Goal: Task Accomplishment & Management: Use online tool/utility

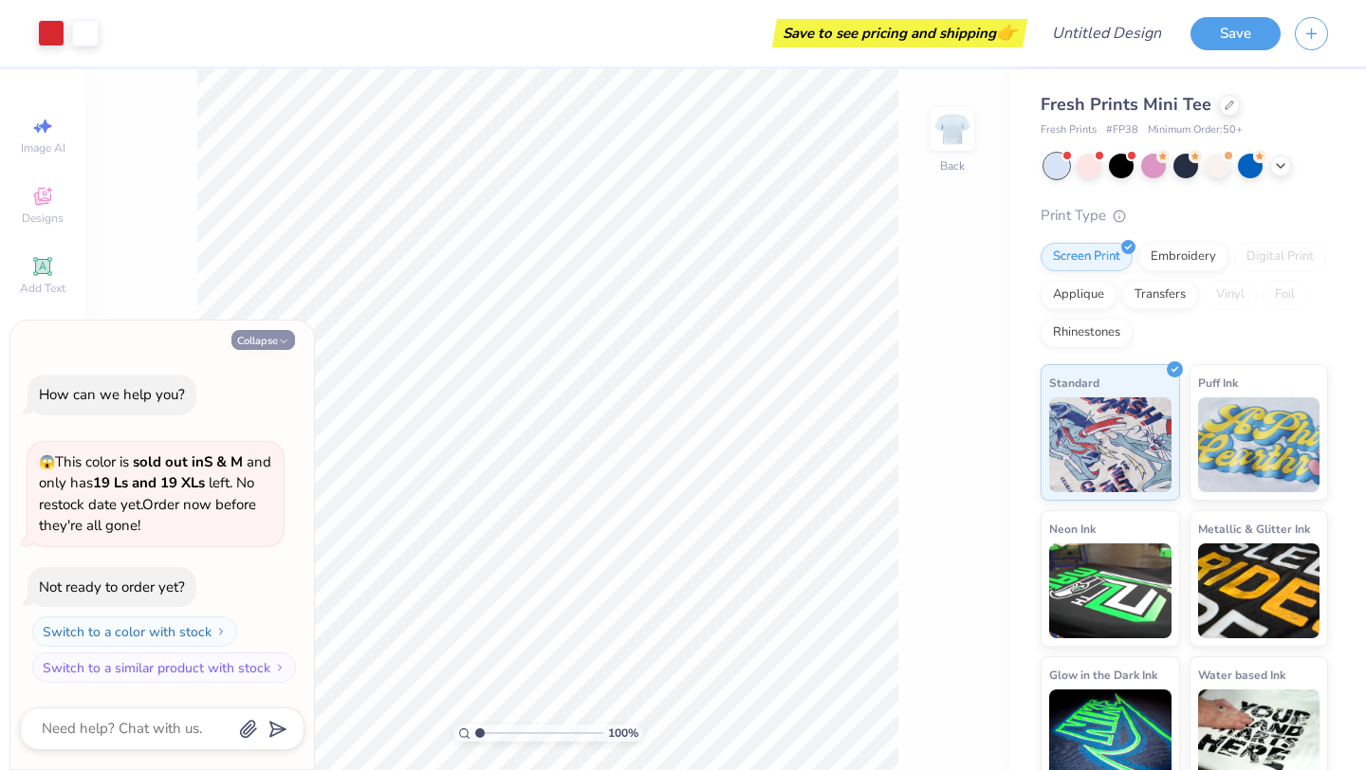
click at [292, 336] on button "Collapse" at bounding box center [263, 340] width 64 height 20
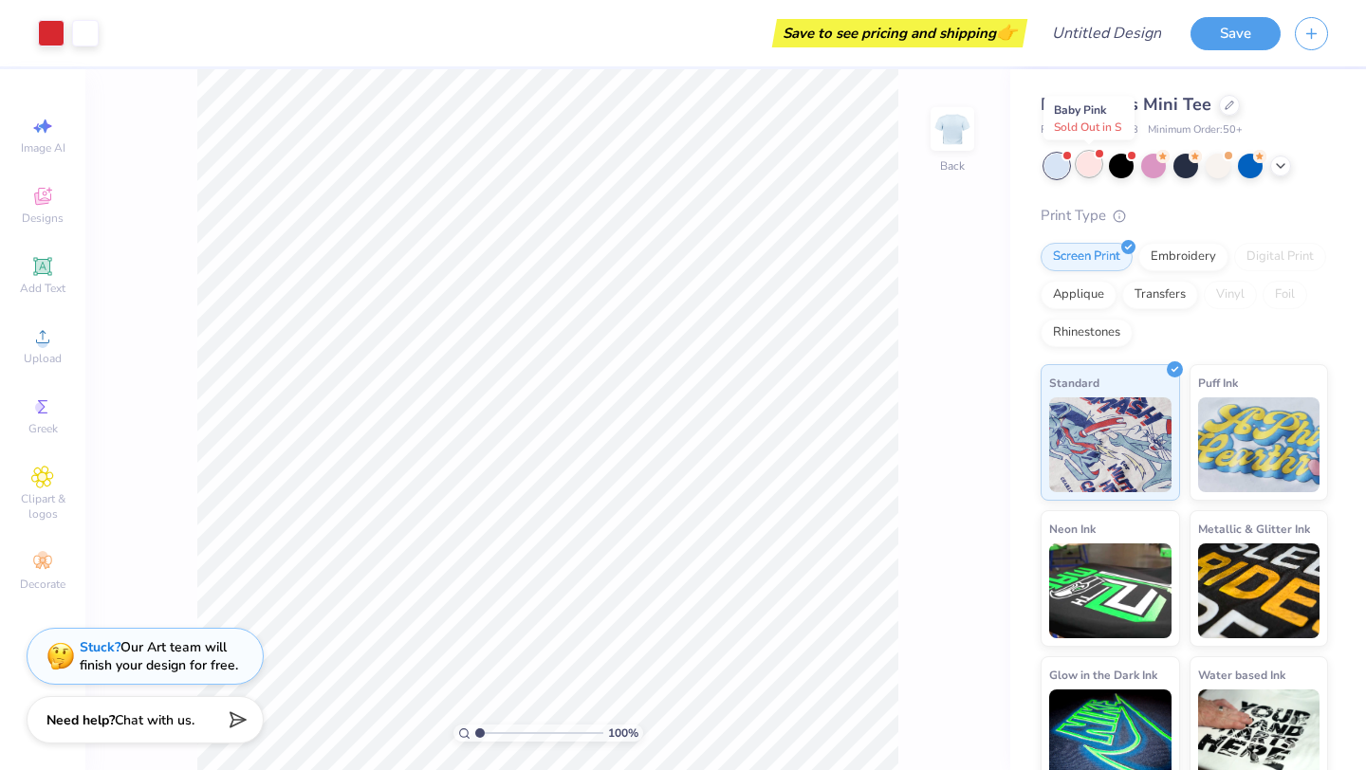
click at [1095, 156] on div at bounding box center [1099, 154] width 8 height 8
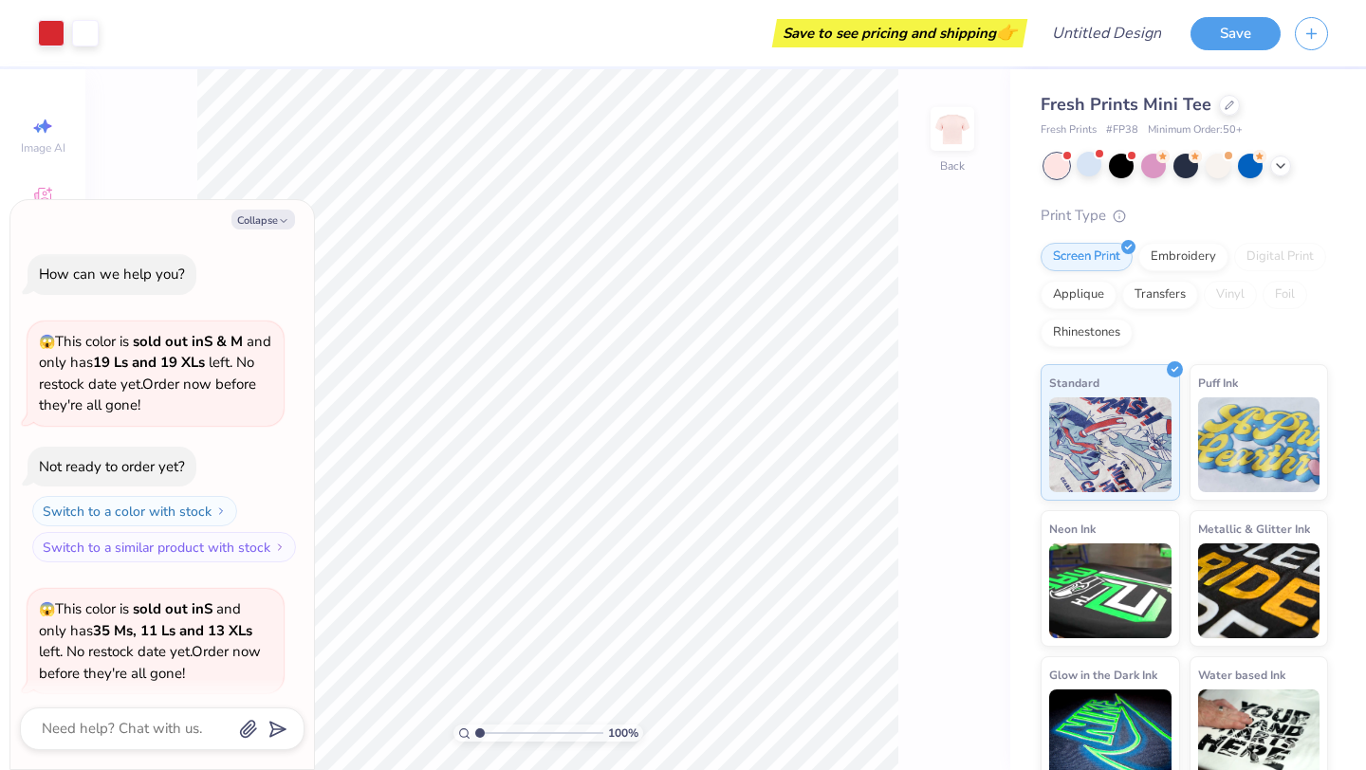
scroll to position [147, 0]
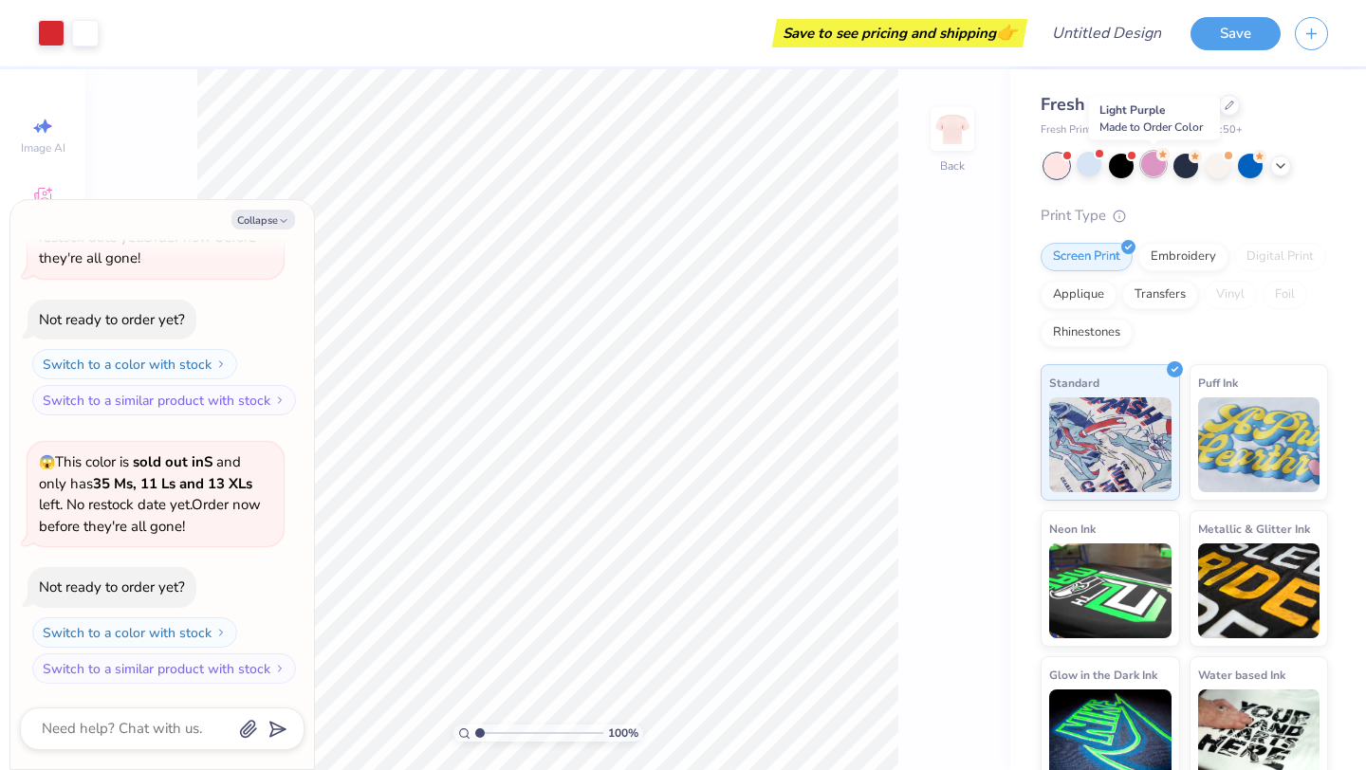
click at [1157, 156] on circle at bounding box center [1162, 154] width 13 height 13
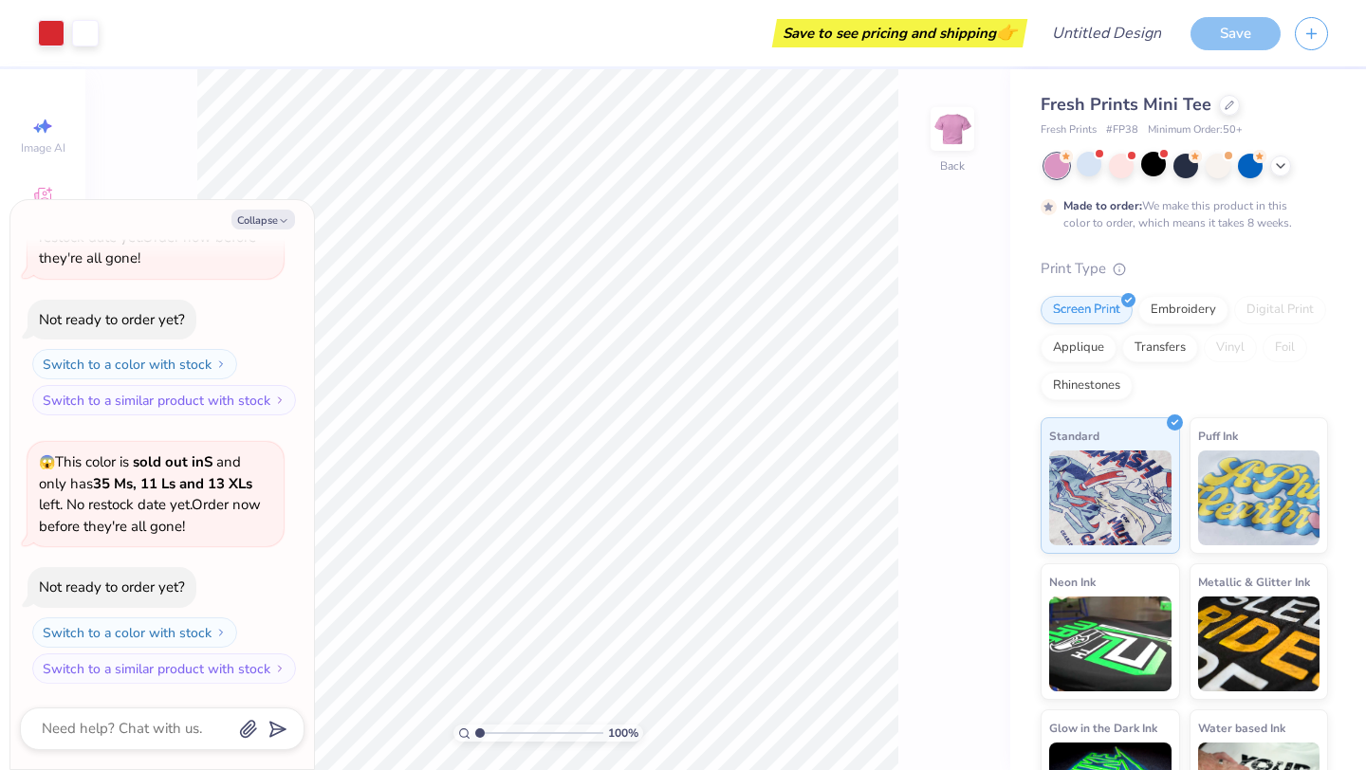
scroll to position [304, 0]
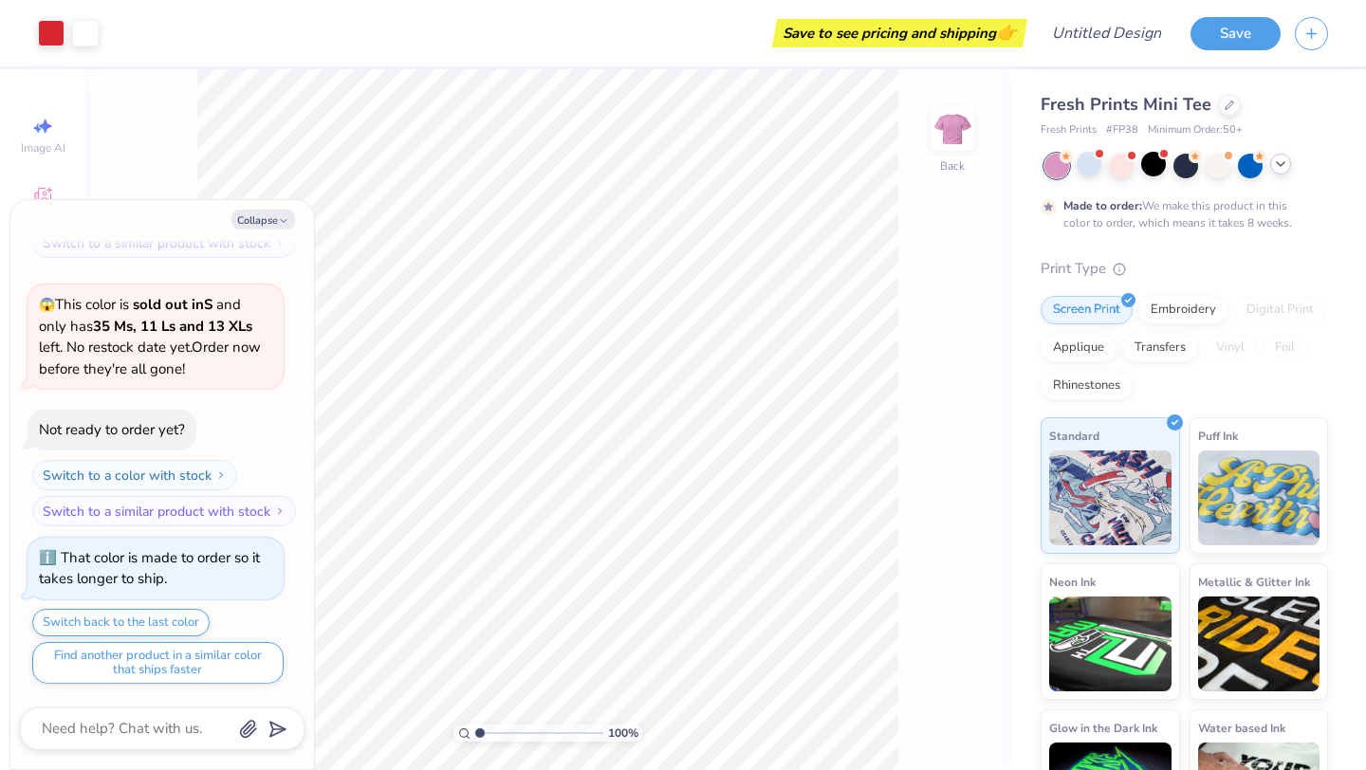
click at [1285, 168] on icon at bounding box center [1280, 163] width 15 height 15
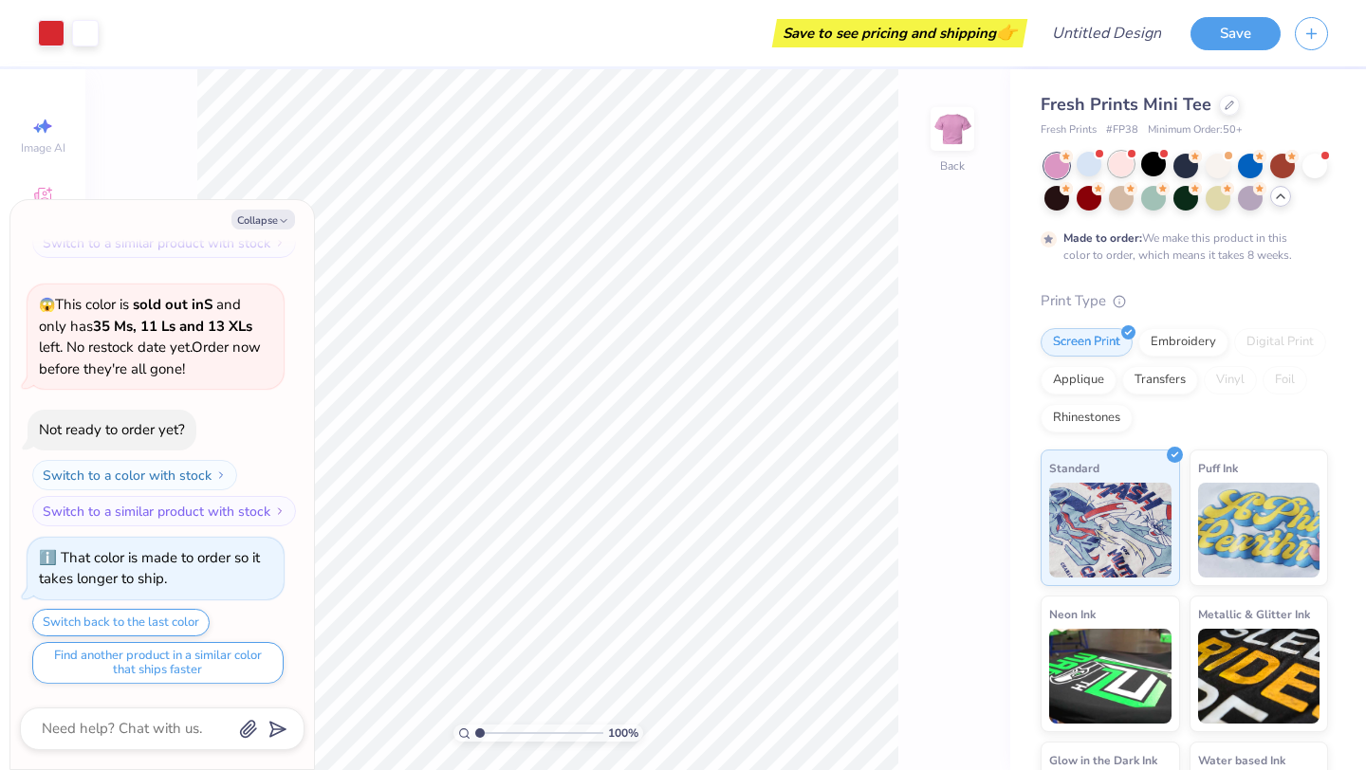
click at [1114, 157] on div at bounding box center [1121, 164] width 25 height 25
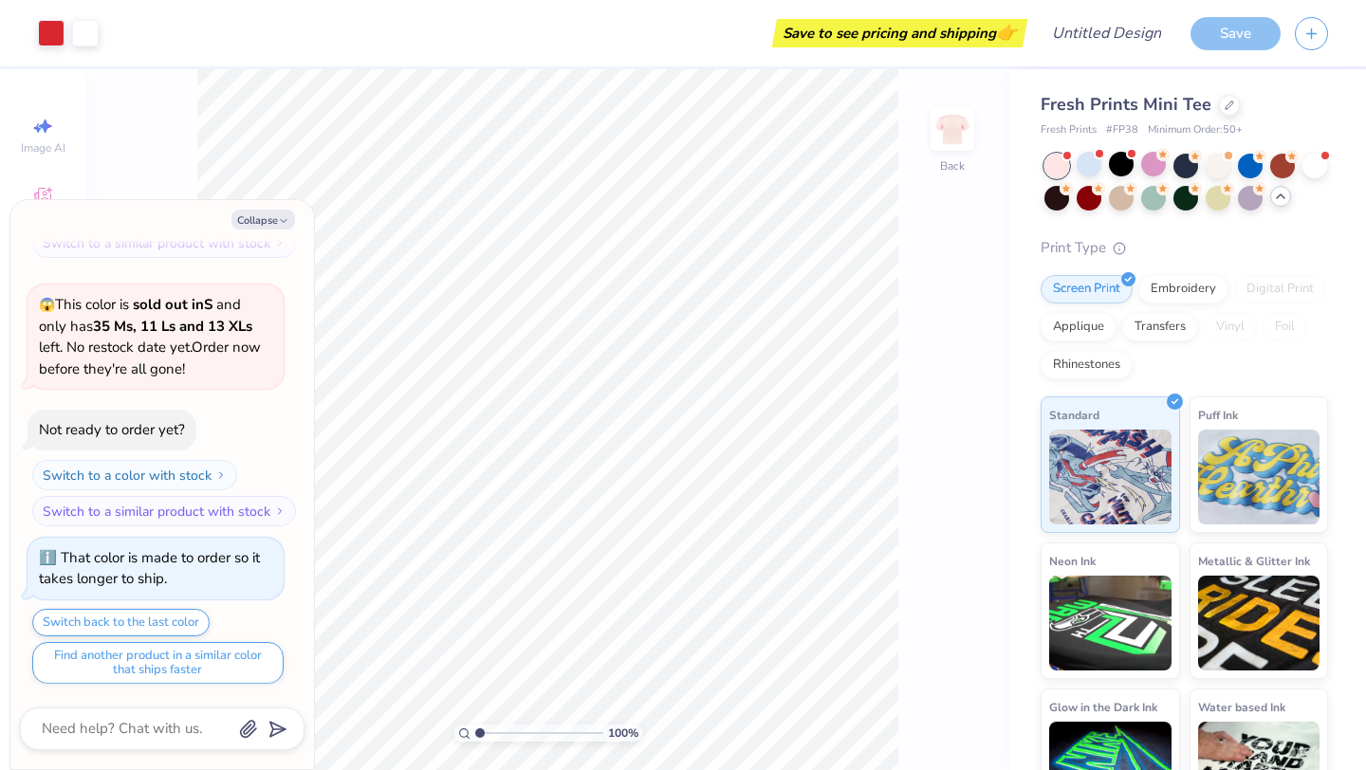
scroll to position [667, 0]
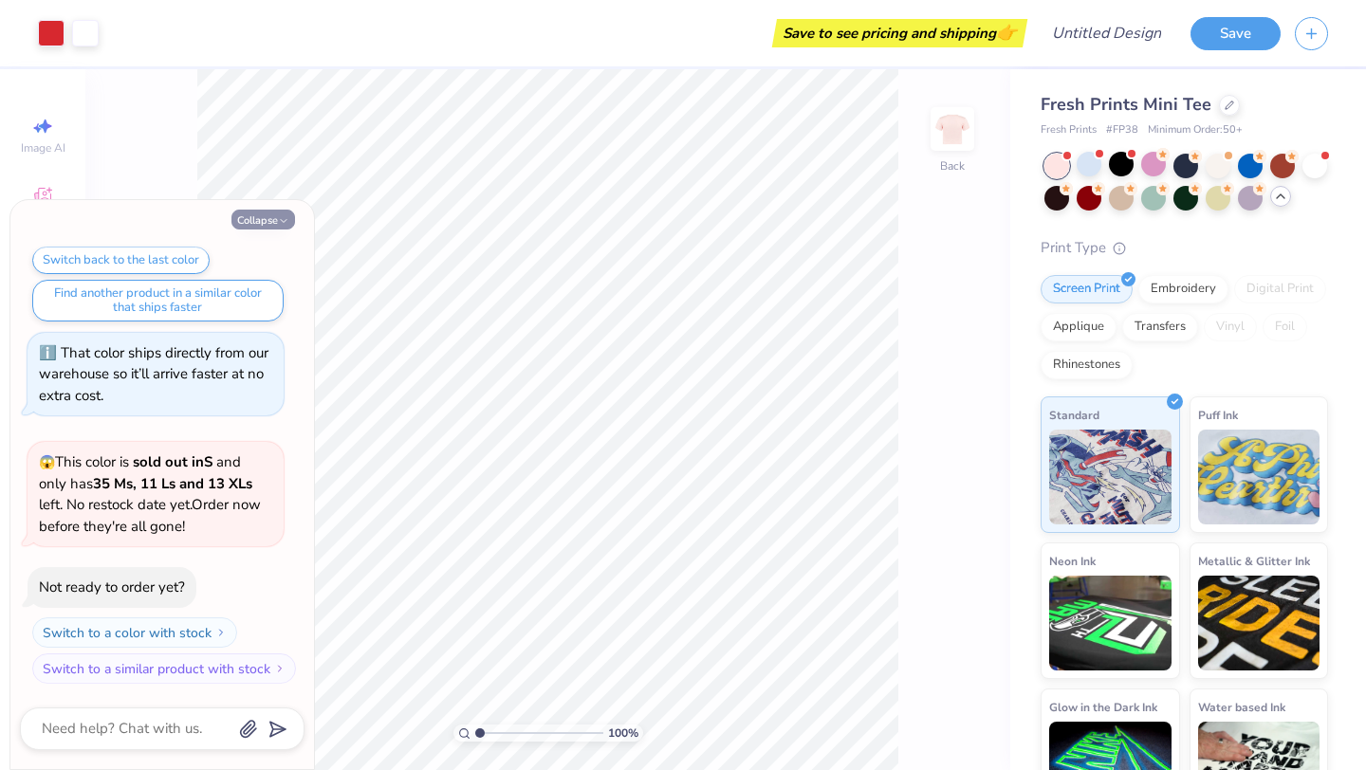
click at [273, 218] on button "Collapse" at bounding box center [263, 220] width 64 height 20
type textarea "x"
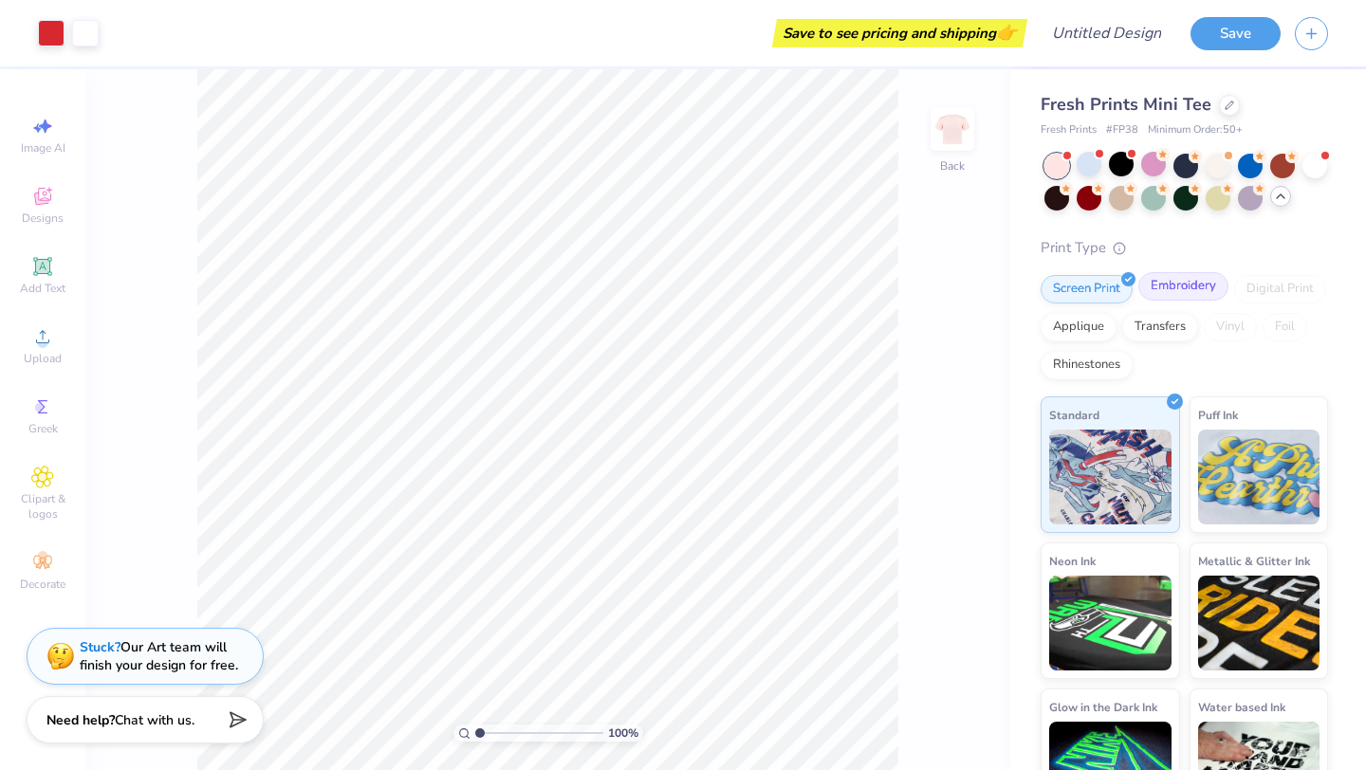
click at [1173, 291] on div "Embroidery" at bounding box center [1183, 286] width 90 height 28
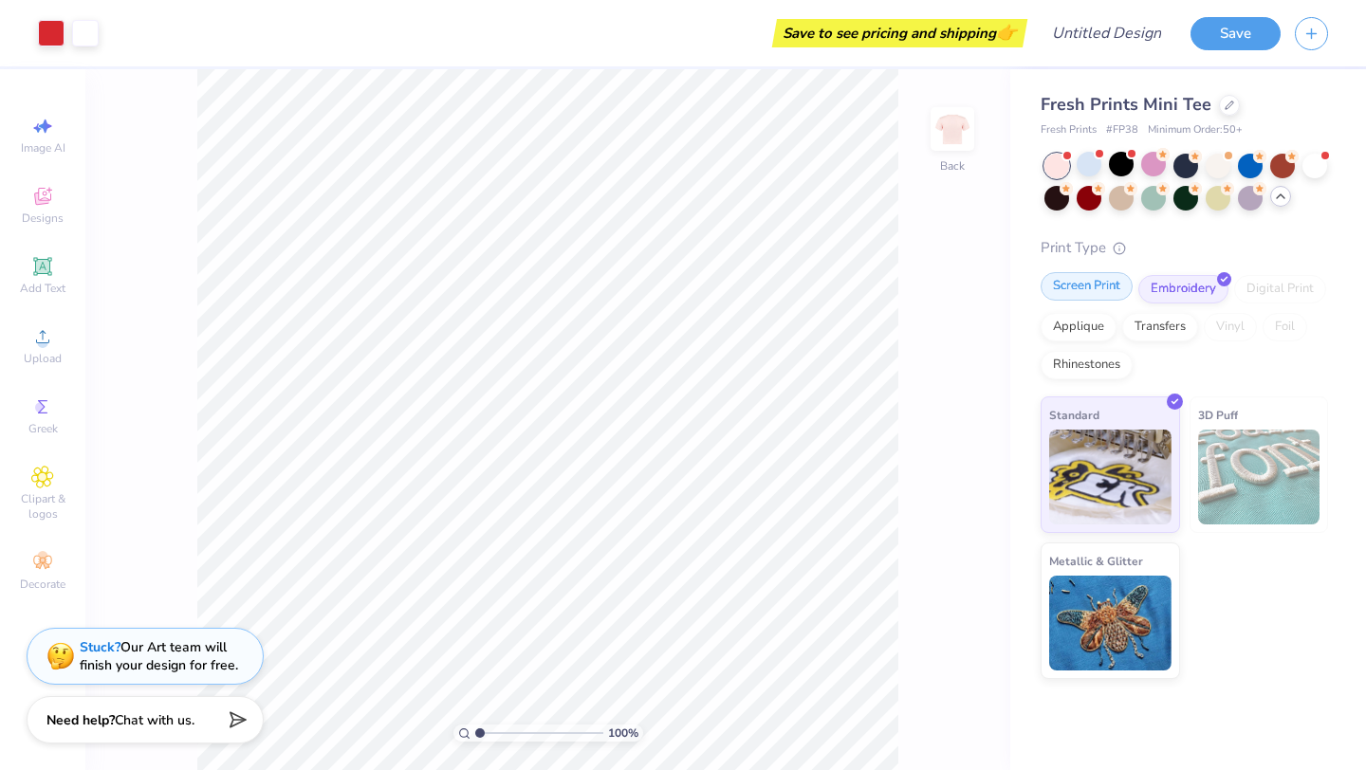
click at [1110, 288] on div "Screen Print" at bounding box center [1086, 286] width 92 height 28
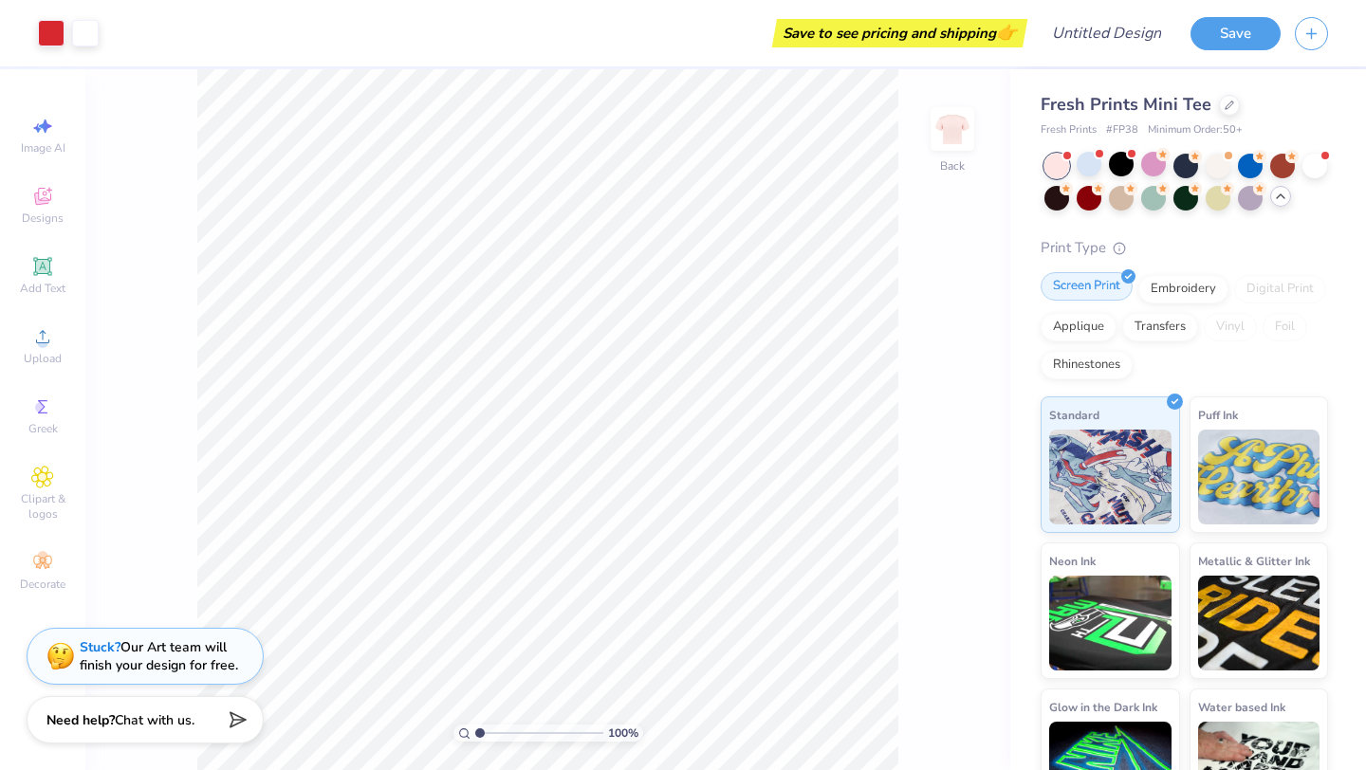
scroll to position [55, 0]
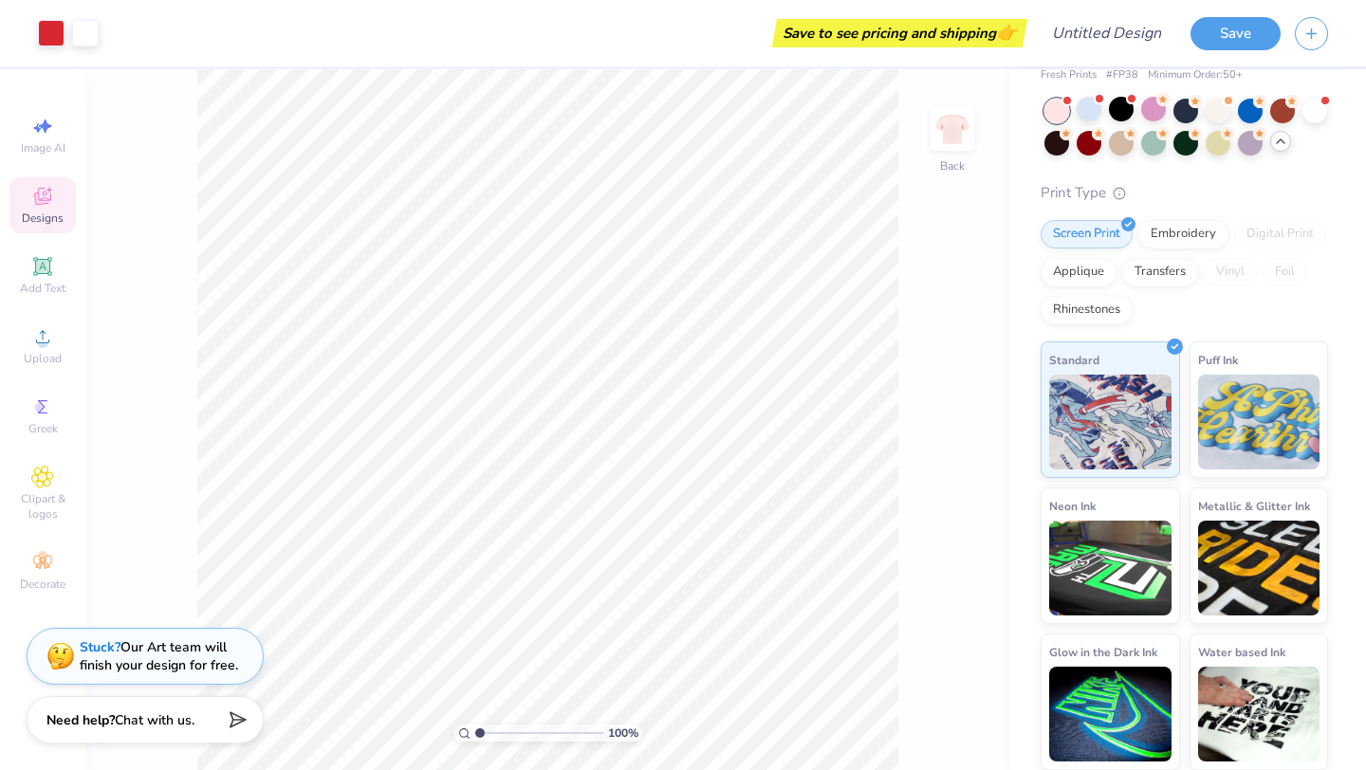
click at [57, 206] on div "Designs" at bounding box center [42, 205] width 66 height 56
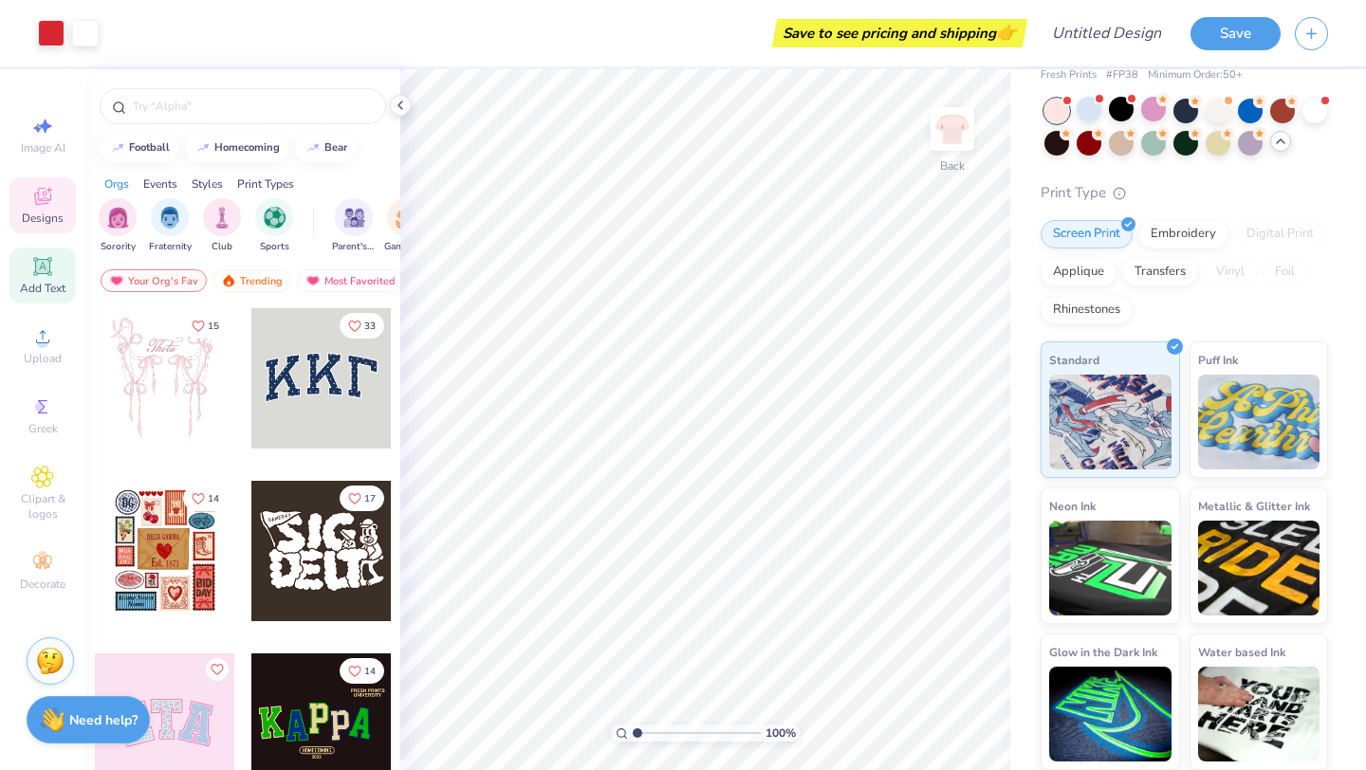
click at [51, 264] on icon at bounding box center [42, 266] width 23 height 23
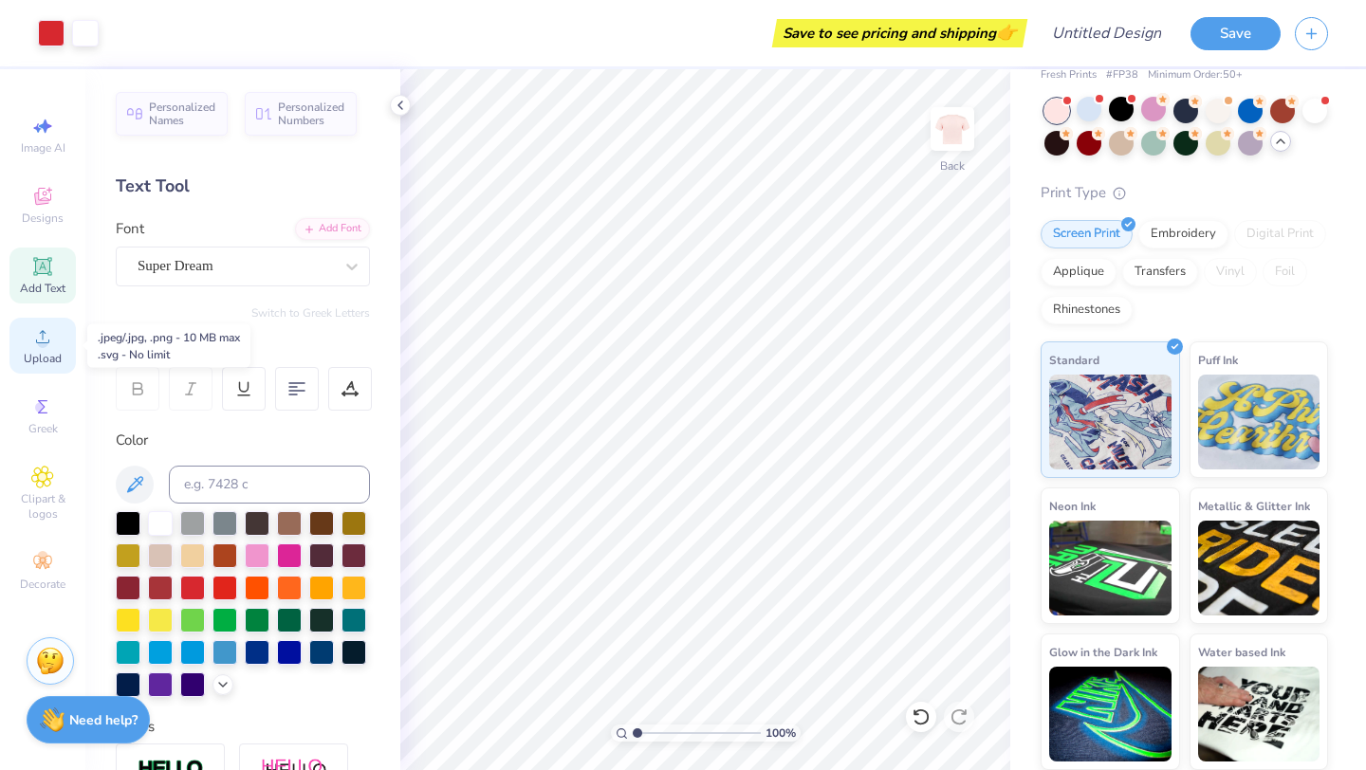
click at [31, 355] on span "Upload" at bounding box center [43, 358] width 38 height 15
click at [22, 404] on div "Greek" at bounding box center [42, 416] width 66 height 56
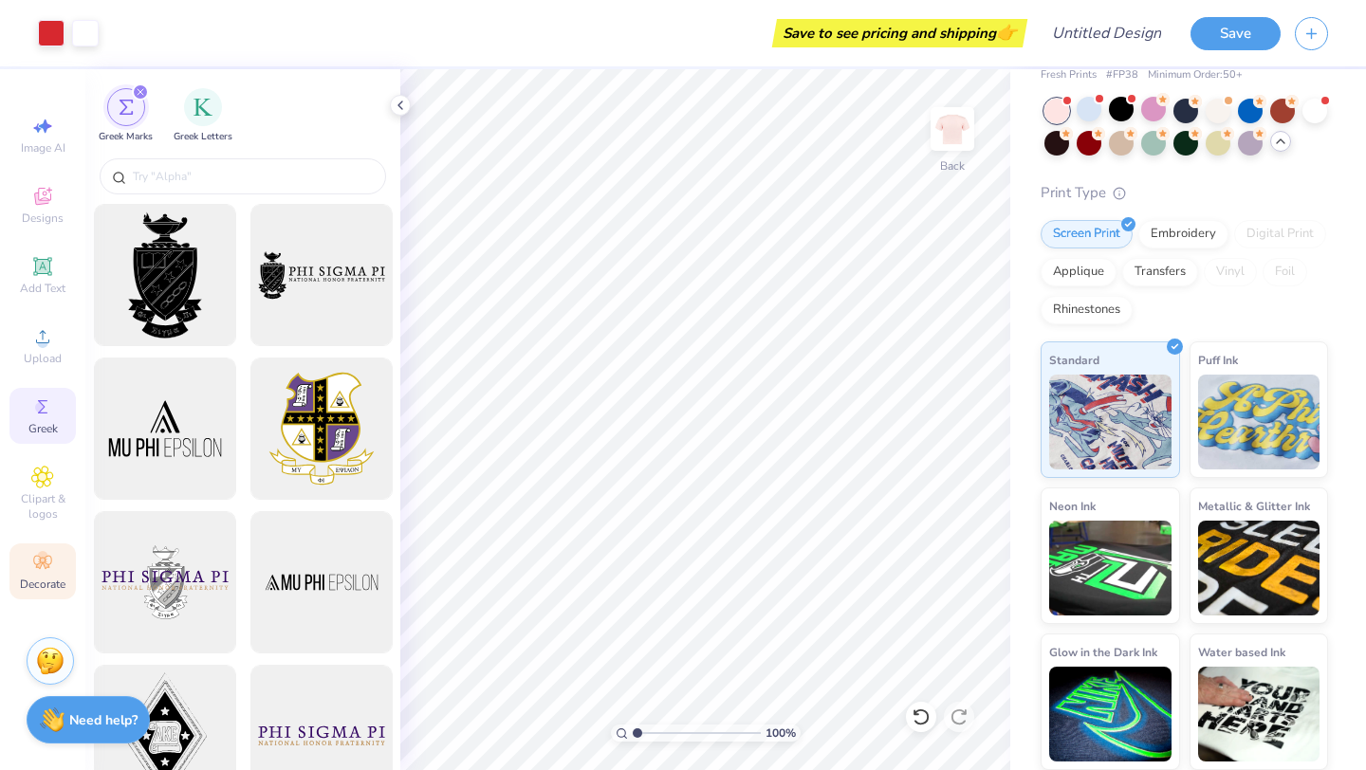
click at [44, 581] on span "Decorate" at bounding box center [43, 584] width 46 height 15
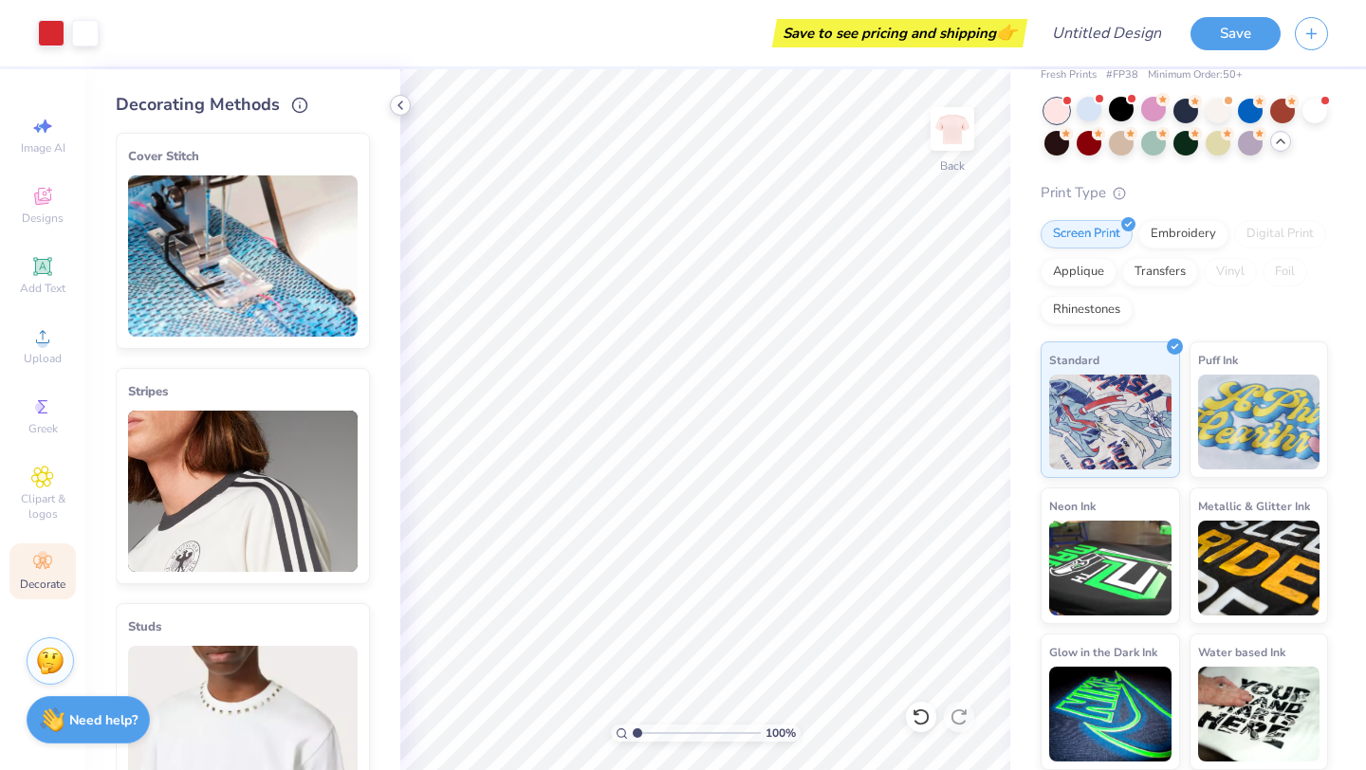
click at [400, 97] on div at bounding box center [400, 105] width 21 height 21
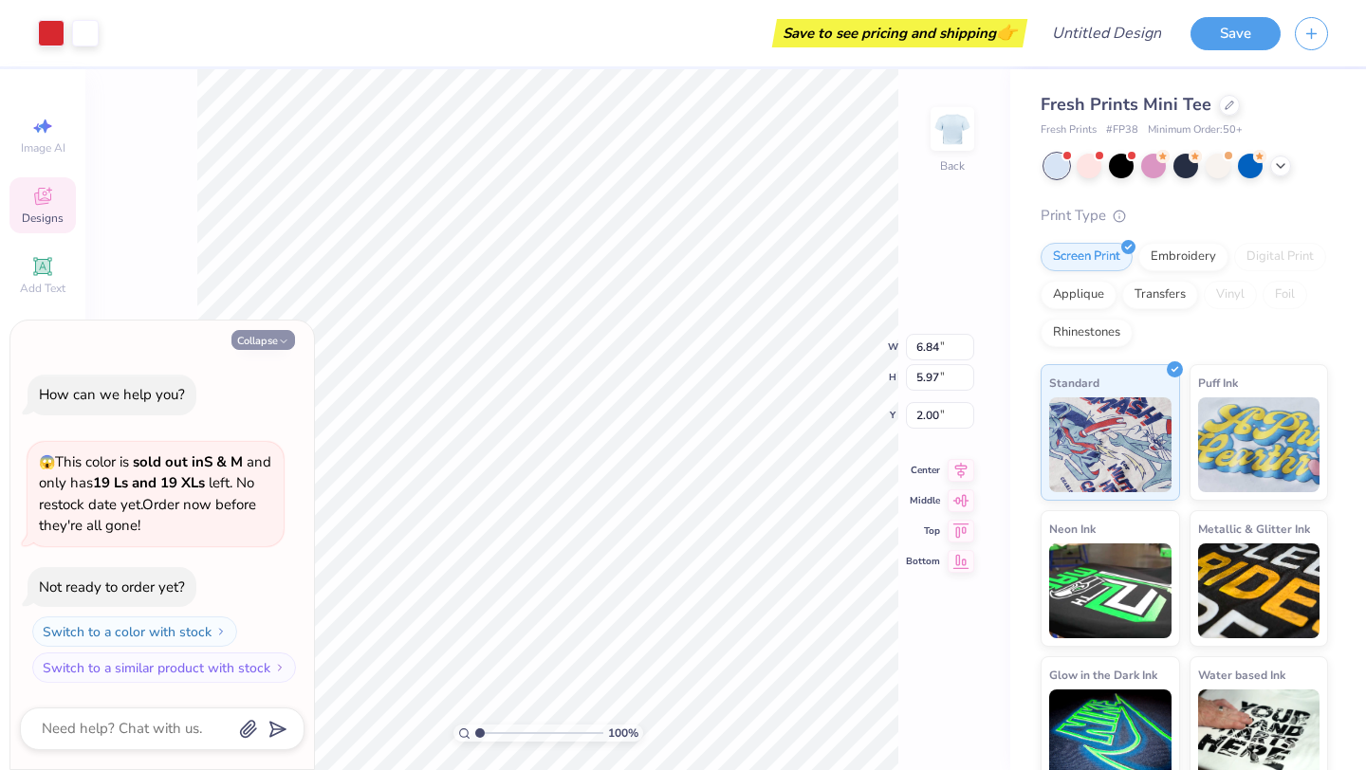
click at [281, 345] on icon "button" at bounding box center [283, 341] width 11 height 11
type textarea "x"
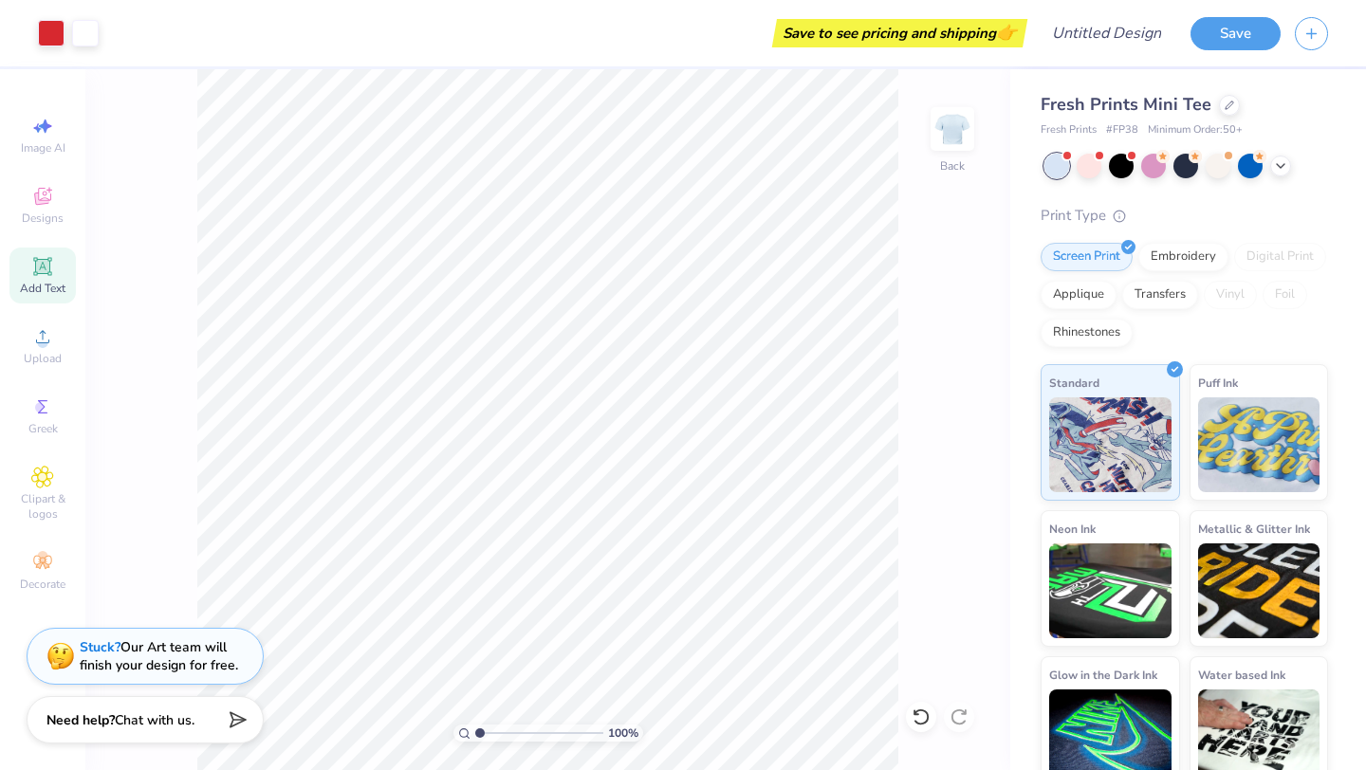
click at [51, 288] on span "Add Text" at bounding box center [43, 288] width 46 height 15
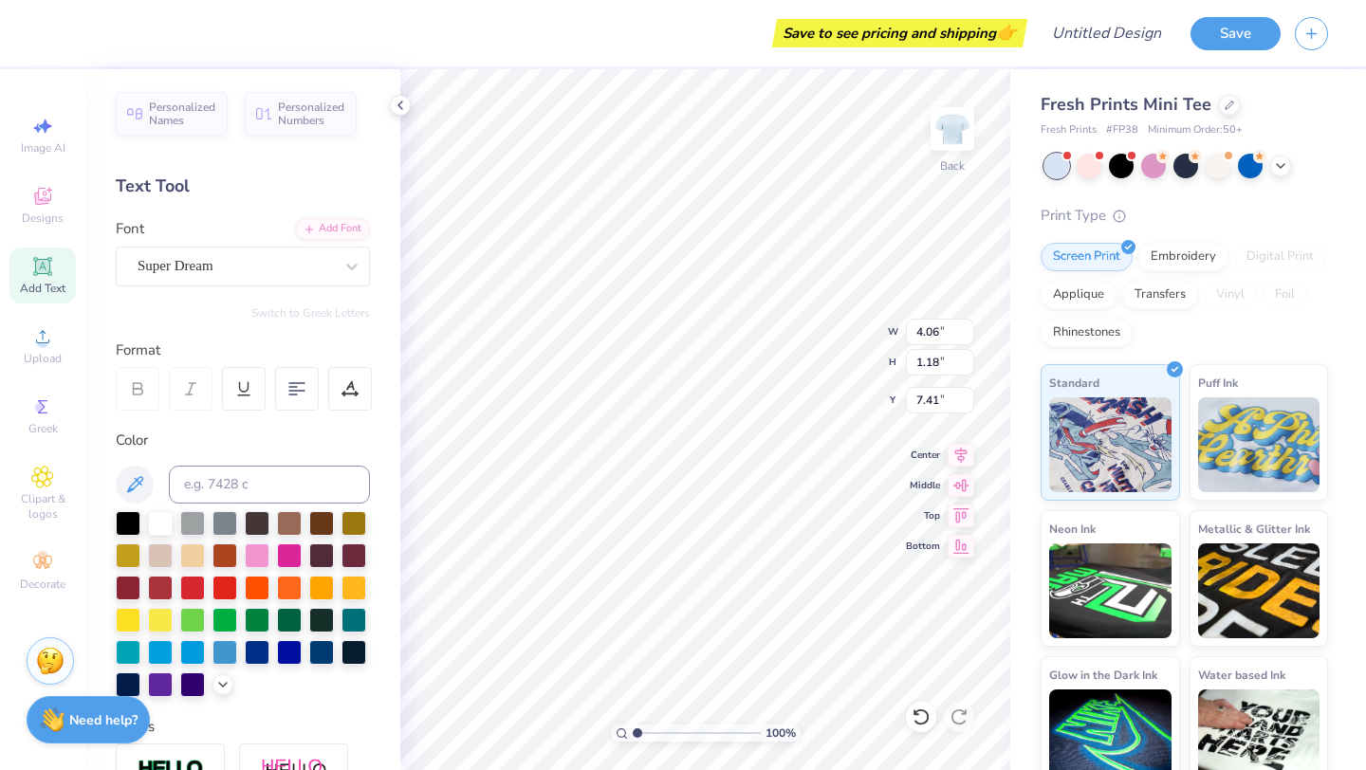
type textarea "e"
click at [925, 718] on icon at bounding box center [920, 716] width 19 height 19
type textarea "TED3LTAXT"
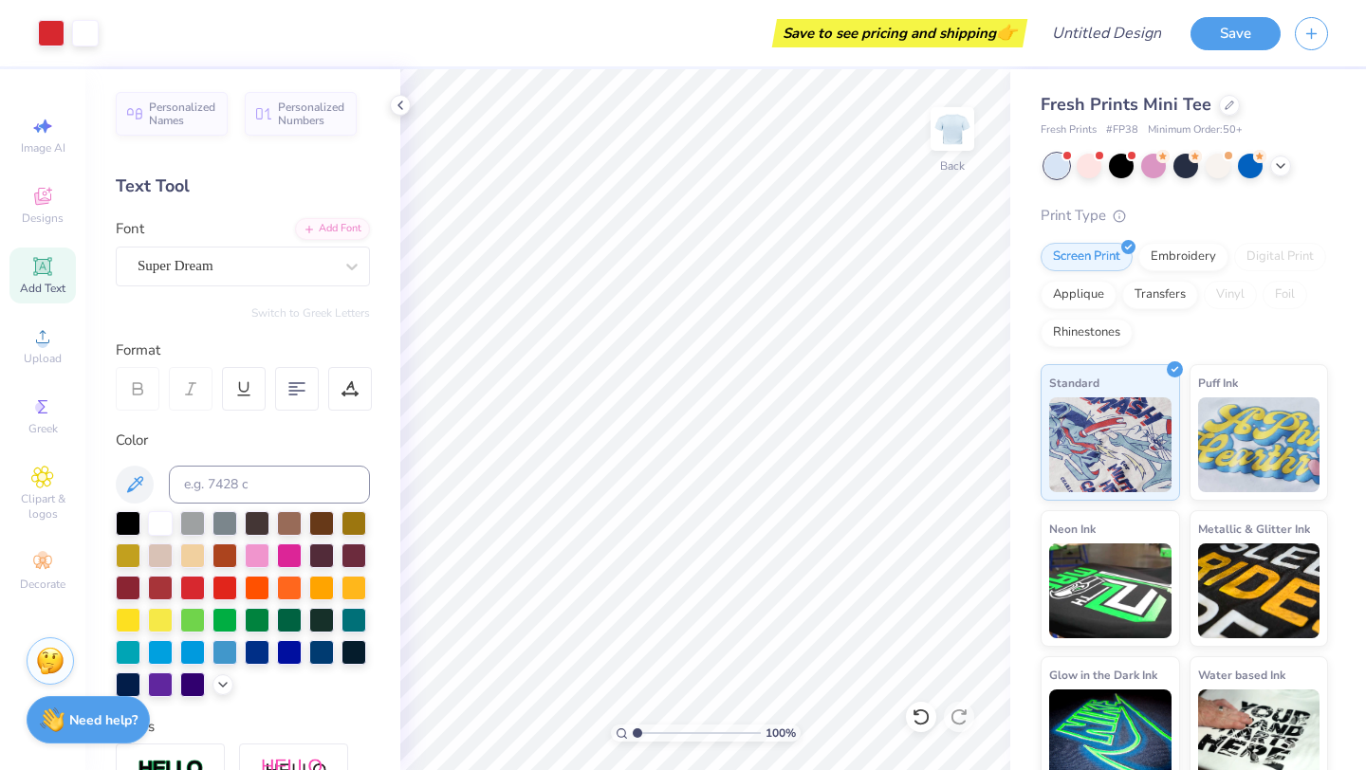
click at [320, 291] on div "Personalized Names Personalized Numbers Text Tool Add Font Font Super Dream Swi…" at bounding box center [242, 419] width 315 height 701
click at [299, 264] on div "Super Dream" at bounding box center [235, 265] width 199 height 29
click at [399, 101] on icon at bounding box center [400, 105] width 15 height 15
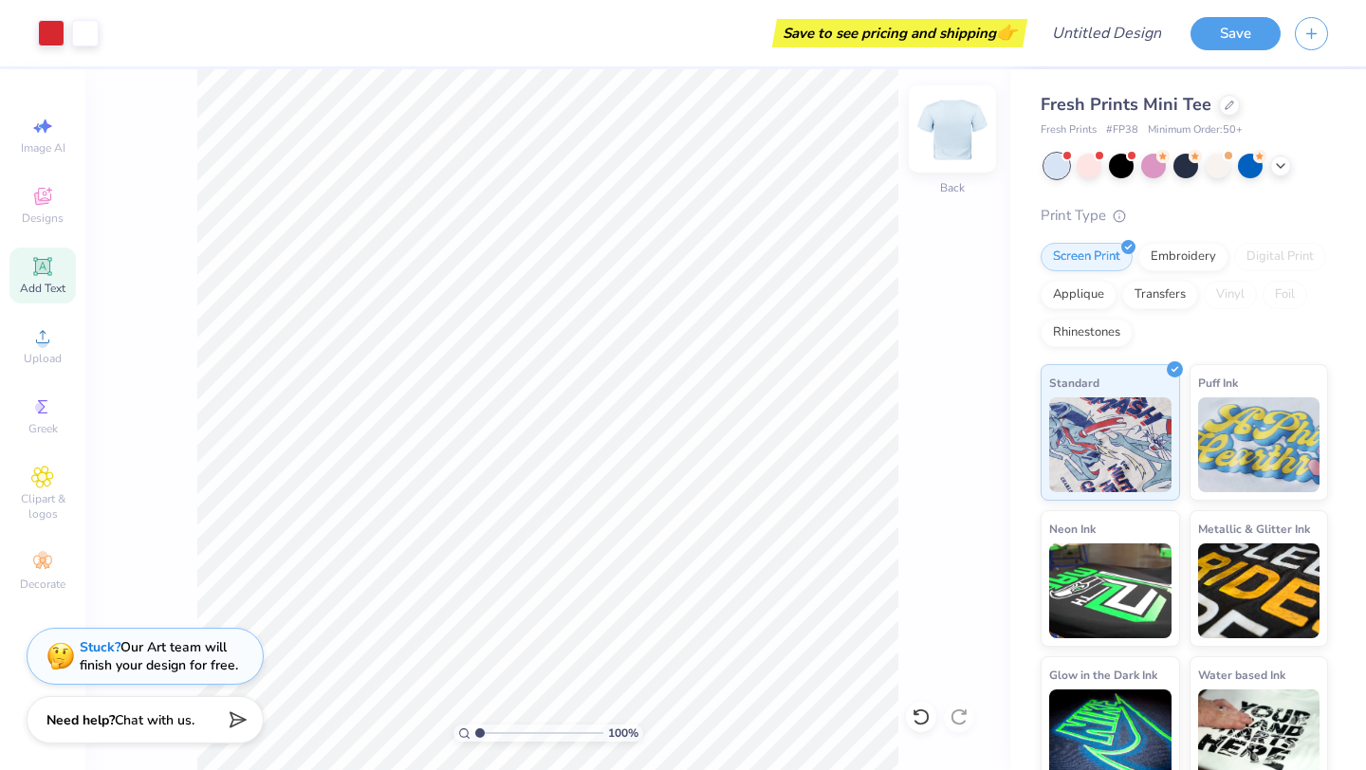
click at [961, 122] on img at bounding box center [952, 129] width 76 height 76
click at [959, 123] on img at bounding box center [952, 129] width 76 height 76
click at [1231, 104] on div at bounding box center [1229, 103] width 21 height 21
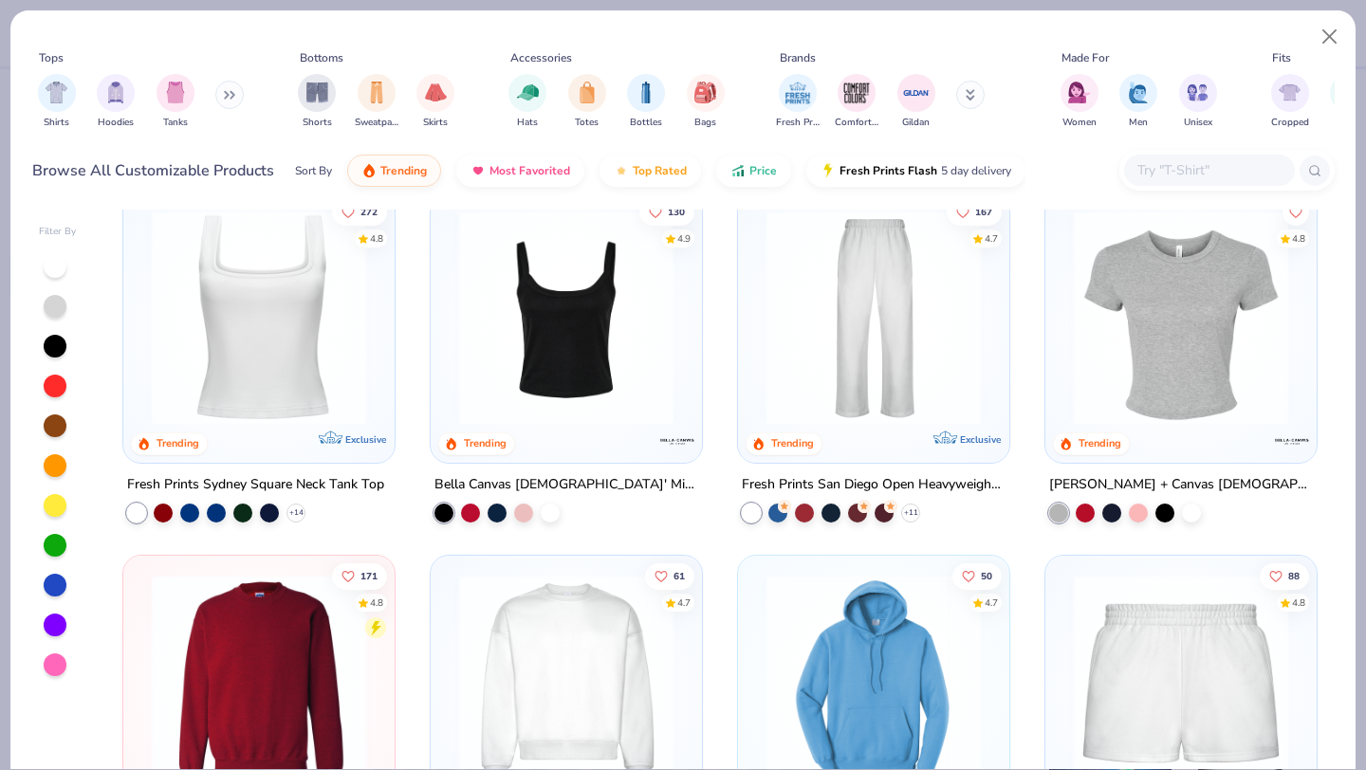
scroll to position [798, 0]
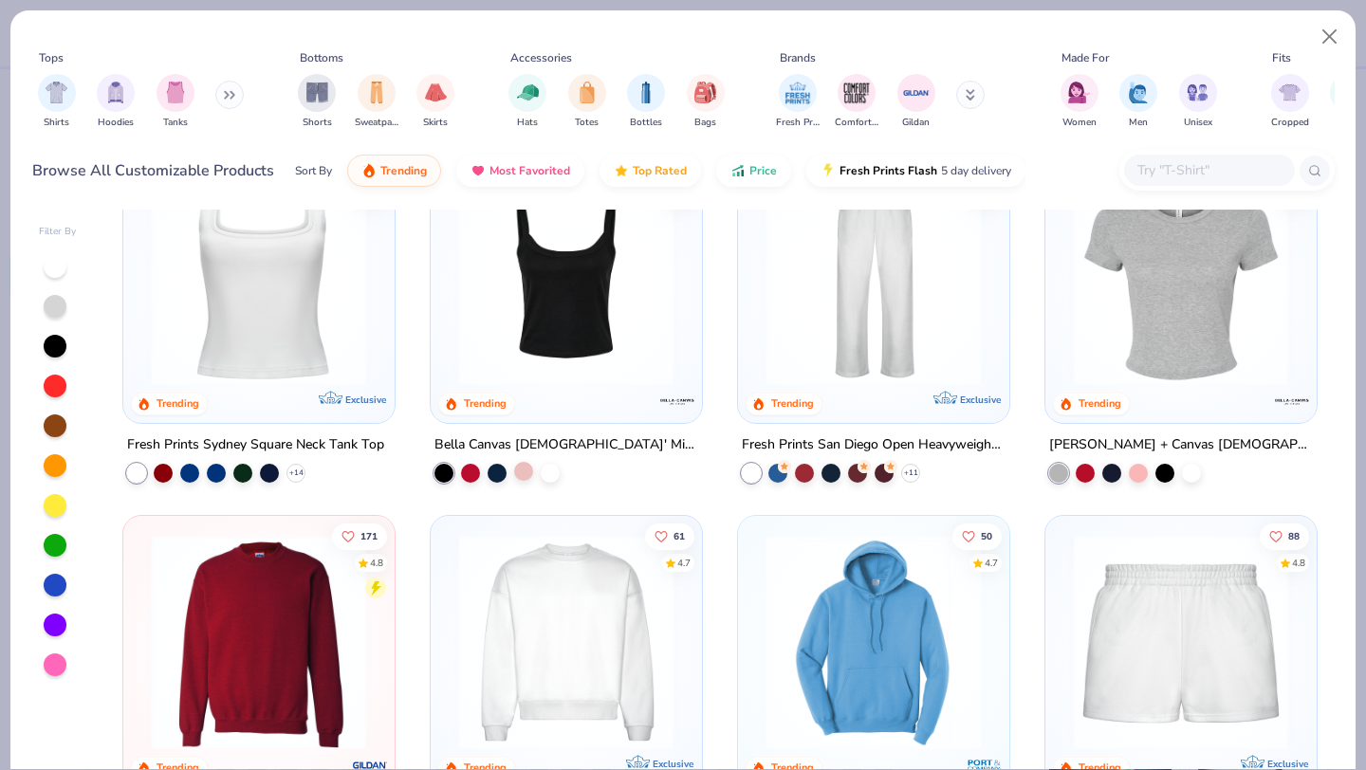
click at [525, 467] on div at bounding box center [523, 470] width 19 height 19
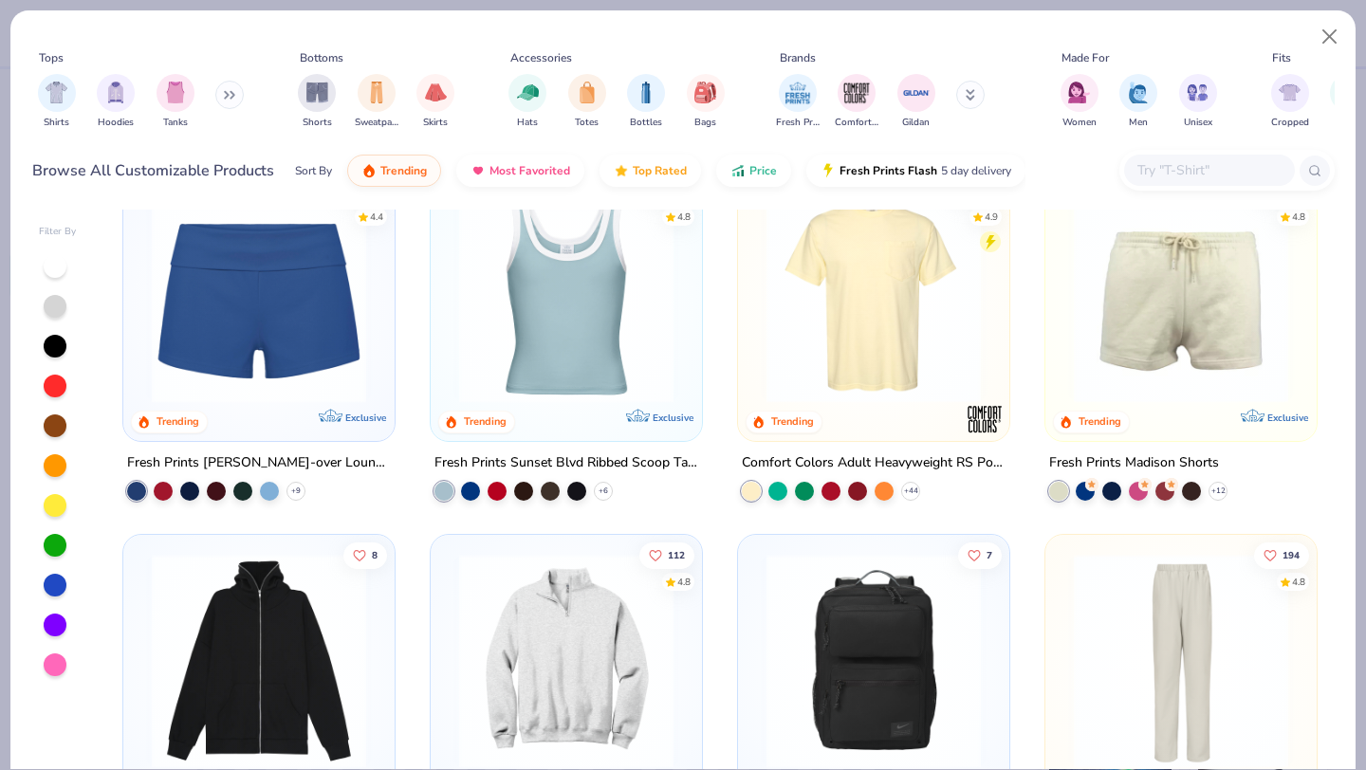
scroll to position [1511, 0]
click at [607, 486] on icon at bounding box center [603, 490] width 15 height 15
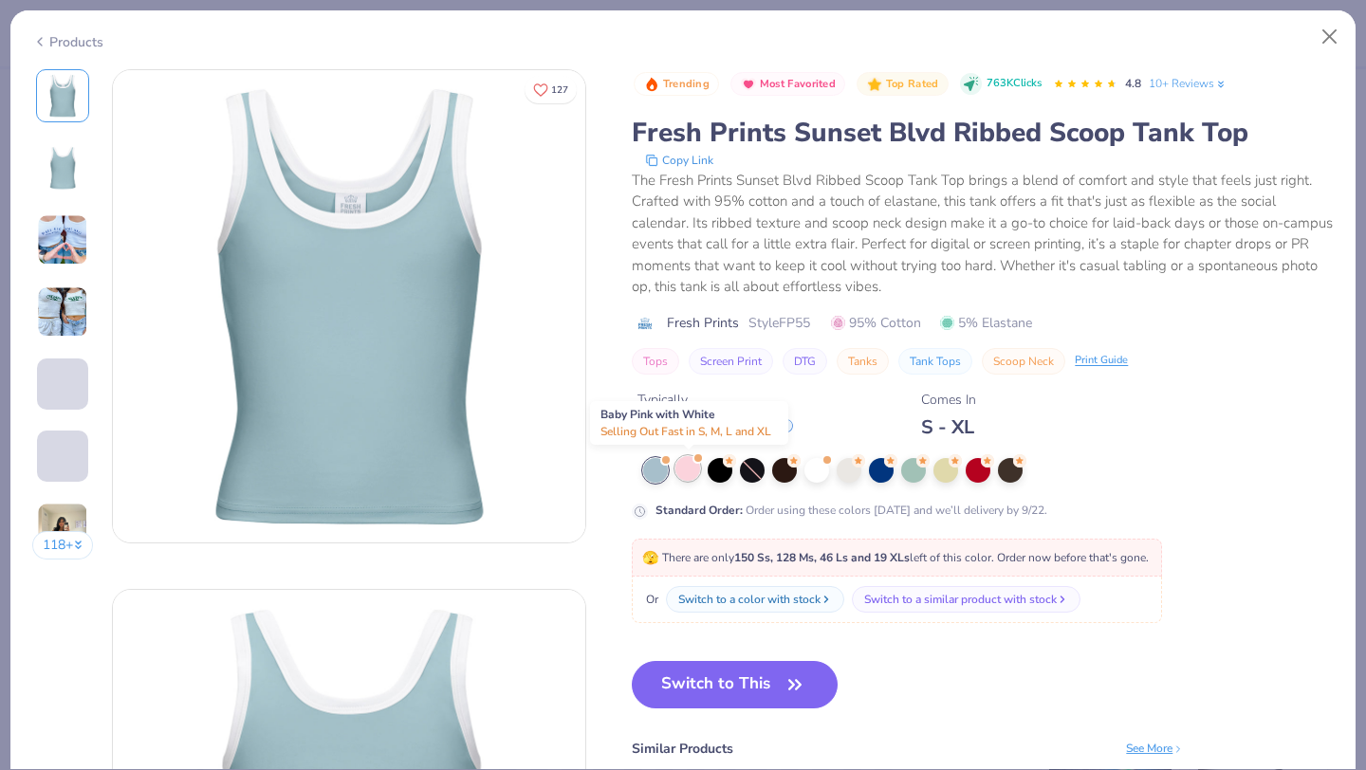
click at [694, 477] on div at bounding box center [687, 468] width 25 height 25
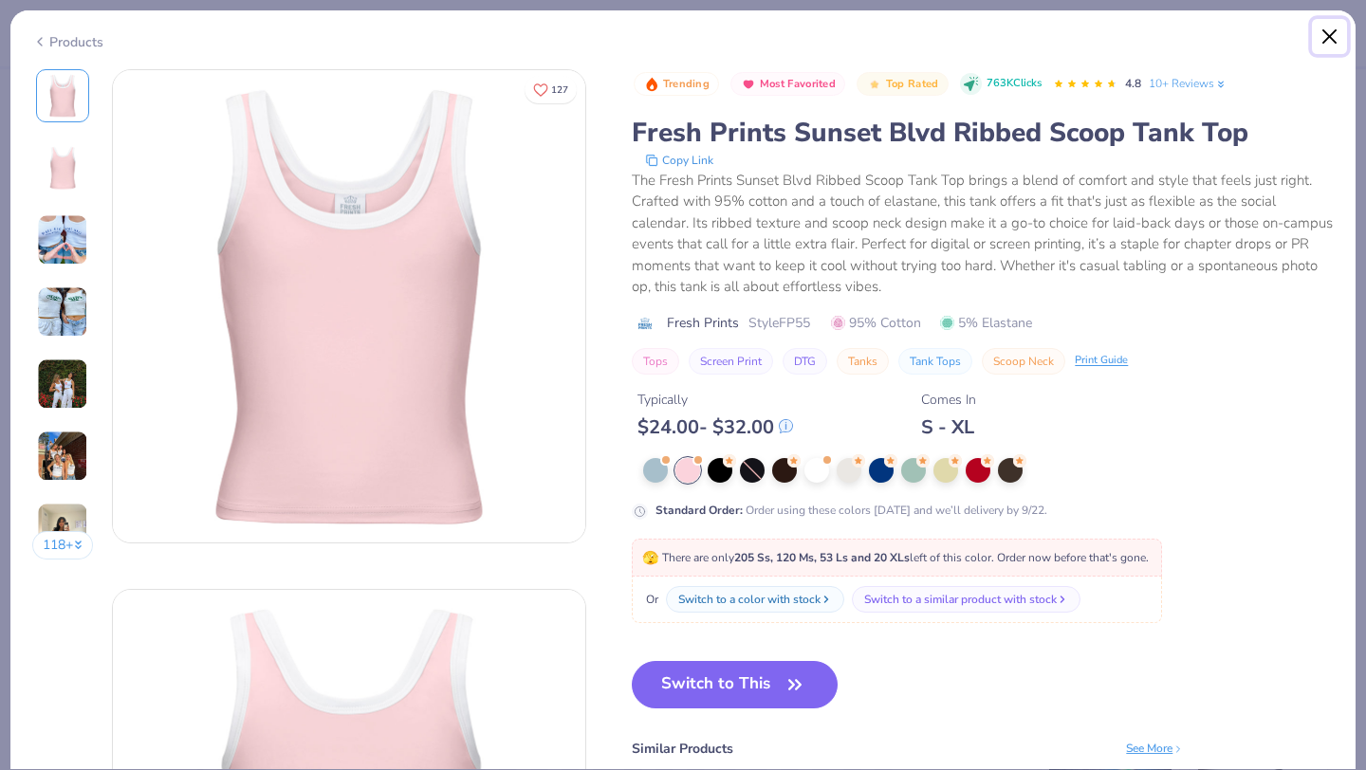
click at [1333, 33] on button "Close" at bounding box center [1330, 37] width 36 height 36
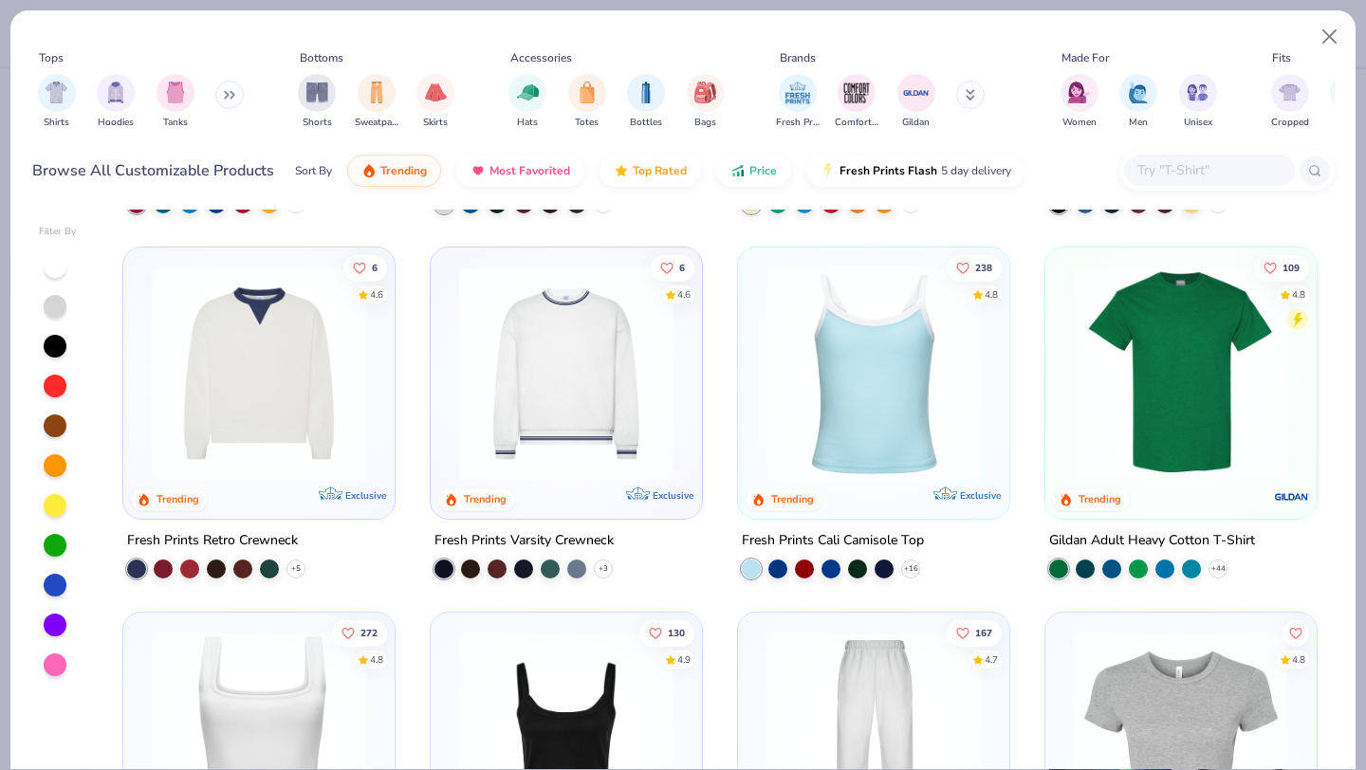
scroll to position [337, 0]
click at [911, 562] on icon at bounding box center [910, 568] width 15 height 15
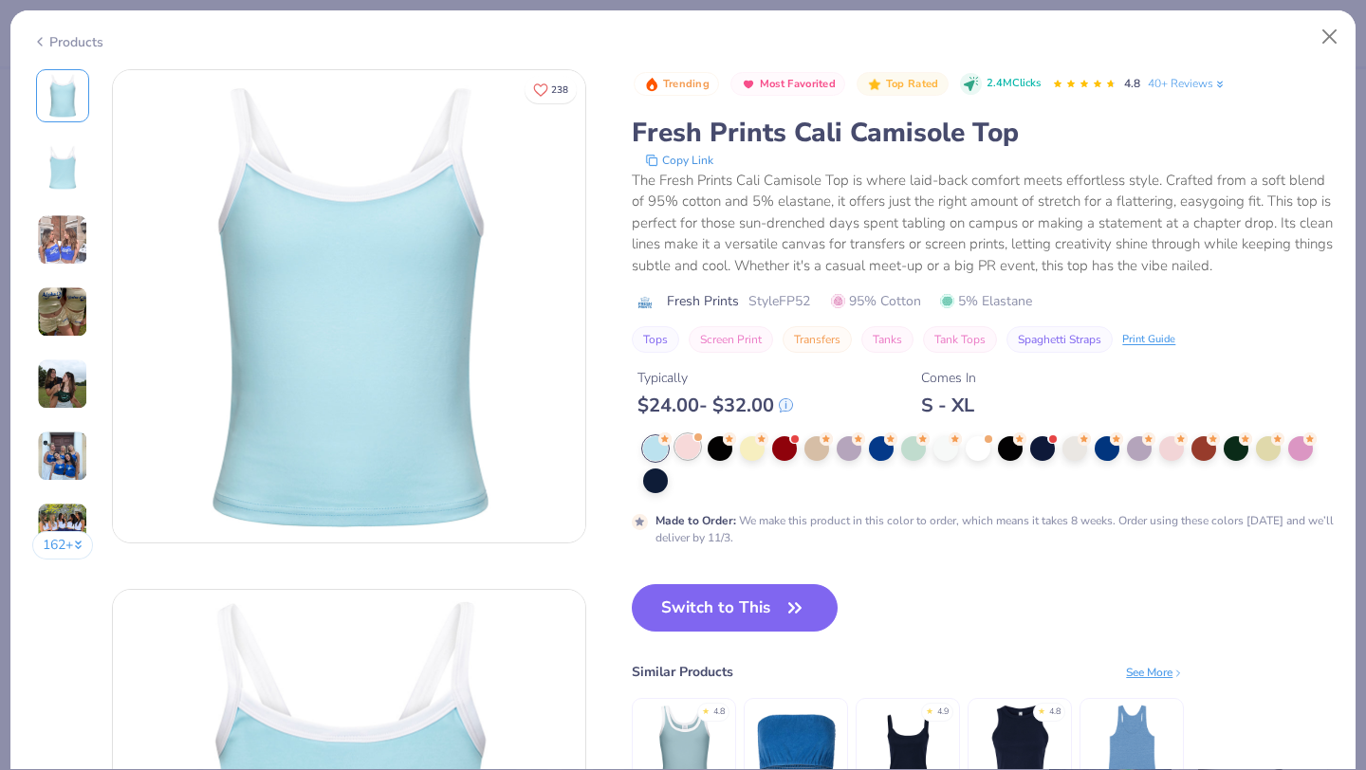
click at [685, 451] on div at bounding box center [687, 446] width 25 height 25
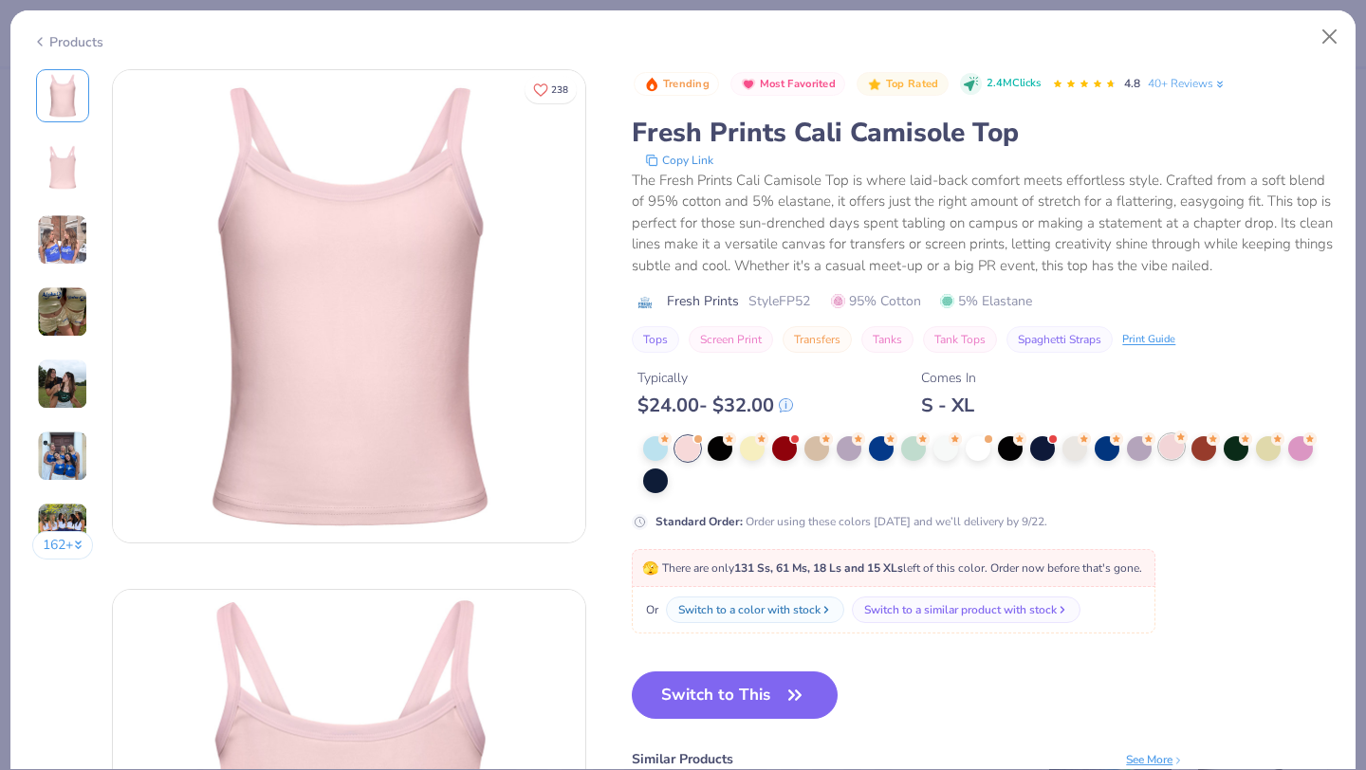
click at [1165, 453] on div at bounding box center [1171, 446] width 25 height 25
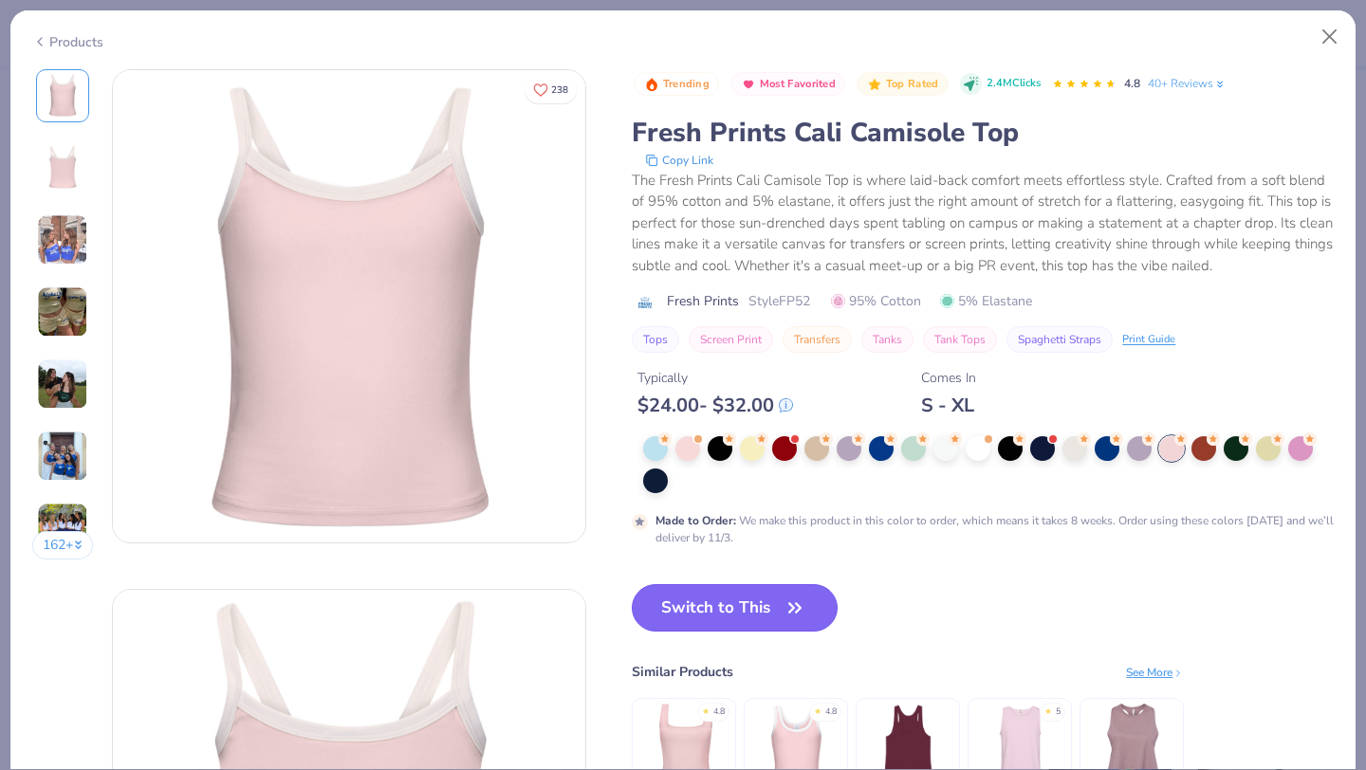
click at [716, 612] on button "Switch to This" at bounding box center [735, 607] width 206 height 47
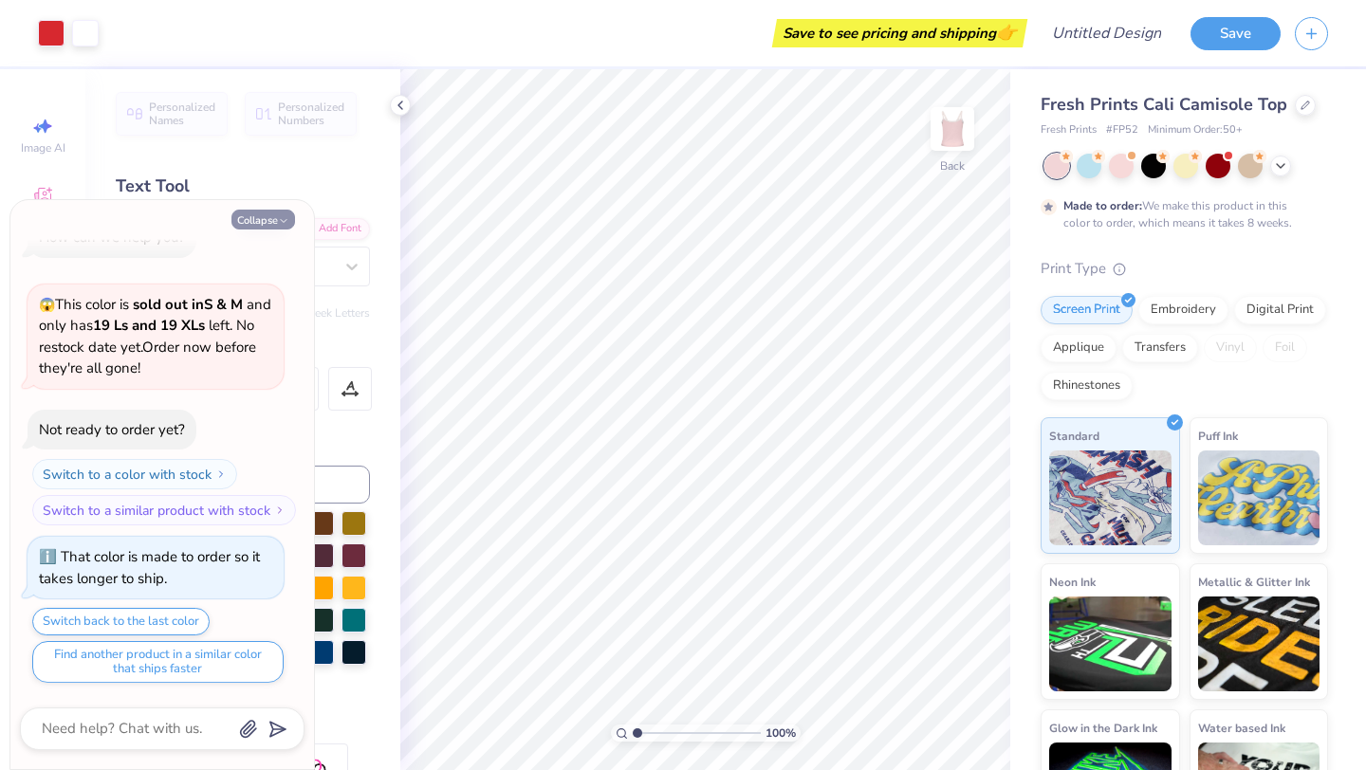
click at [278, 223] on icon "button" at bounding box center [283, 220] width 11 height 11
type textarea "x"
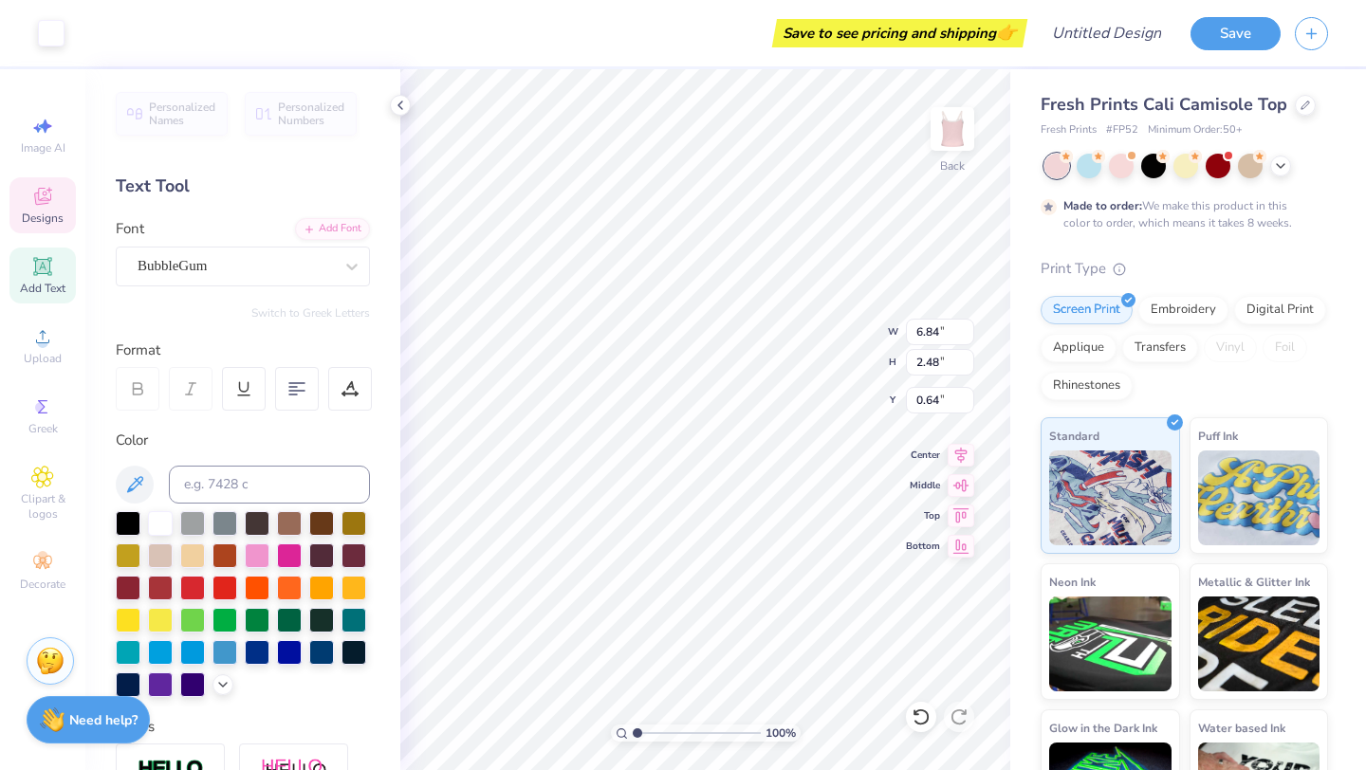
type input "0.76"
type textarea "PI PHI"
type input "5.81"
type input "2.21"
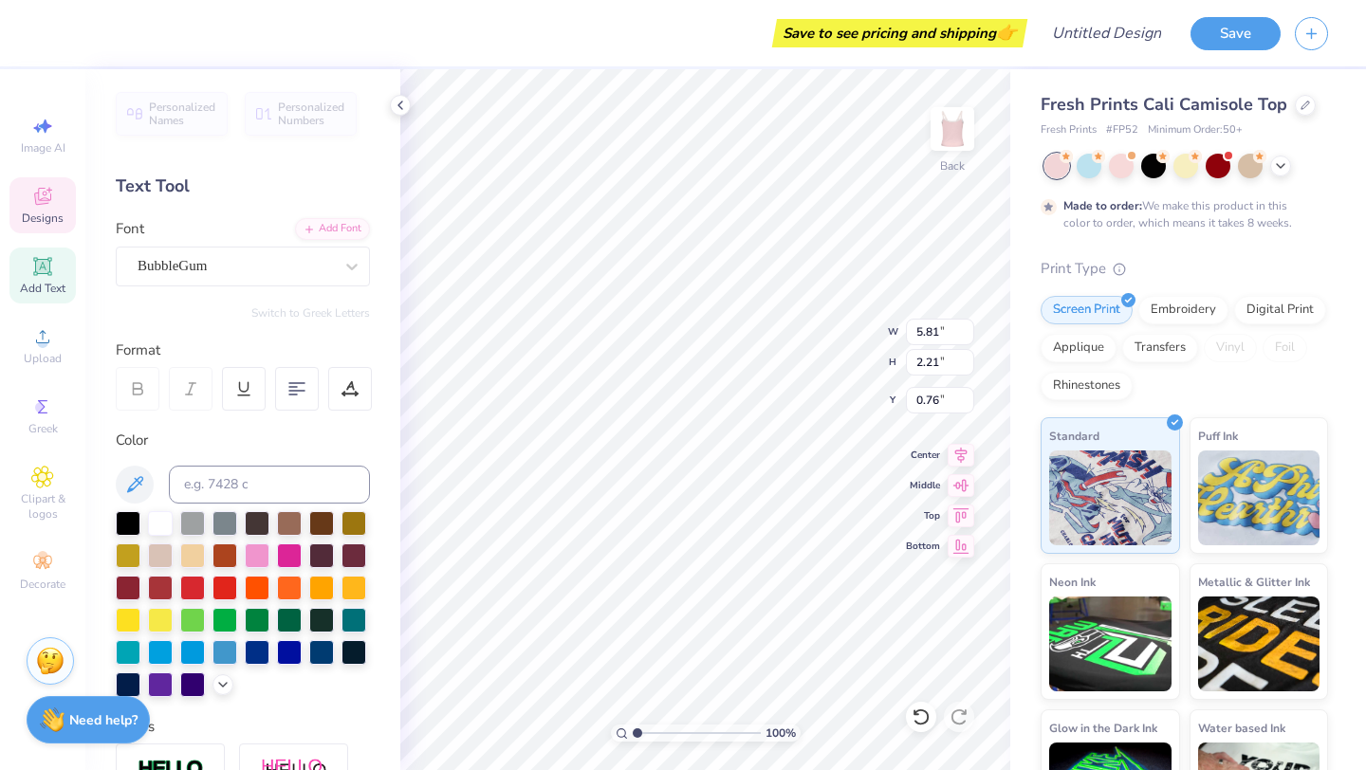
type input "2.74"
type textarea "PI PHI"
type input "3.81"
type input "1.45"
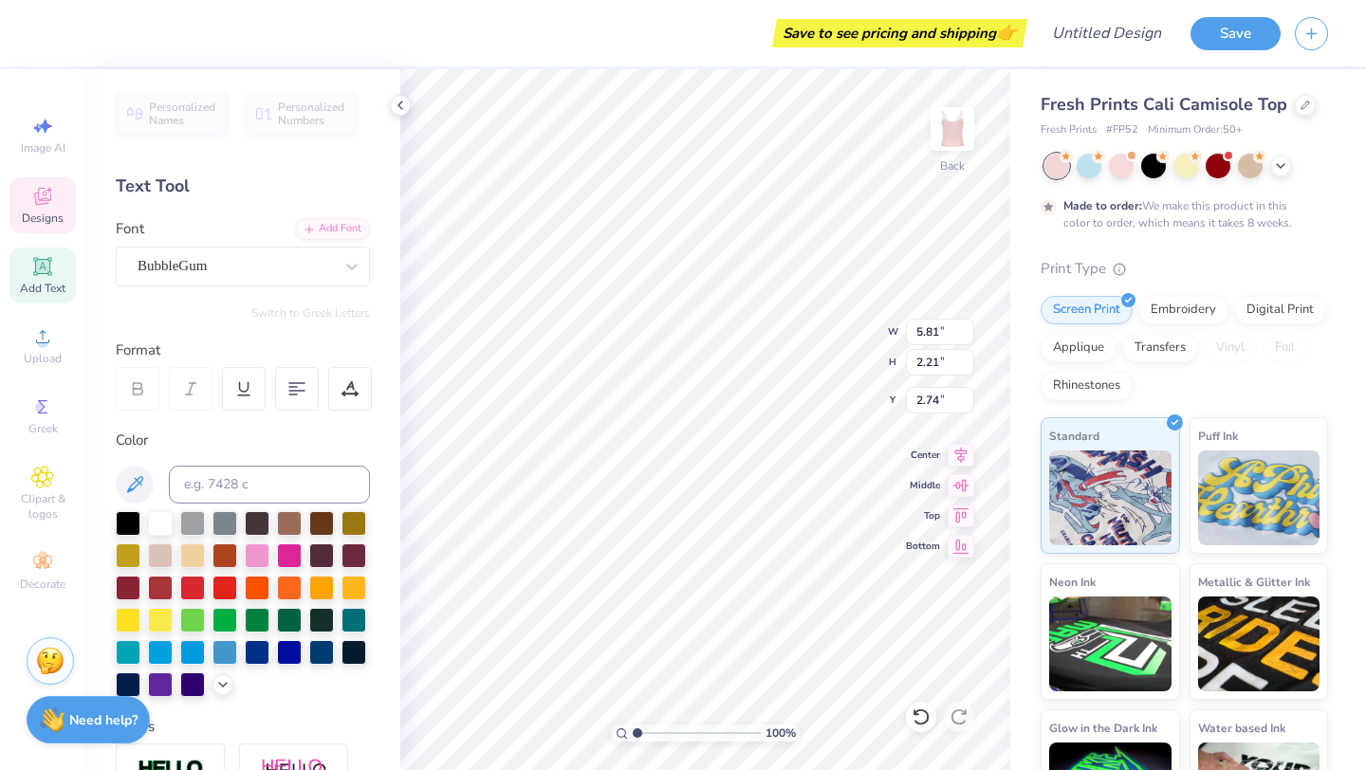
type input "4.59"
type textarea "PI PHI"
type input "1.79"
type input "1.87"
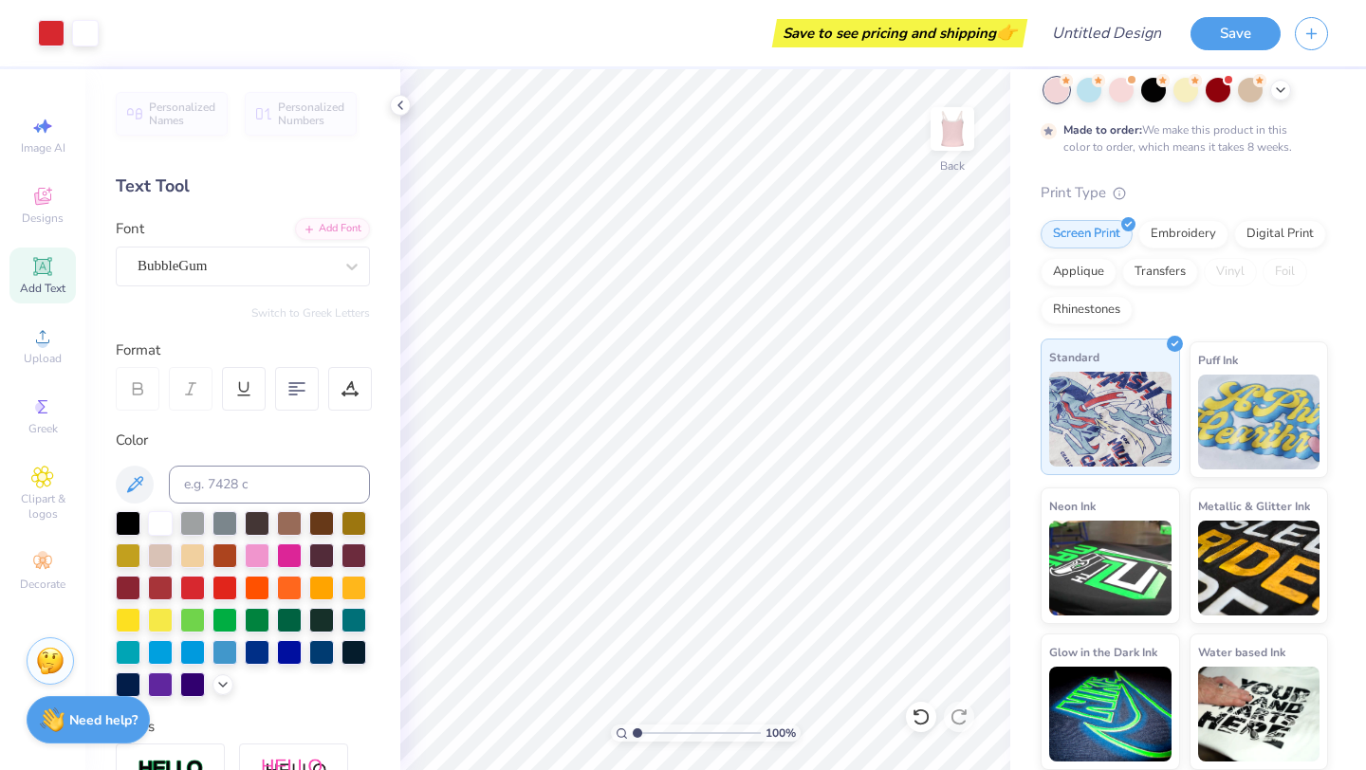
scroll to position [0, 0]
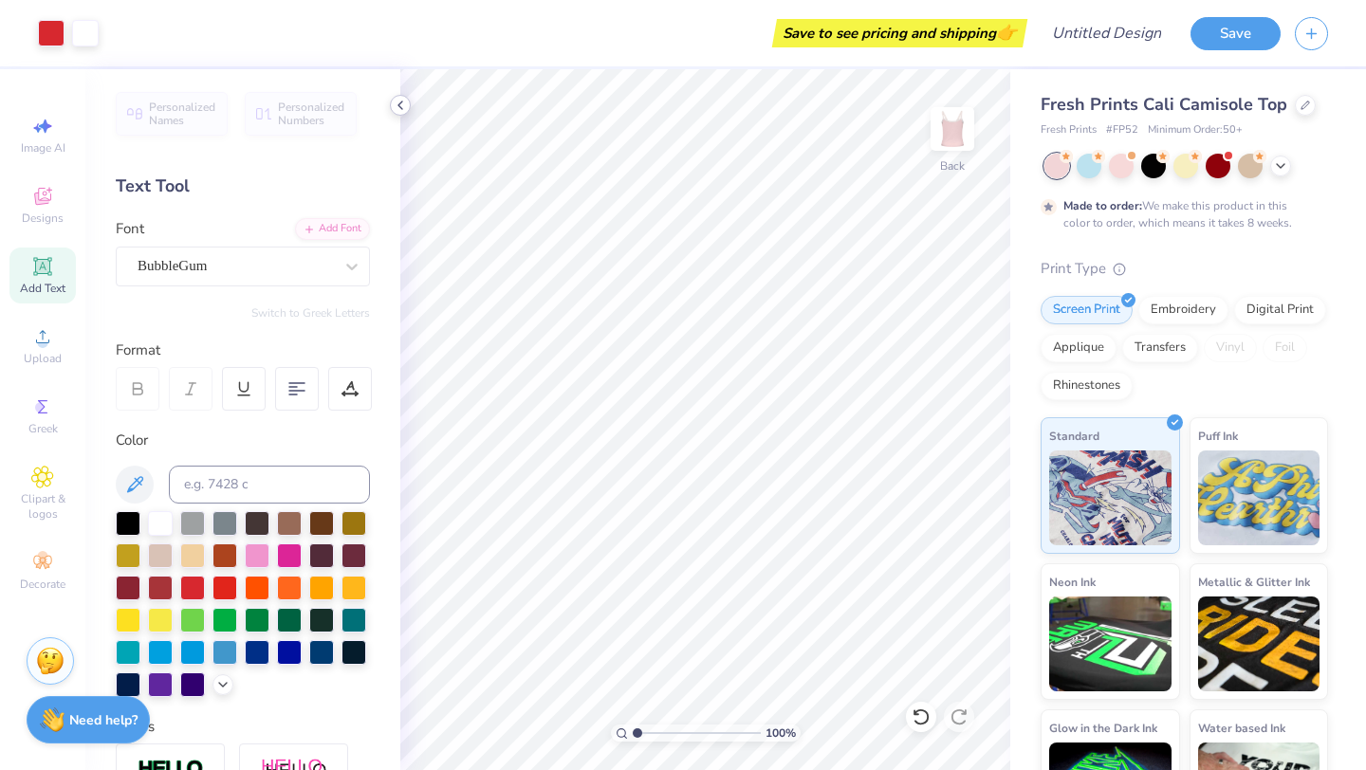
click at [400, 101] on polyline at bounding box center [400, 105] width 4 height 8
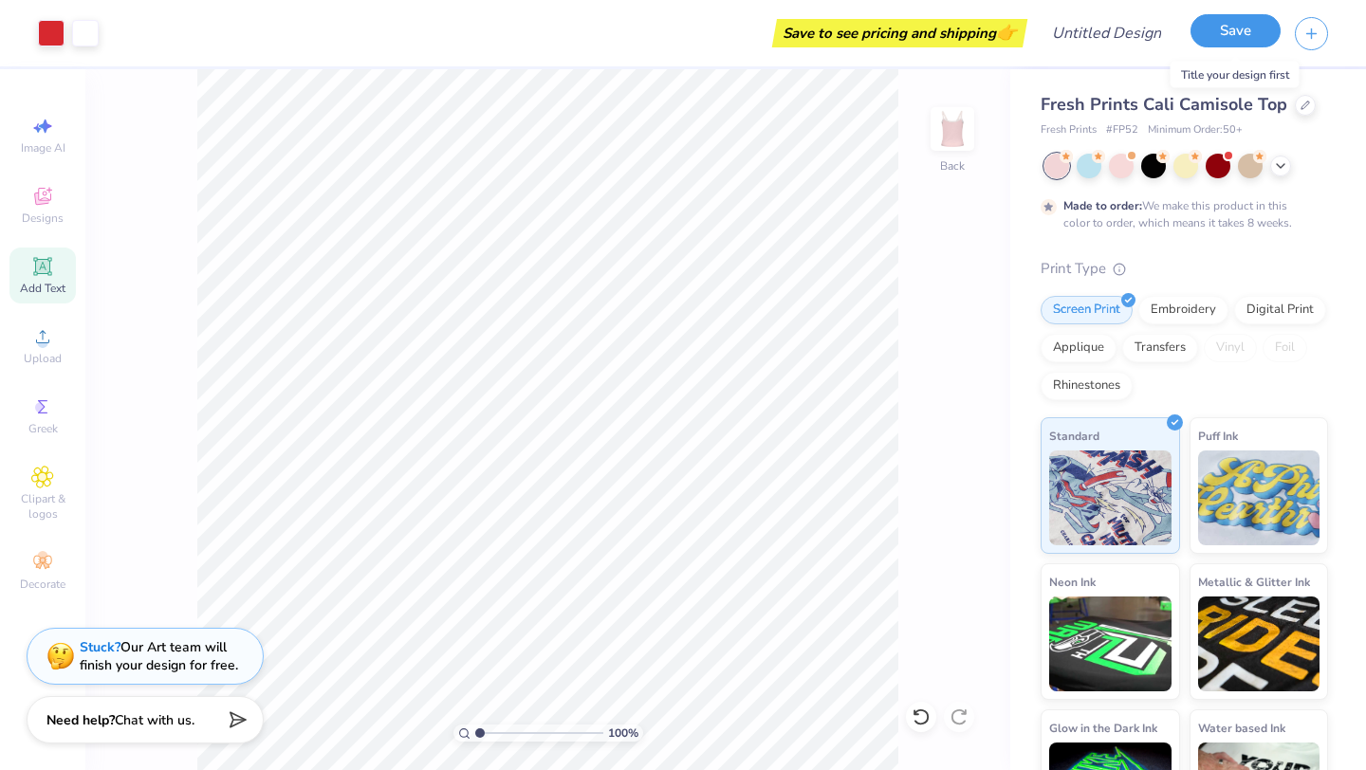
click at [1233, 43] on button "Save" at bounding box center [1235, 30] width 90 height 33
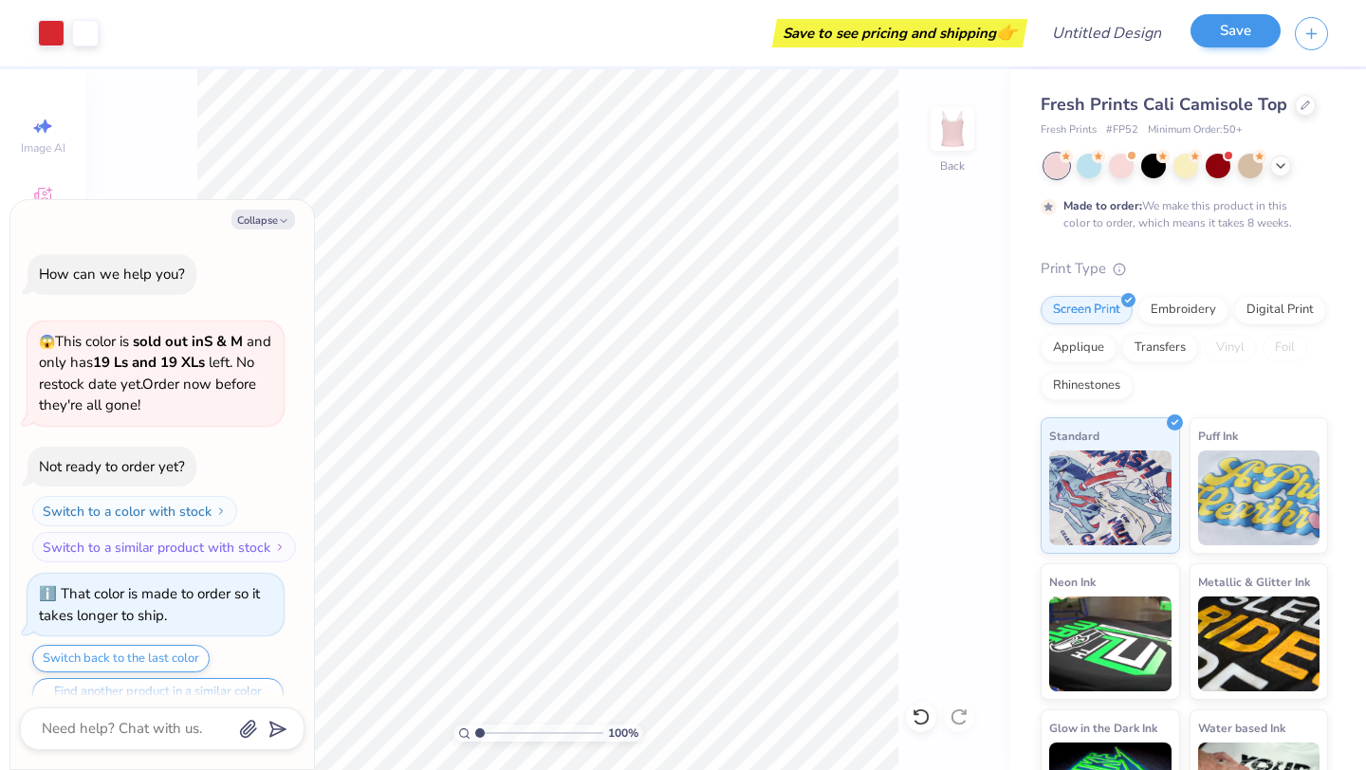
scroll to position [88, 0]
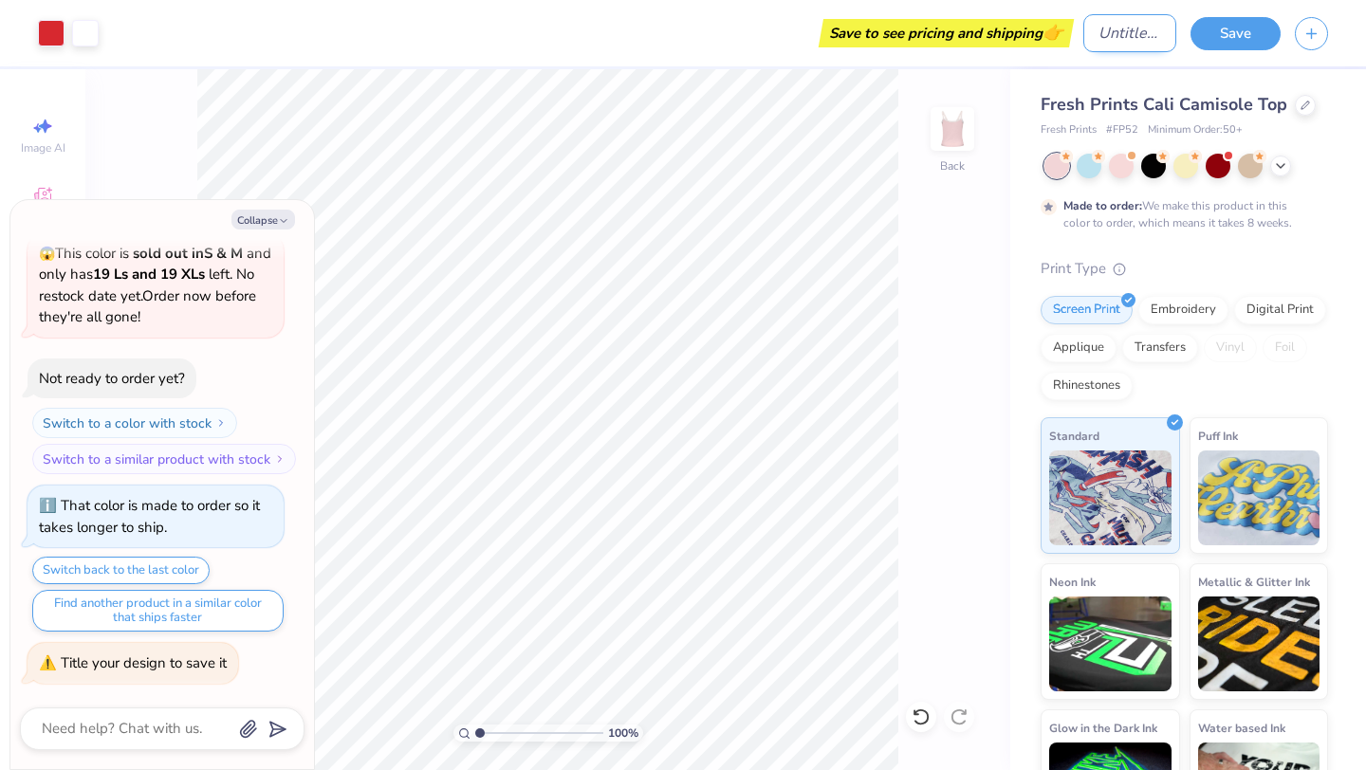
type textarea "x"
click at [1110, 39] on input "Design Title" at bounding box center [1129, 33] width 93 height 38
type input "B"
type textarea "x"
type input "BI"
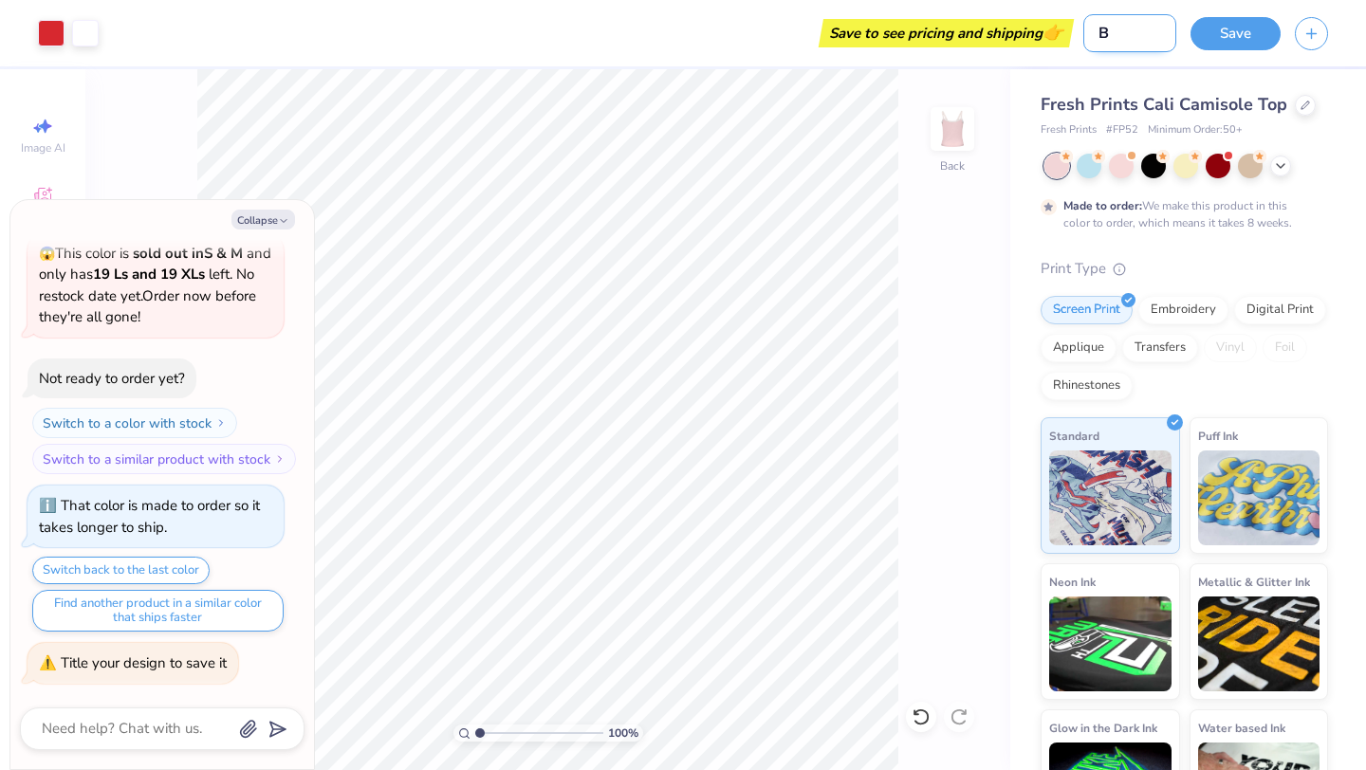
type textarea "x"
type input "BIG"
type textarea "x"
type input "BIG"
type textarea "x"
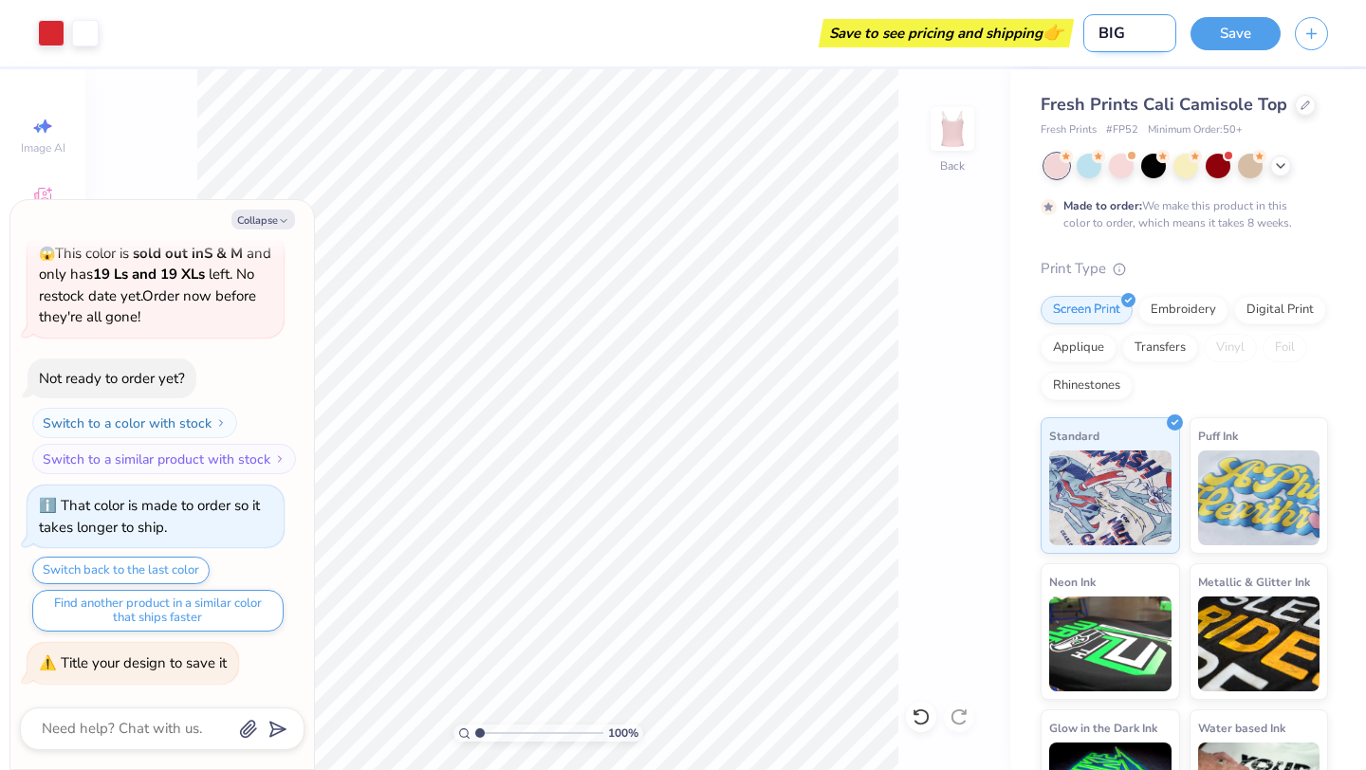
type input "[PERSON_NAME]"
type textarea "x"
type input "BIG LI"
type textarea "x"
type input "BIG LIL"
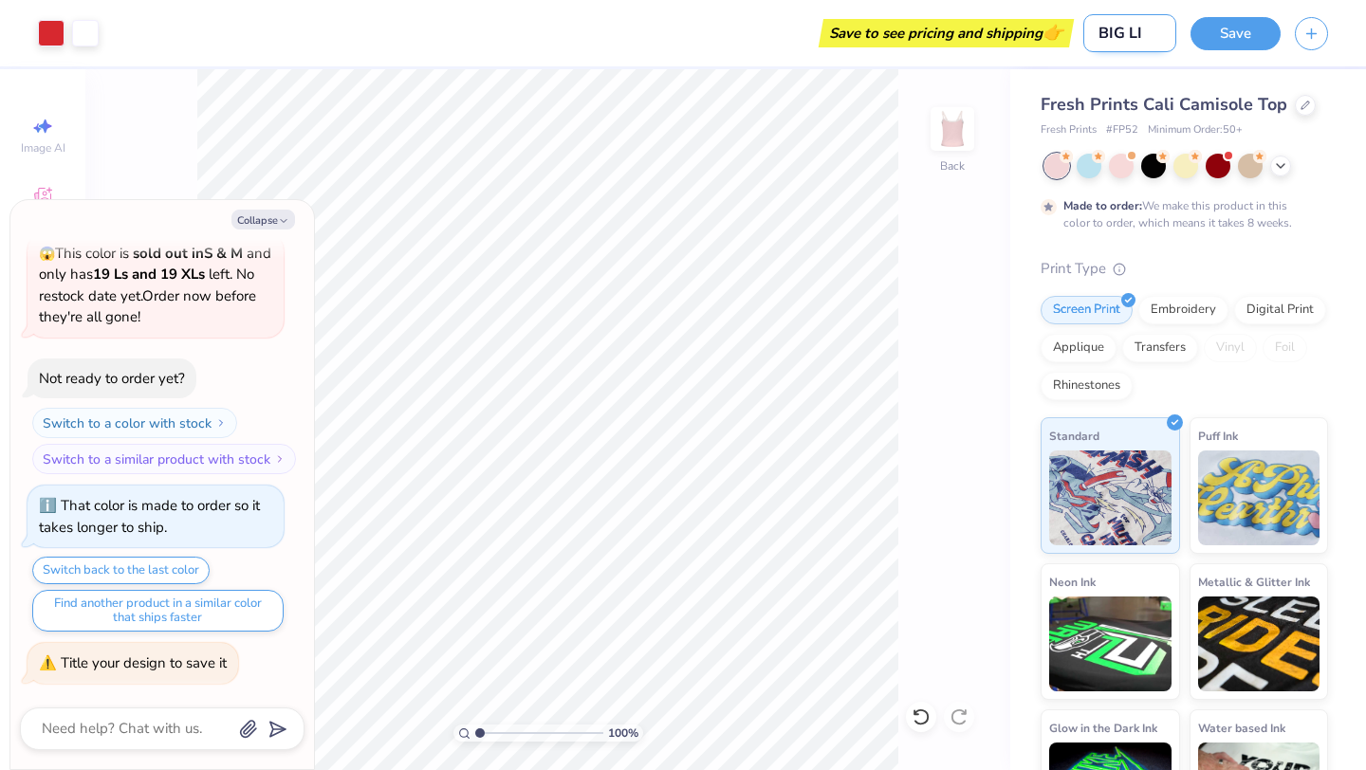
type textarea "x"
type input "BIG LIL"
click at [1087, 167] on div at bounding box center [1088, 164] width 25 height 25
click at [1276, 166] on icon at bounding box center [1280, 163] width 15 height 15
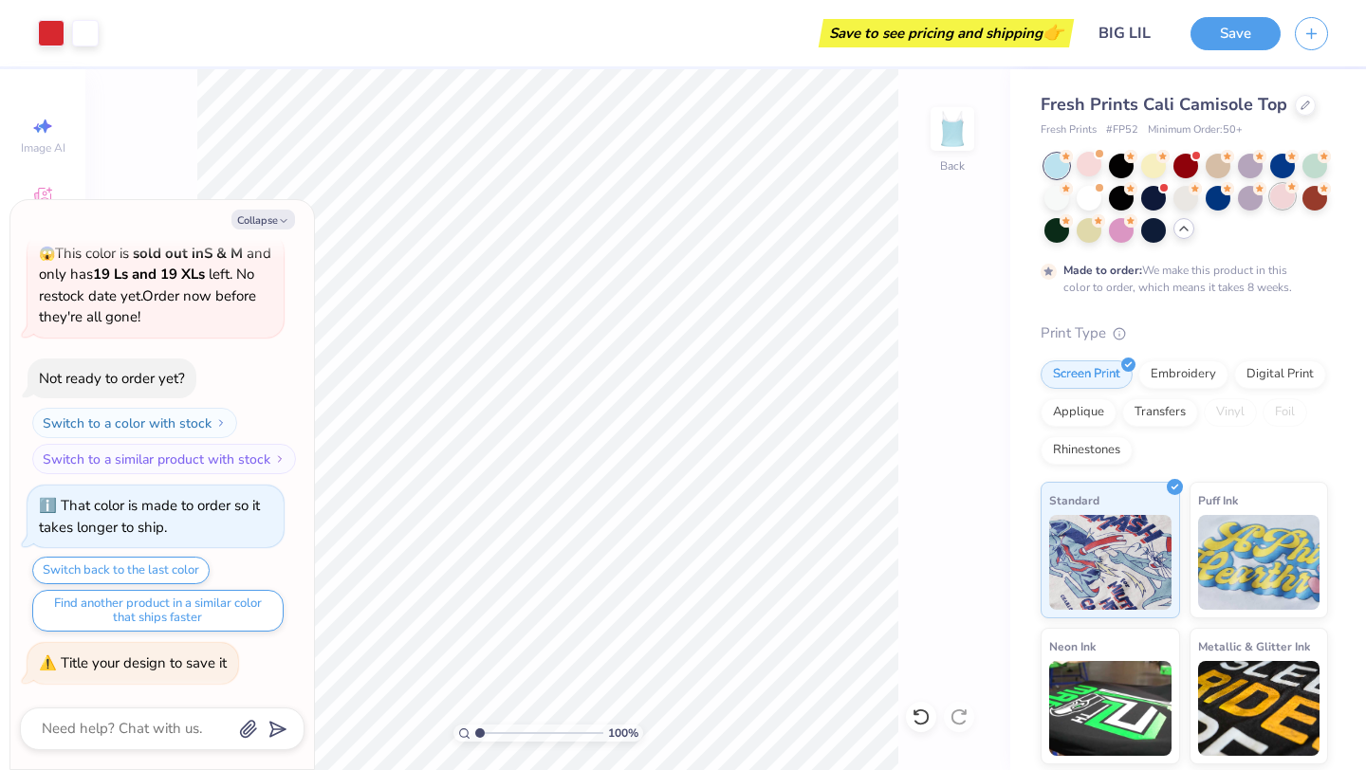
click at [1285, 193] on icon at bounding box center [1291, 186] width 13 height 13
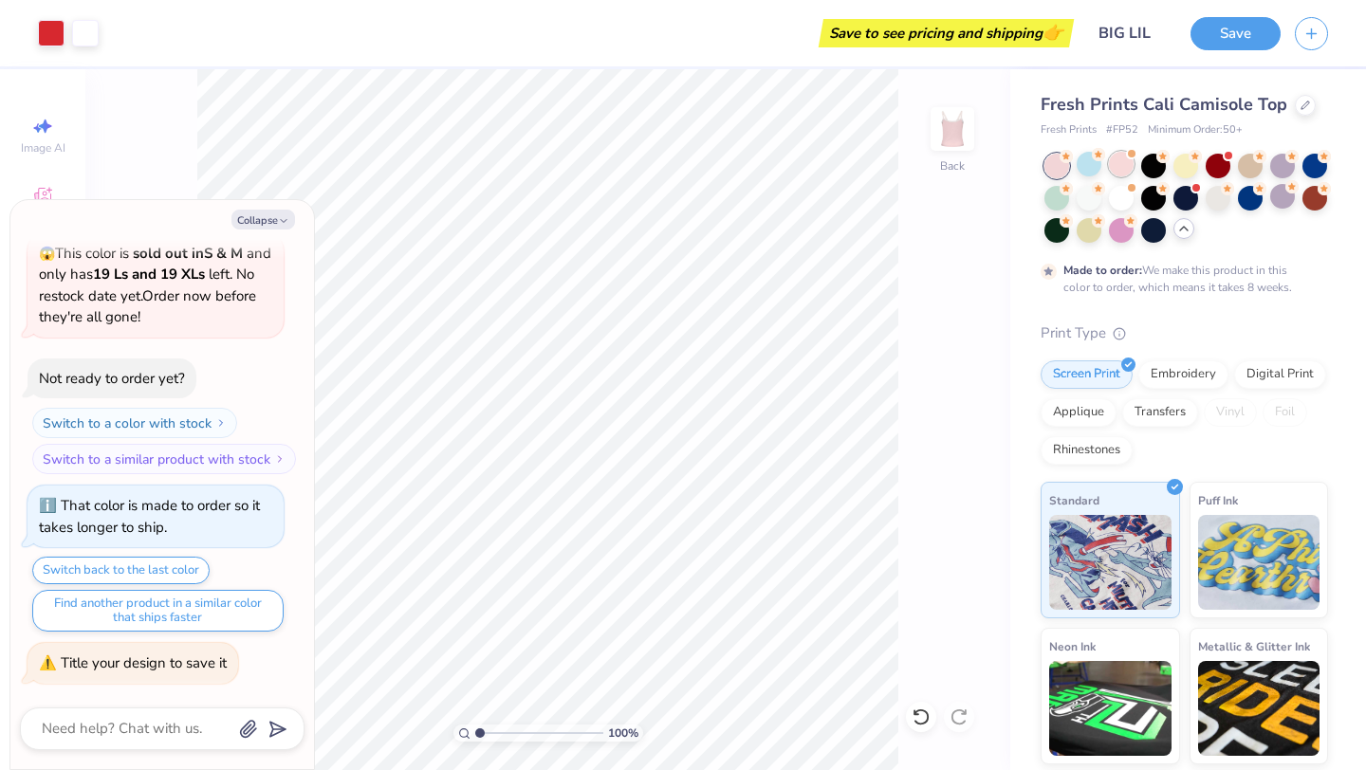
click at [1124, 153] on div at bounding box center [1121, 164] width 25 height 25
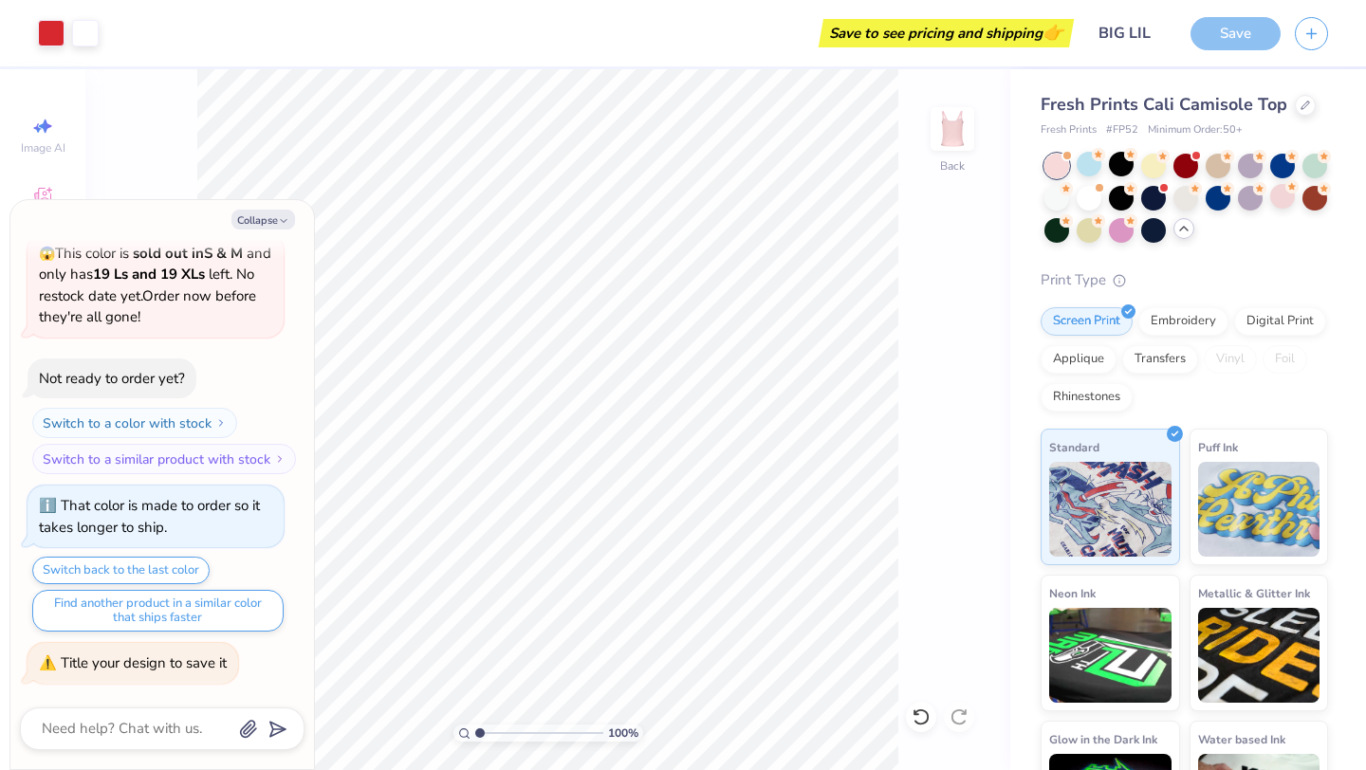
scroll to position [430, 0]
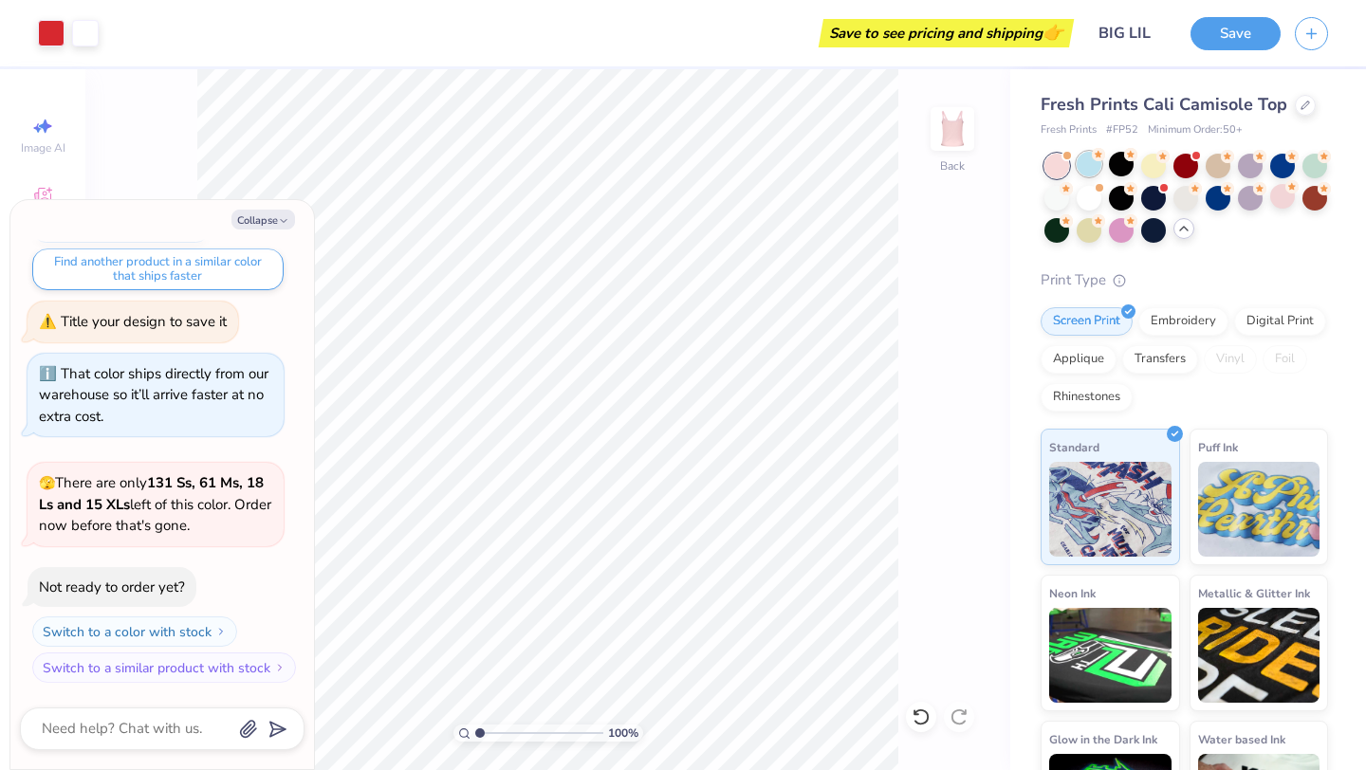
click at [1089, 158] on div at bounding box center [1088, 164] width 25 height 25
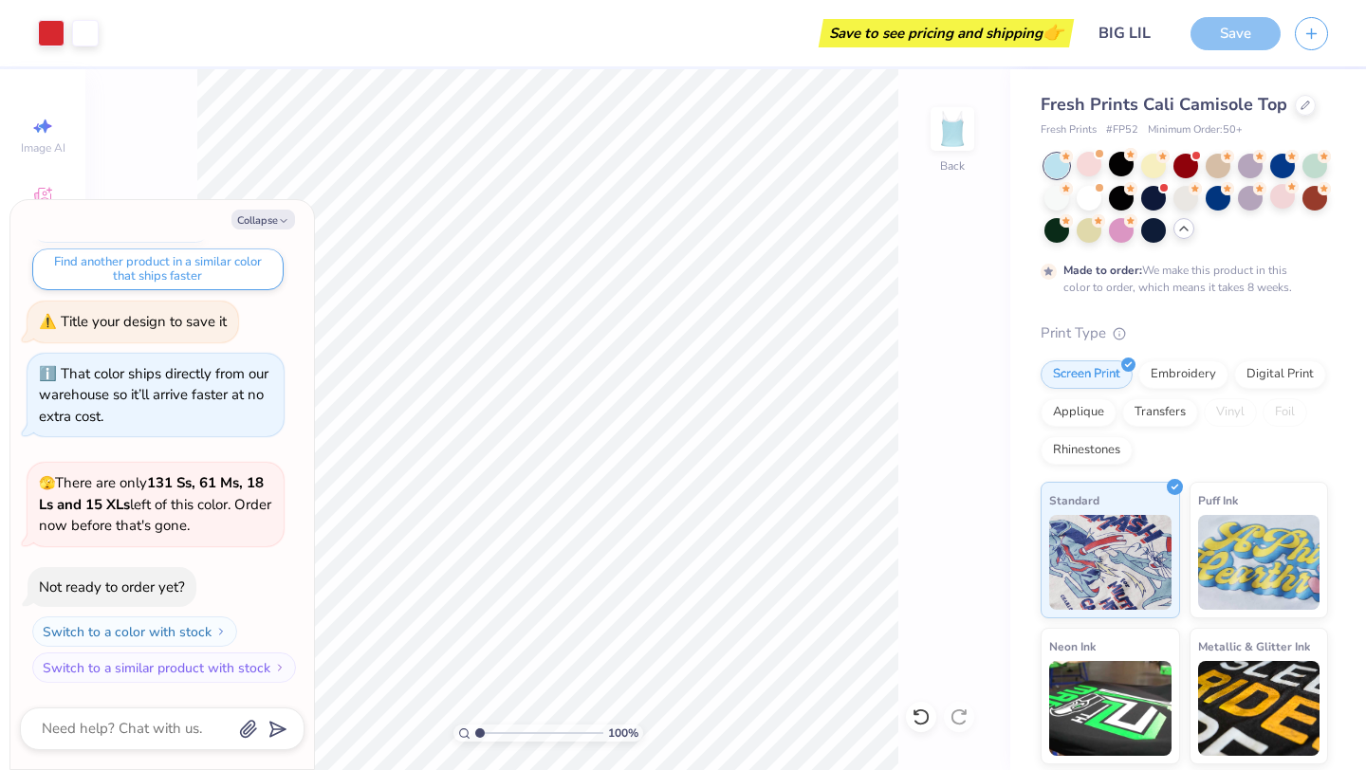
scroll to position [587, 0]
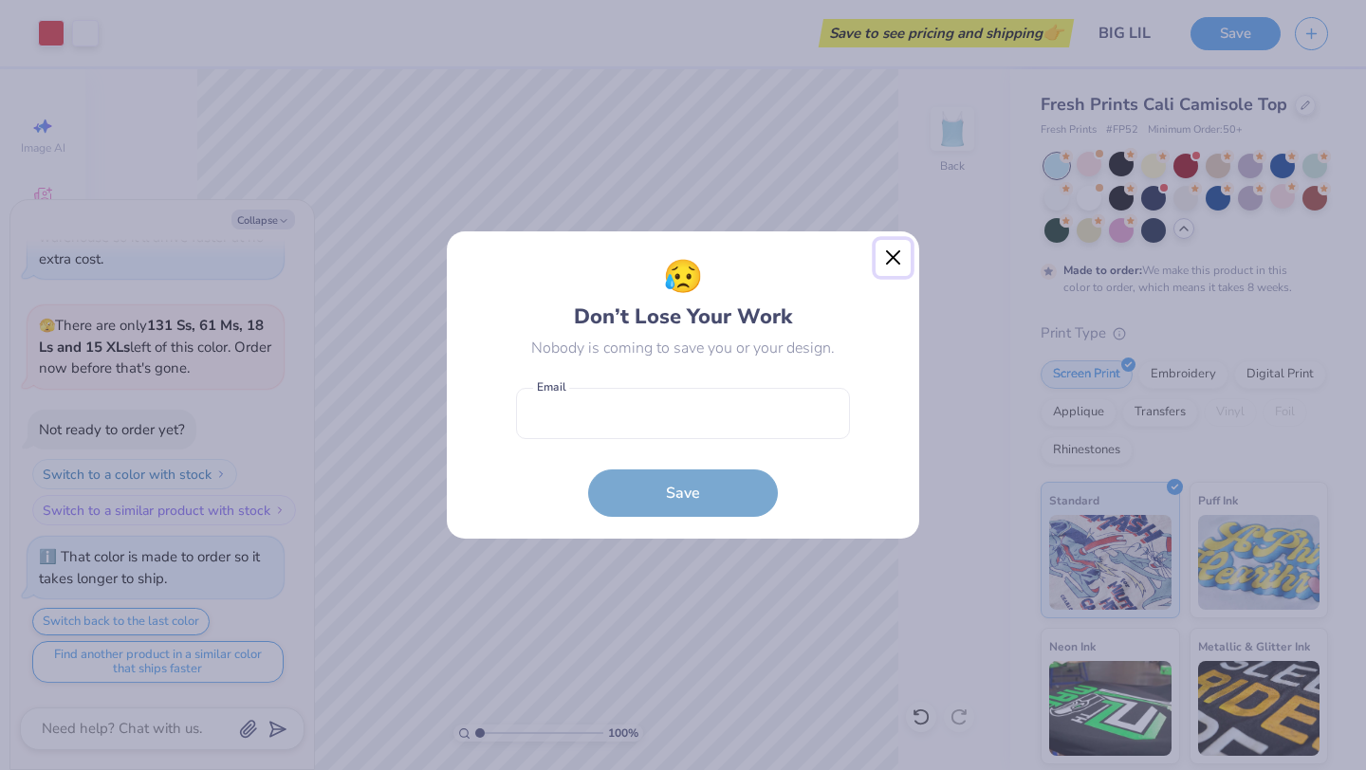
click at [896, 262] on button "Close" at bounding box center [893, 258] width 36 height 36
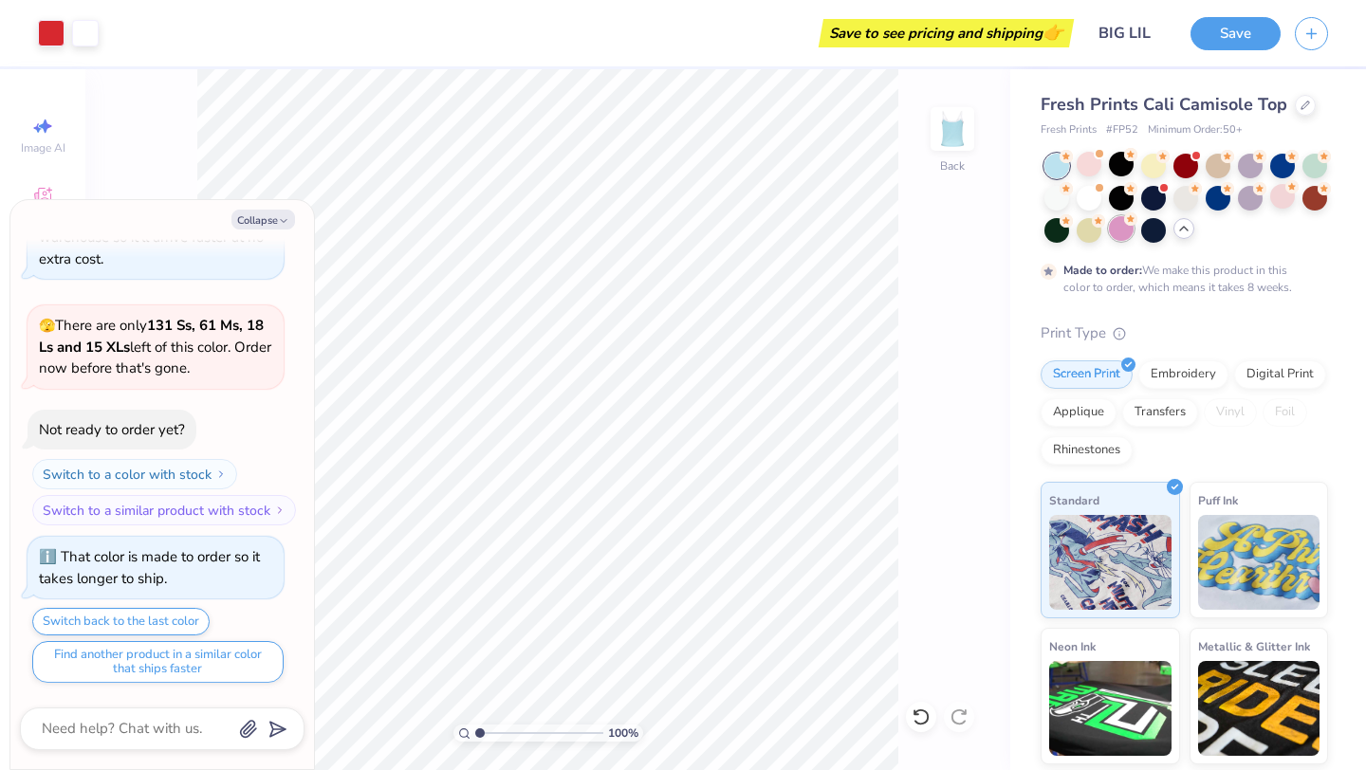
click at [1113, 235] on div at bounding box center [1121, 228] width 25 height 25
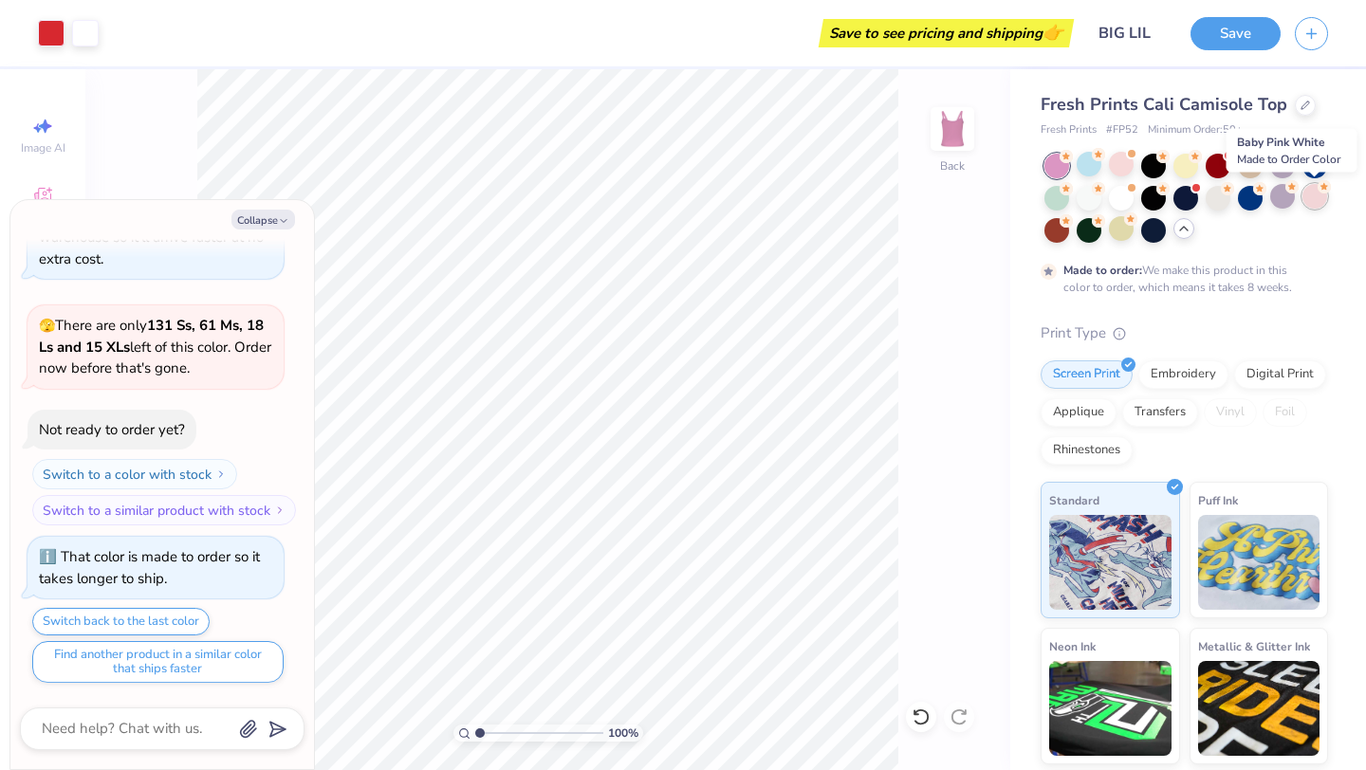
click at [1312, 193] on div at bounding box center [1314, 196] width 25 height 25
click at [1133, 157] on div at bounding box center [1121, 164] width 25 height 25
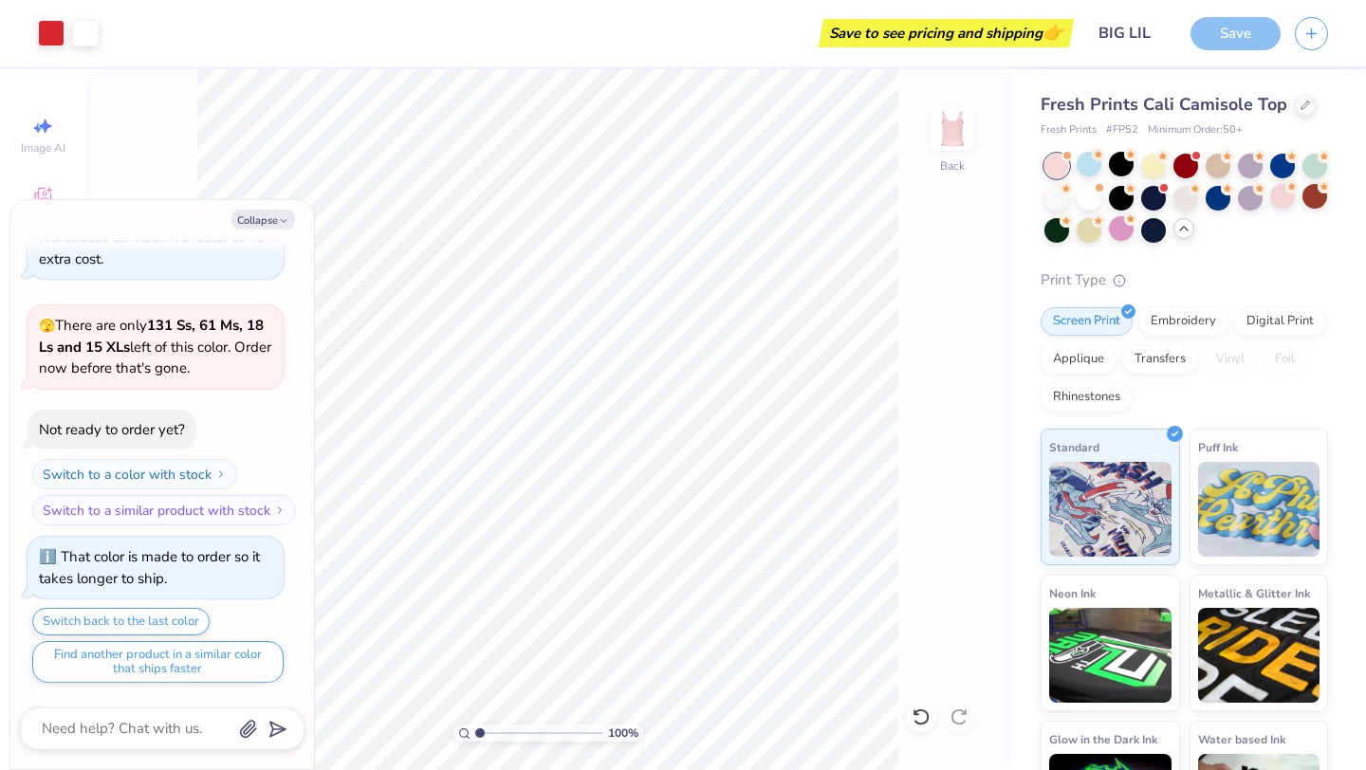
scroll to position [927, 0]
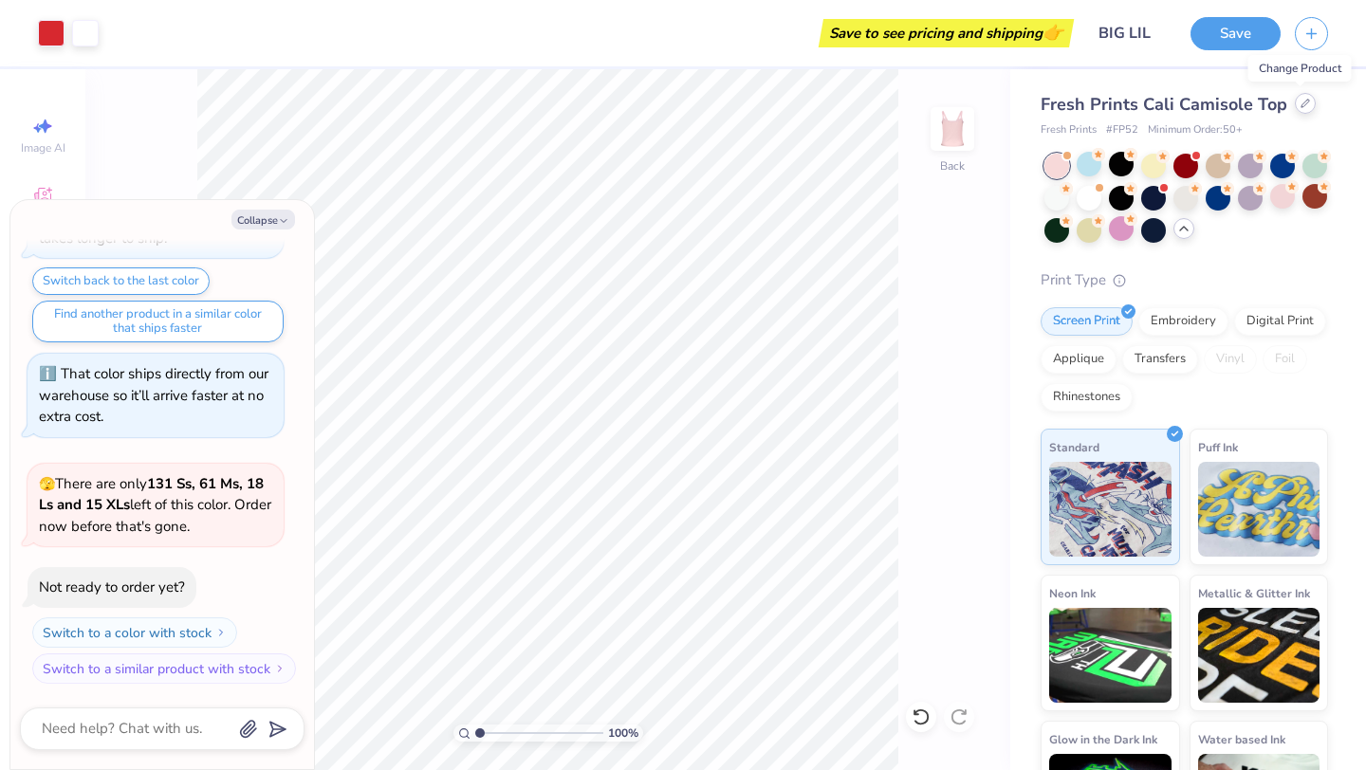
click at [1302, 108] on div at bounding box center [1304, 103] width 21 height 21
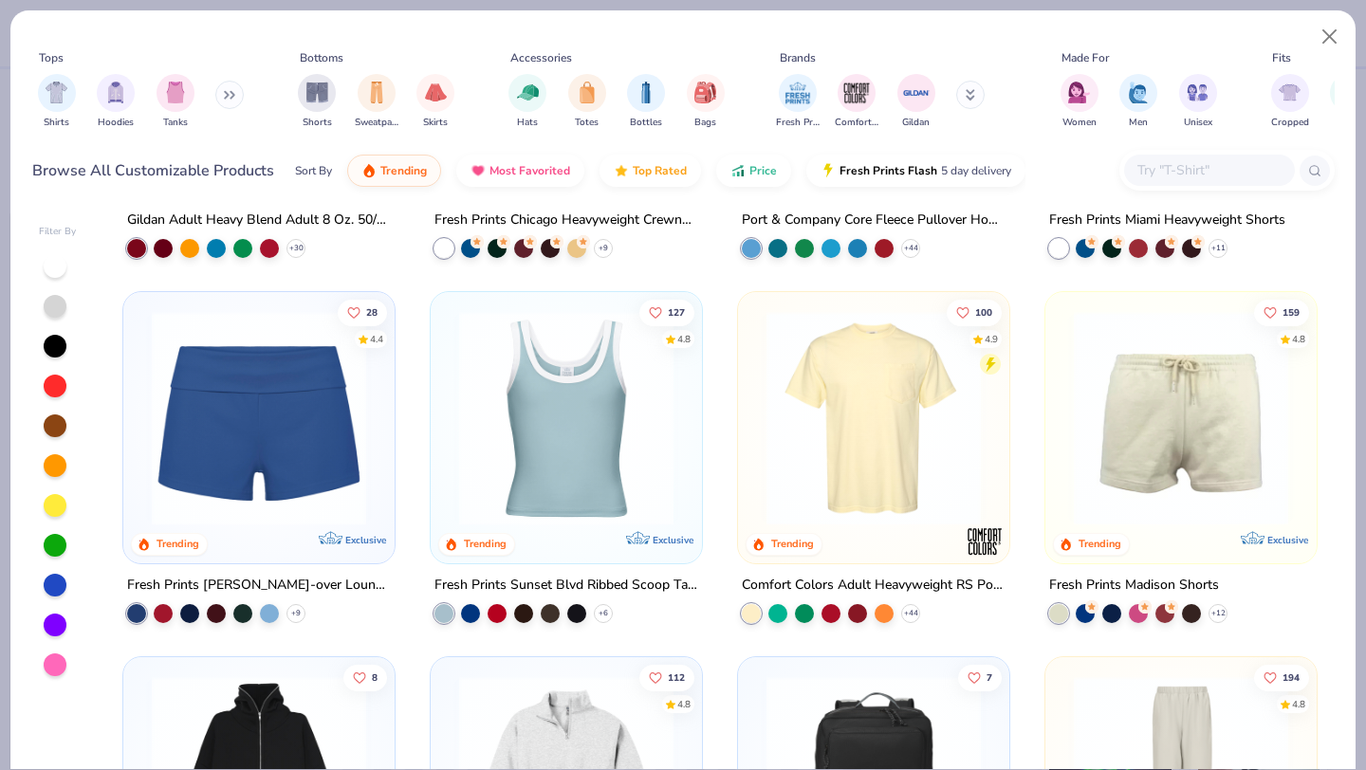
scroll to position [1380, 0]
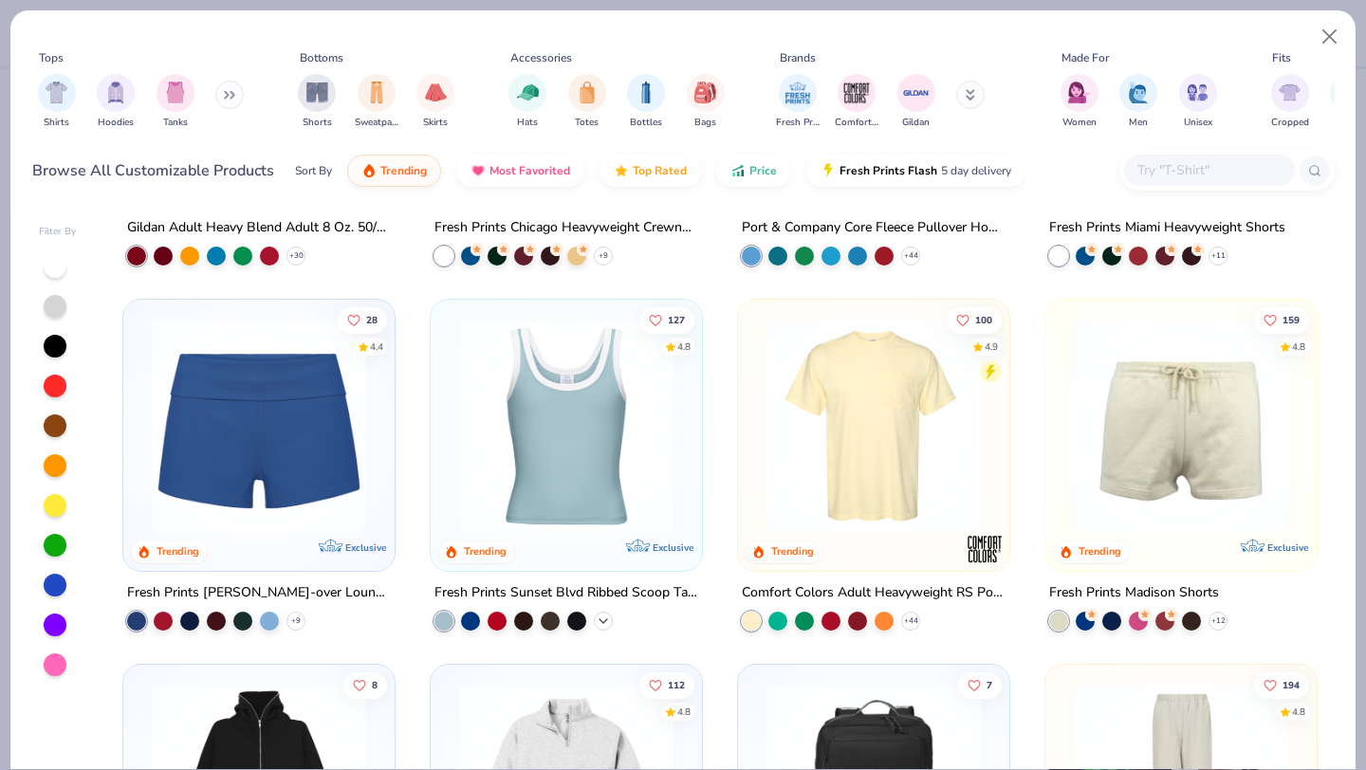
click at [605, 614] on icon at bounding box center [603, 621] width 15 height 15
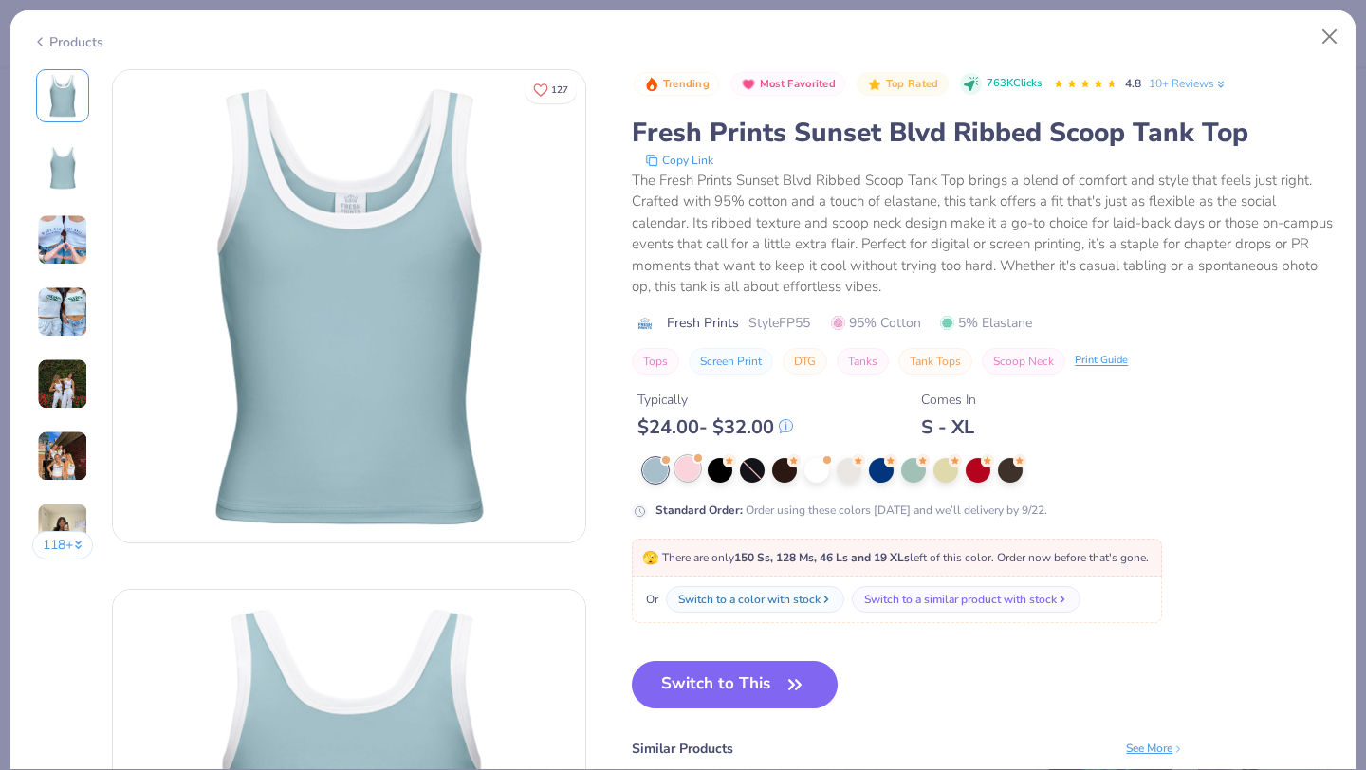
click at [691, 475] on div at bounding box center [687, 468] width 25 height 25
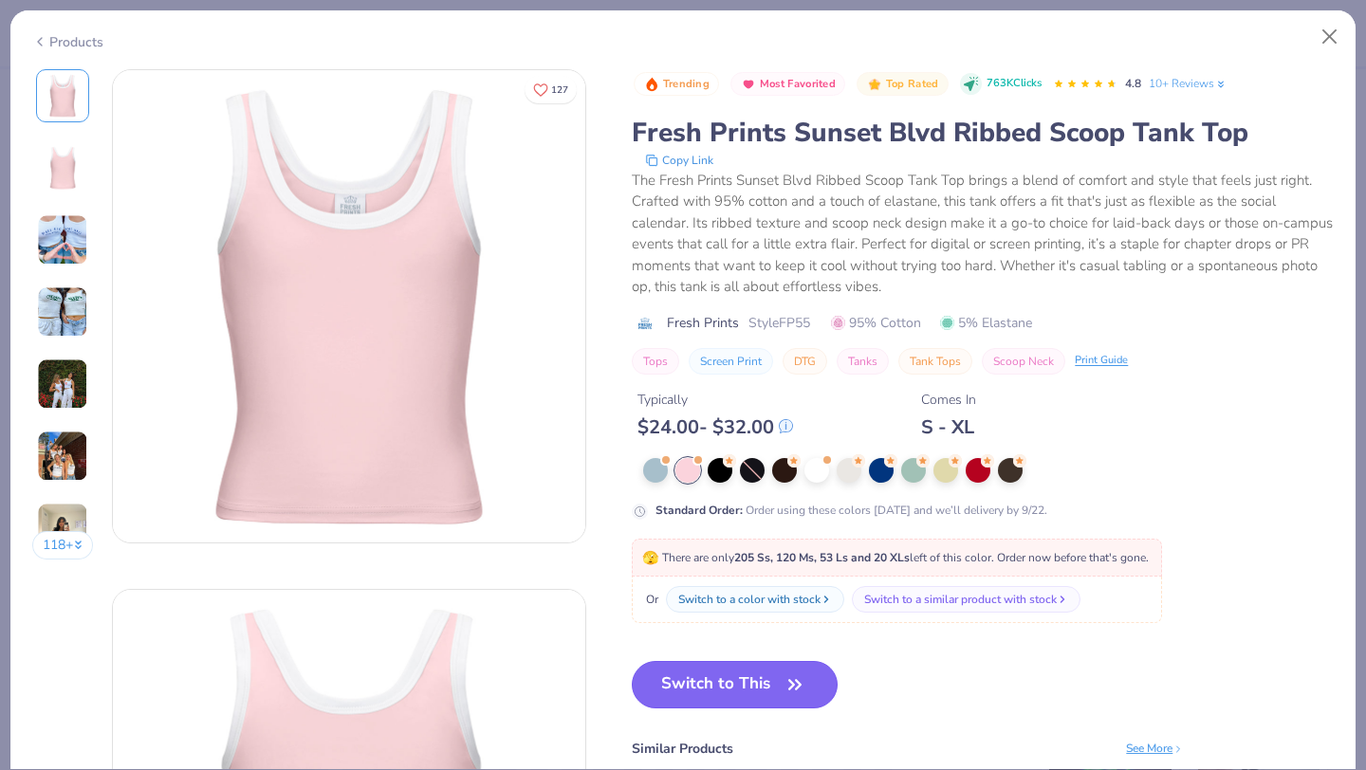
click at [751, 688] on button "Switch to This" at bounding box center [735, 684] width 206 height 47
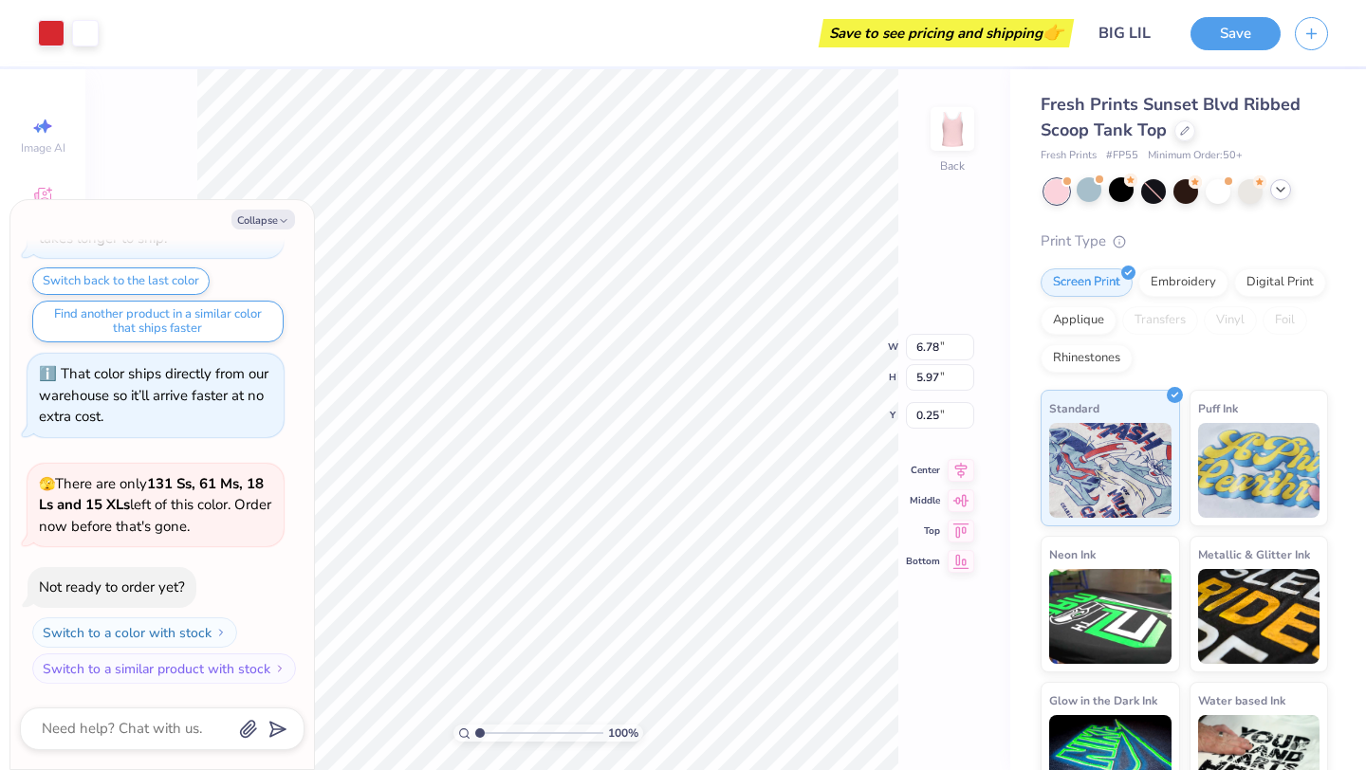
type textarea "x"
type input "0.91"
click at [972, 233] on div "100 % Back W 6.78 6.78 " H 5.97 5.97 " Y 0.91 0.91 " Center [GEOGRAPHIC_DATA]" at bounding box center [547, 419] width 925 height 701
type textarea "x"
click at [1233, 32] on button "Save" at bounding box center [1235, 30] width 90 height 33
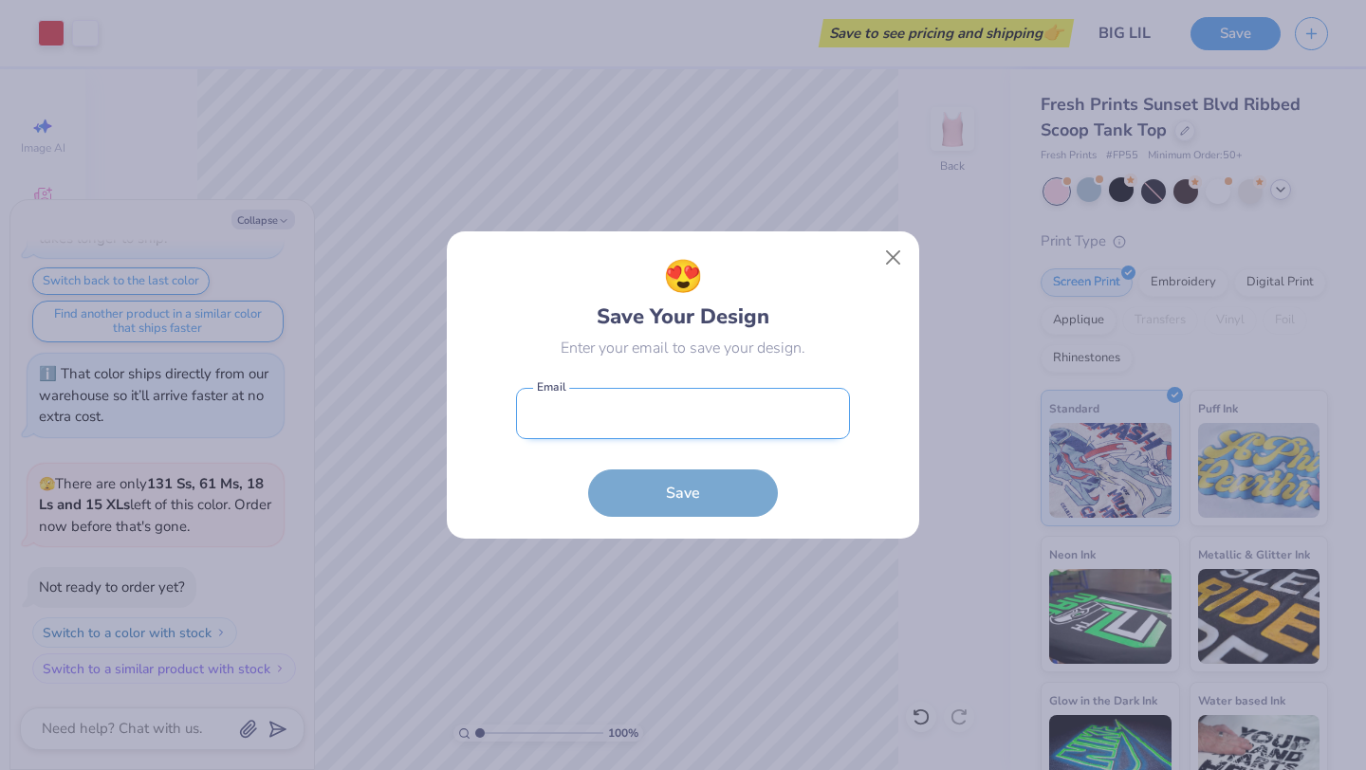
click at [710, 425] on input "email" at bounding box center [683, 414] width 334 height 52
type input "[EMAIL_ADDRESS][DOMAIN_NAME]"
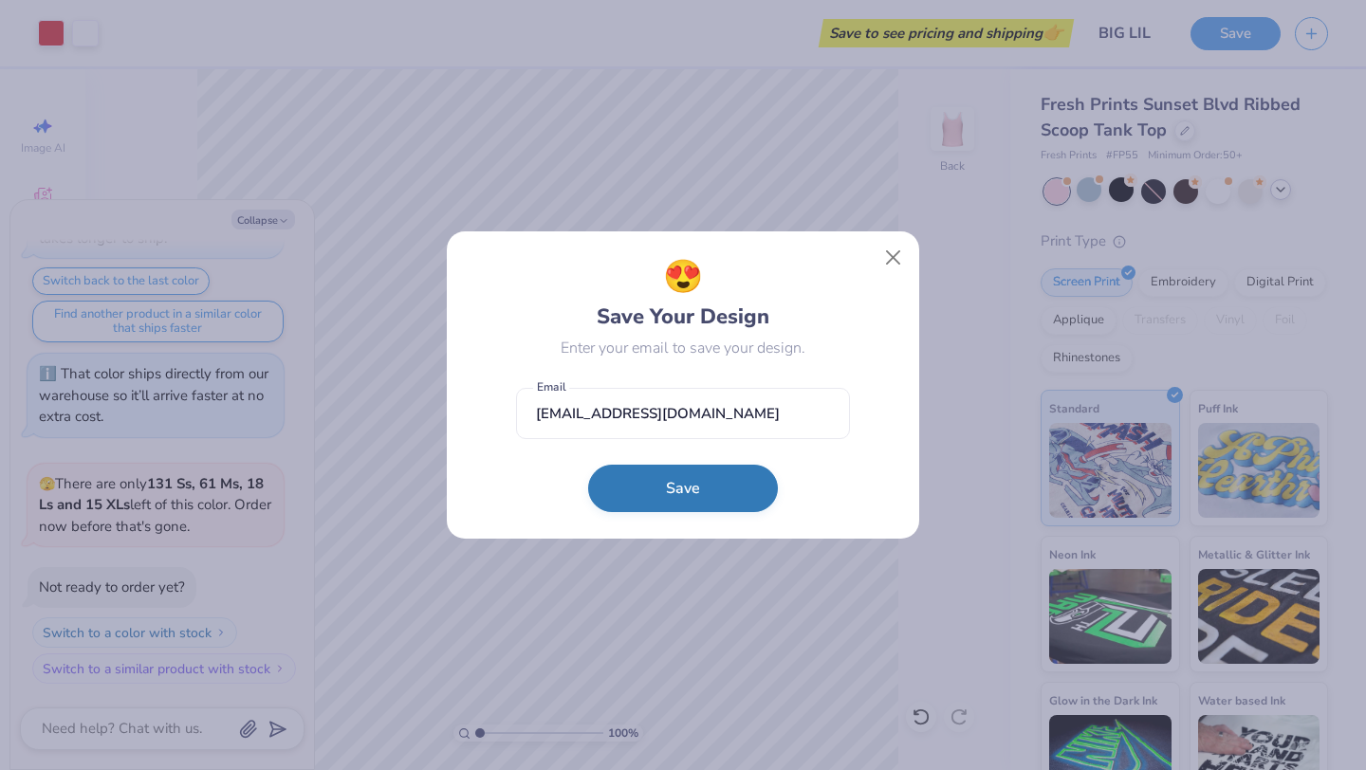
click at [682, 490] on button "Save" at bounding box center [683, 488] width 190 height 47
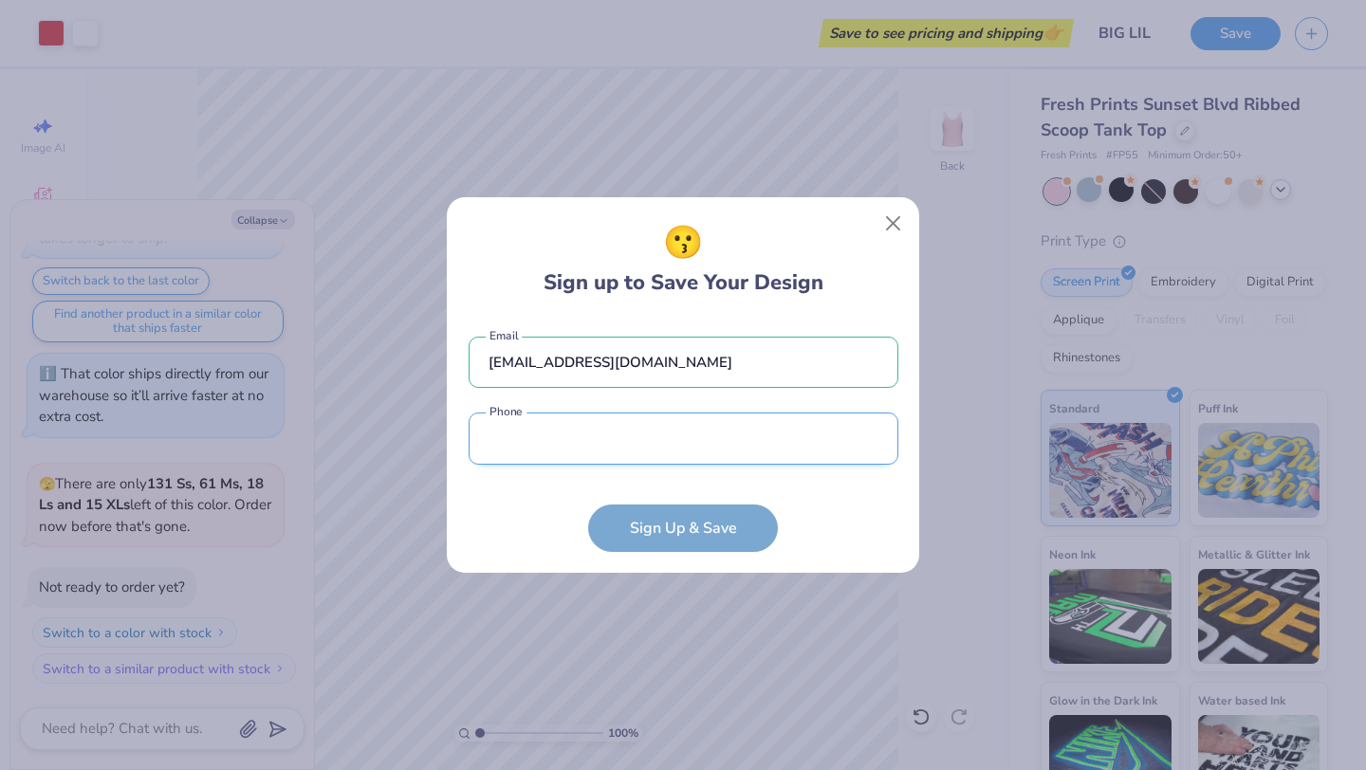
click at [688, 457] on input "tel" at bounding box center [683, 439] width 430 height 52
type input "[PHONE_NUMBER]"
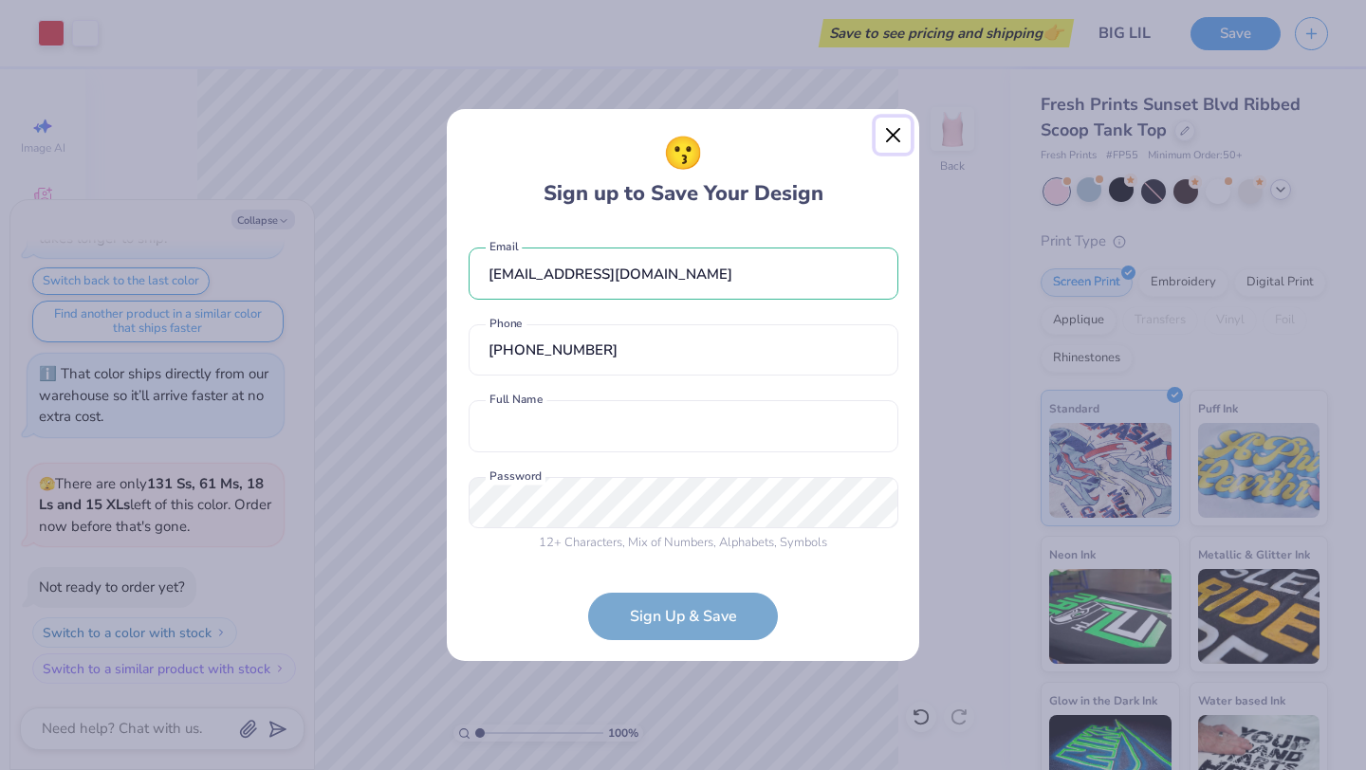
click at [891, 151] on button "Close" at bounding box center [893, 136] width 36 height 36
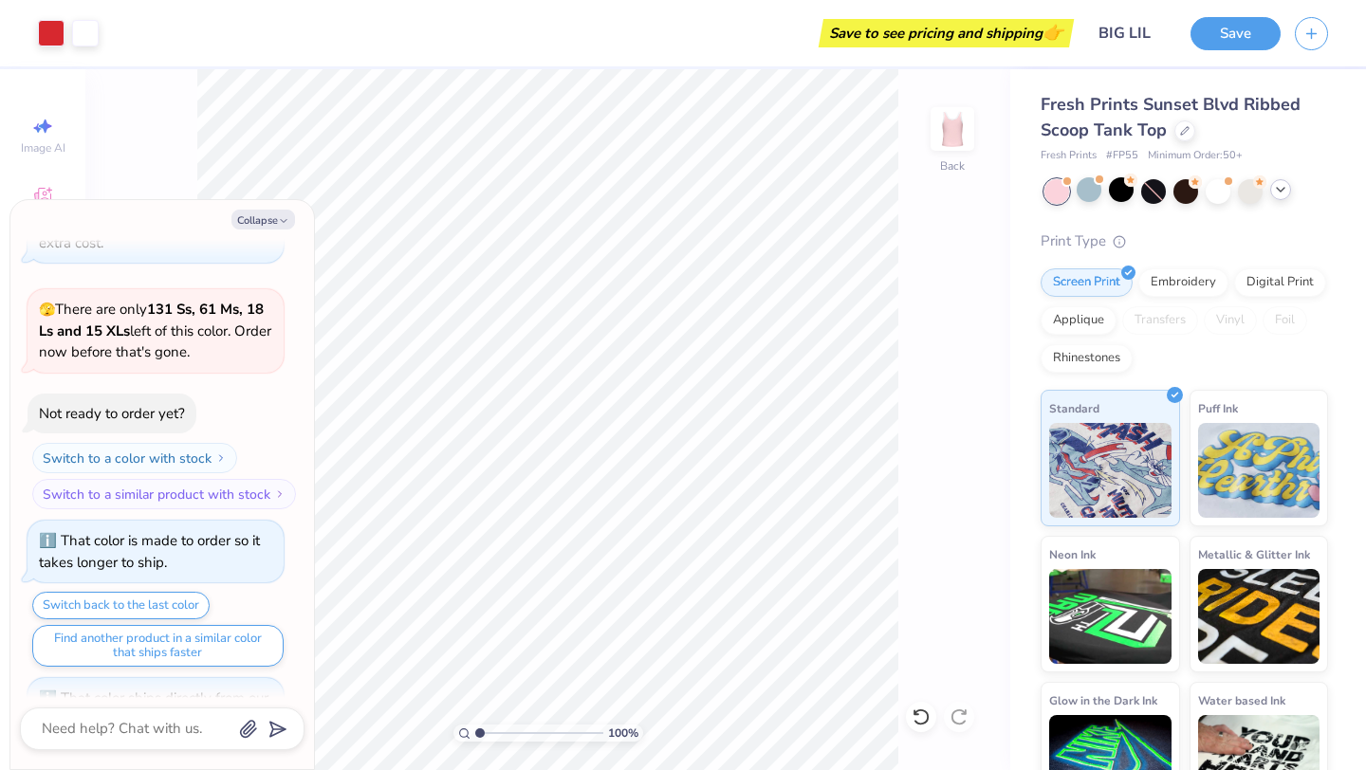
scroll to position [927, 0]
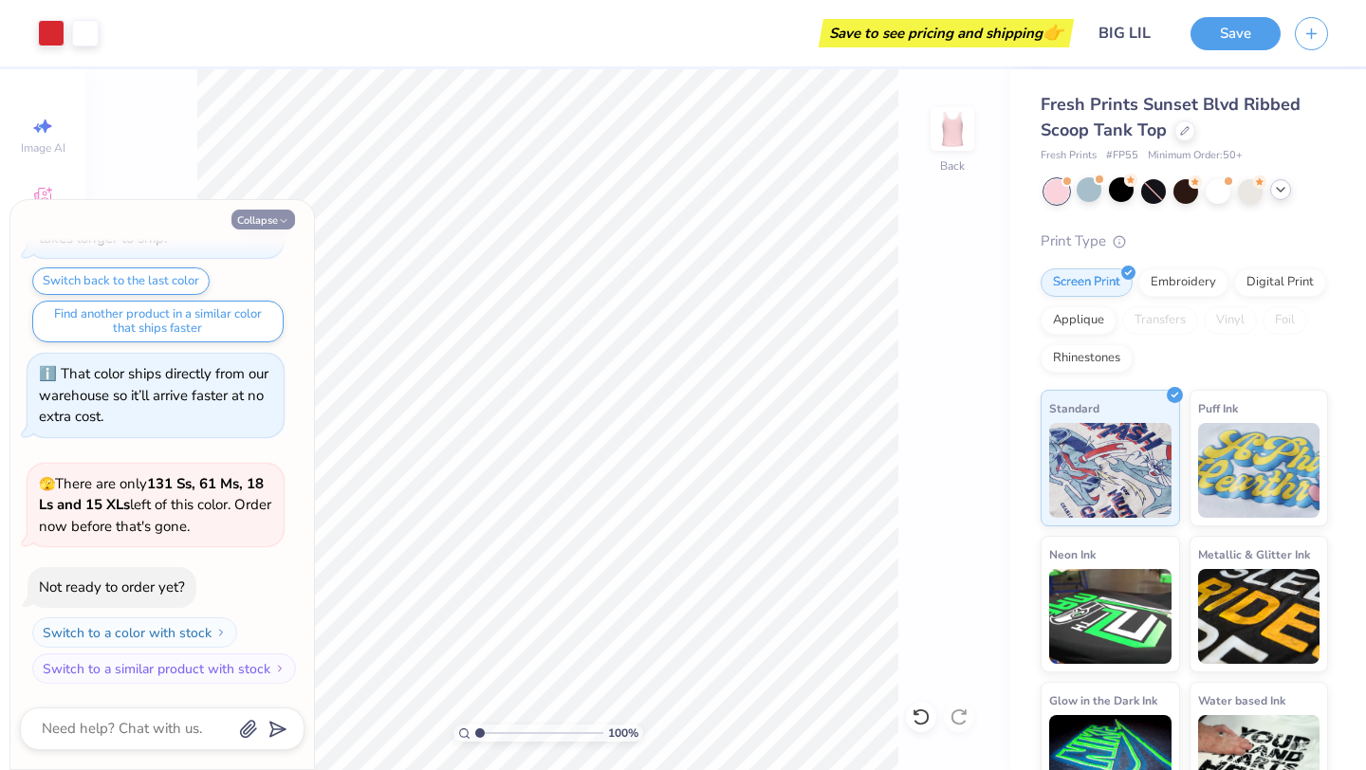
click at [281, 221] on icon "button" at bounding box center [283, 220] width 11 height 11
type textarea "x"
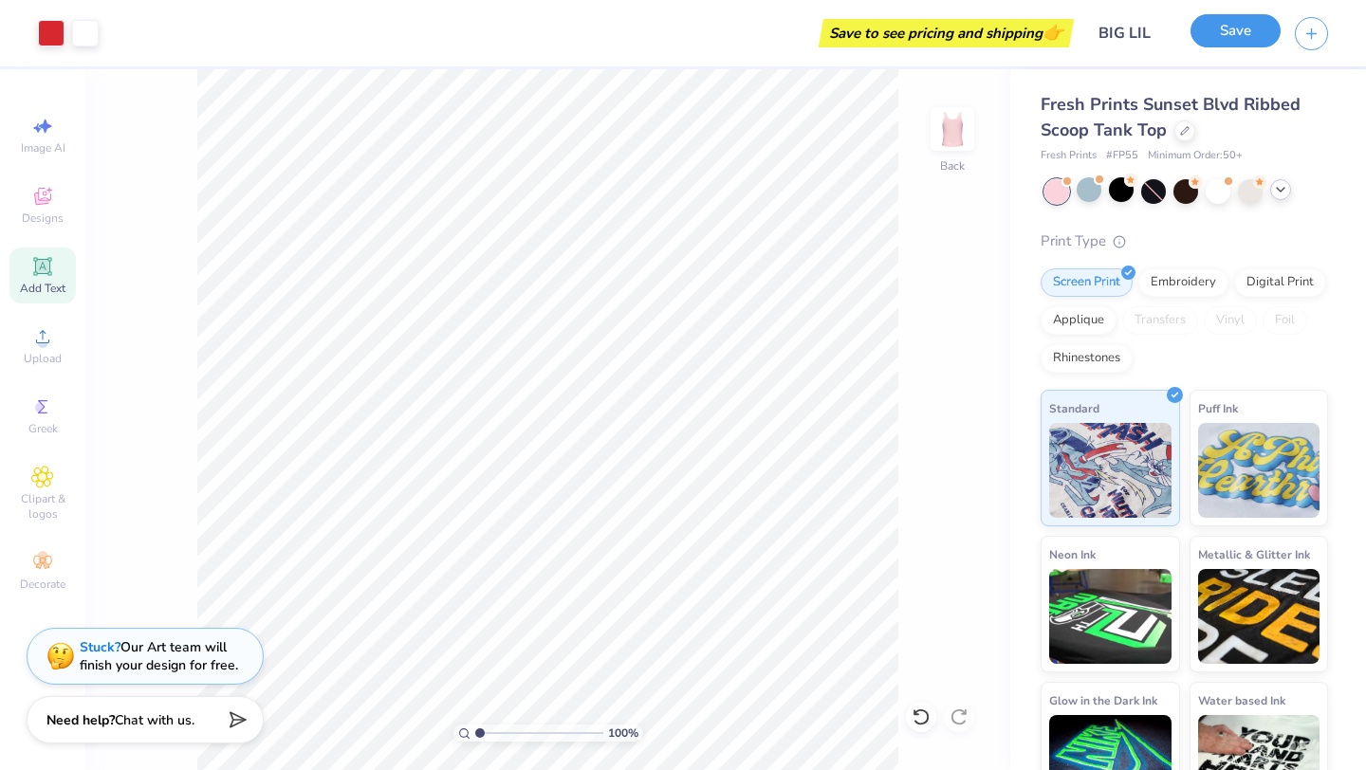
click at [1233, 35] on button "Save" at bounding box center [1235, 30] width 90 height 33
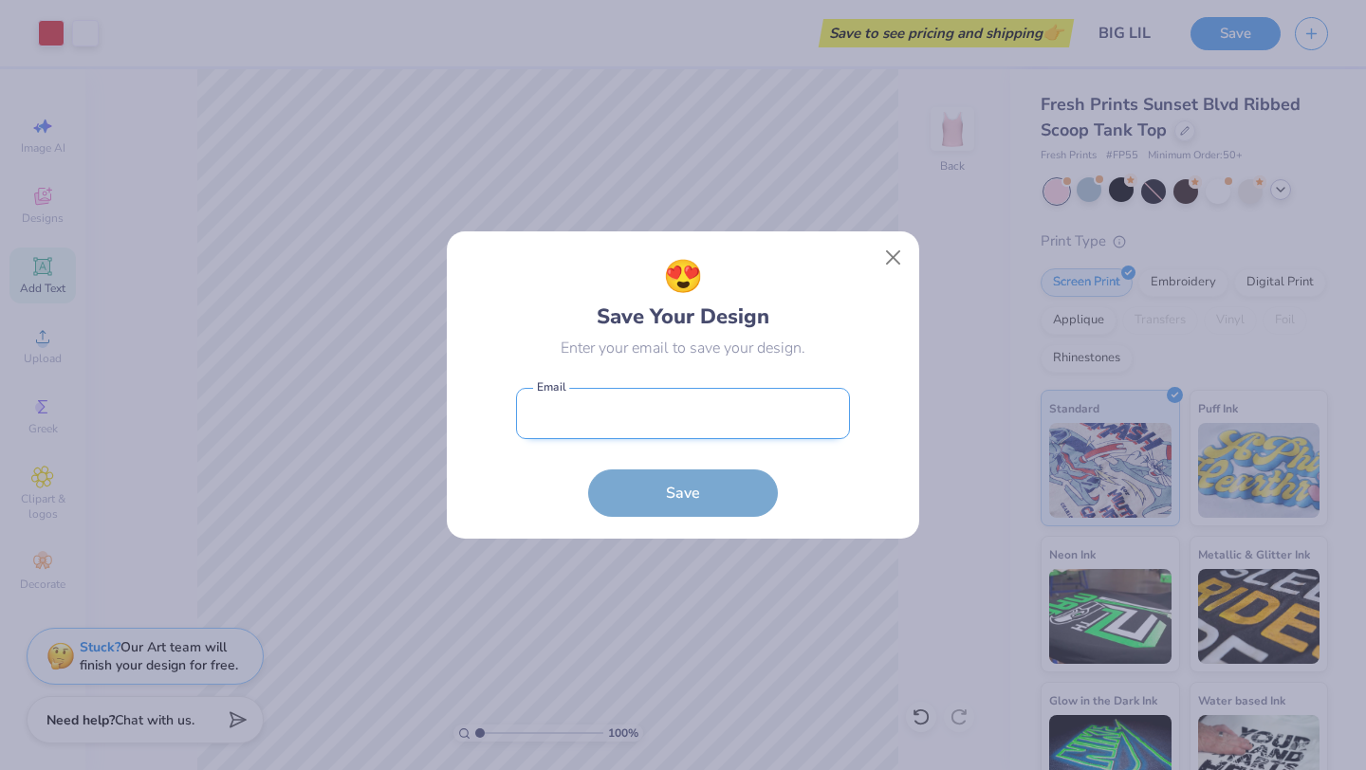
click at [627, 396] on input "email" at bounding box center [683, 414] width 334 height 52
type input "[EMAIL_ADDRESS][DOMAIN_NAME]"
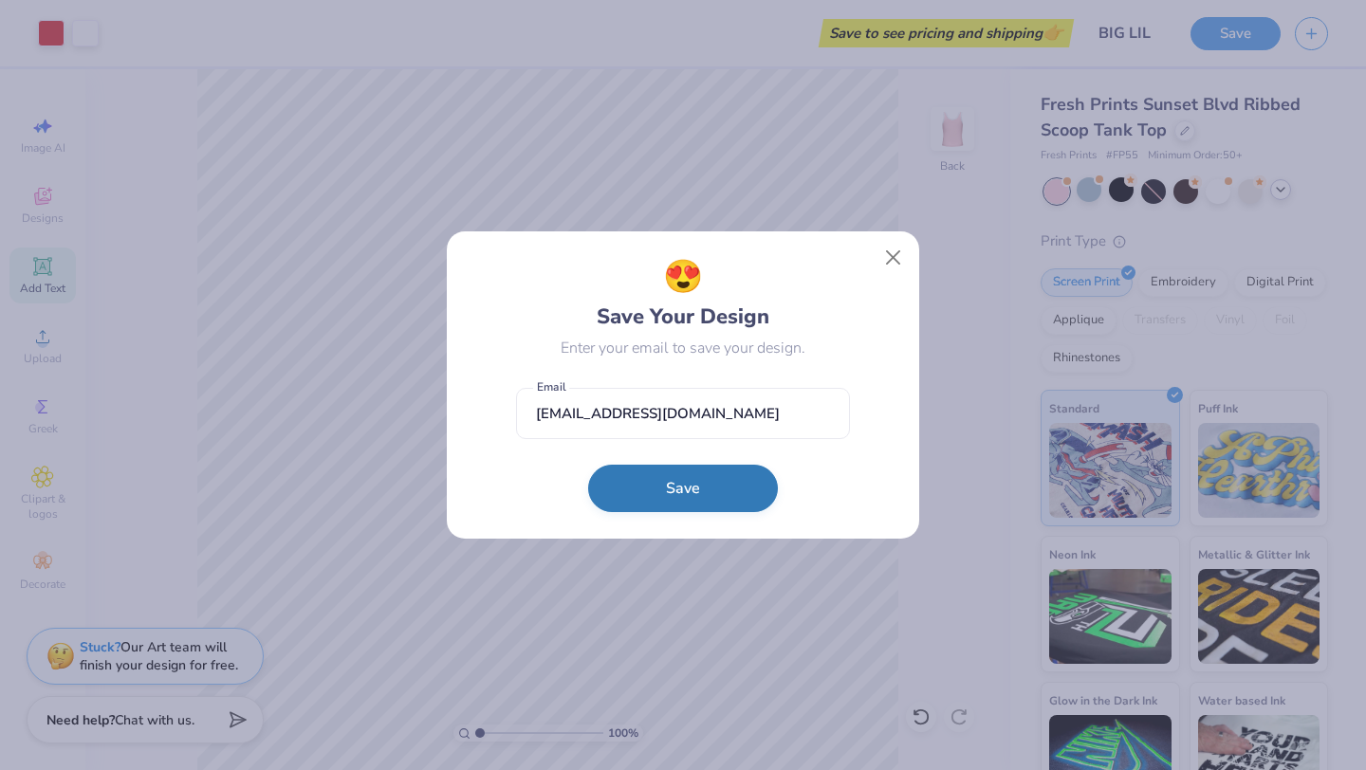
click at [662, 492] on button "Save" at bounding box center [683, 488] width 190 height 47
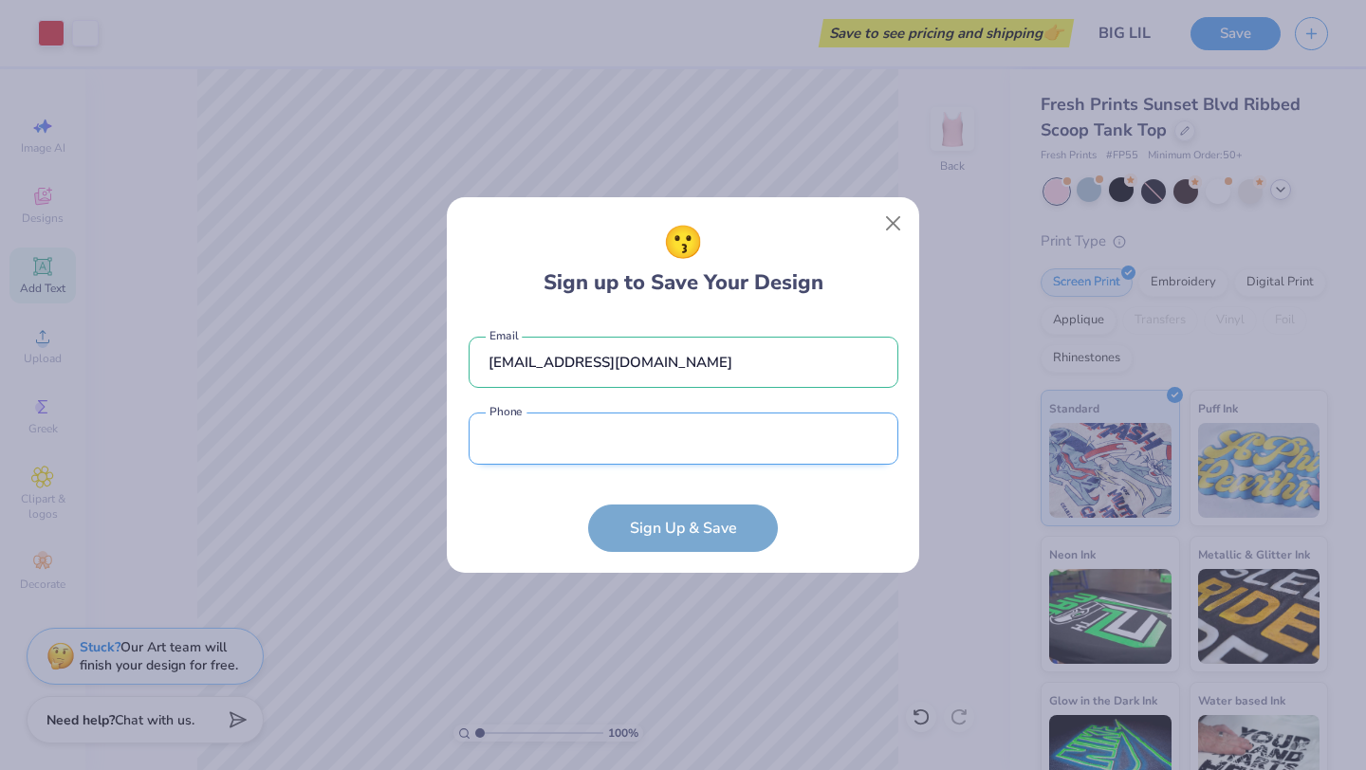
click at [611, 439] on input "tel" at bounding box center [683, 439] width 430 height 52
type input "[PHONE_NUMBER]"
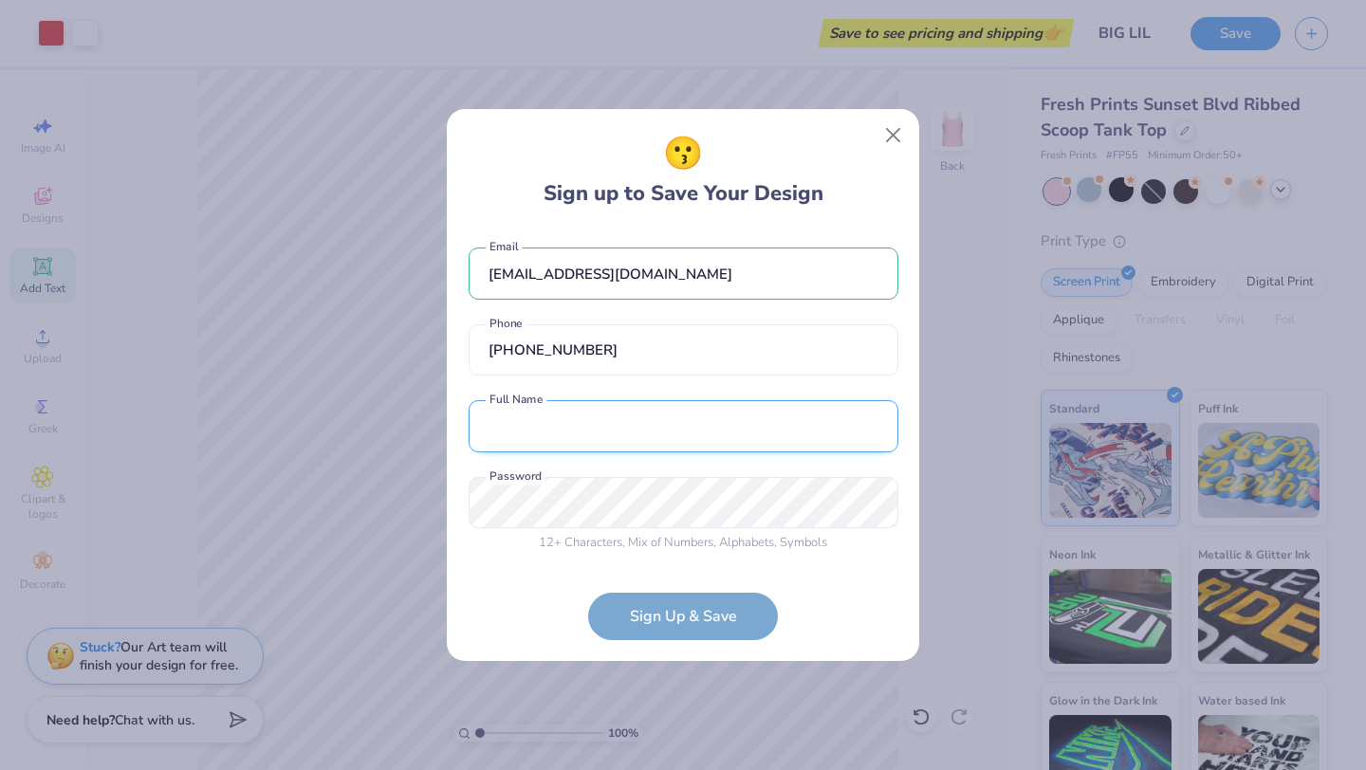
click at [626, 430] on input "text" at bounding box center [683, 426] width 430 height 52
type input "[PERSON_NAME]"
click at [442, 505] on div "😗 Sign up to Save Your Design [EMAIL_ADDRESS][DOMAIN_NAME] Email [PHONE_NUMBER]…" at bounding box center [683, 385] width 1366 height 770
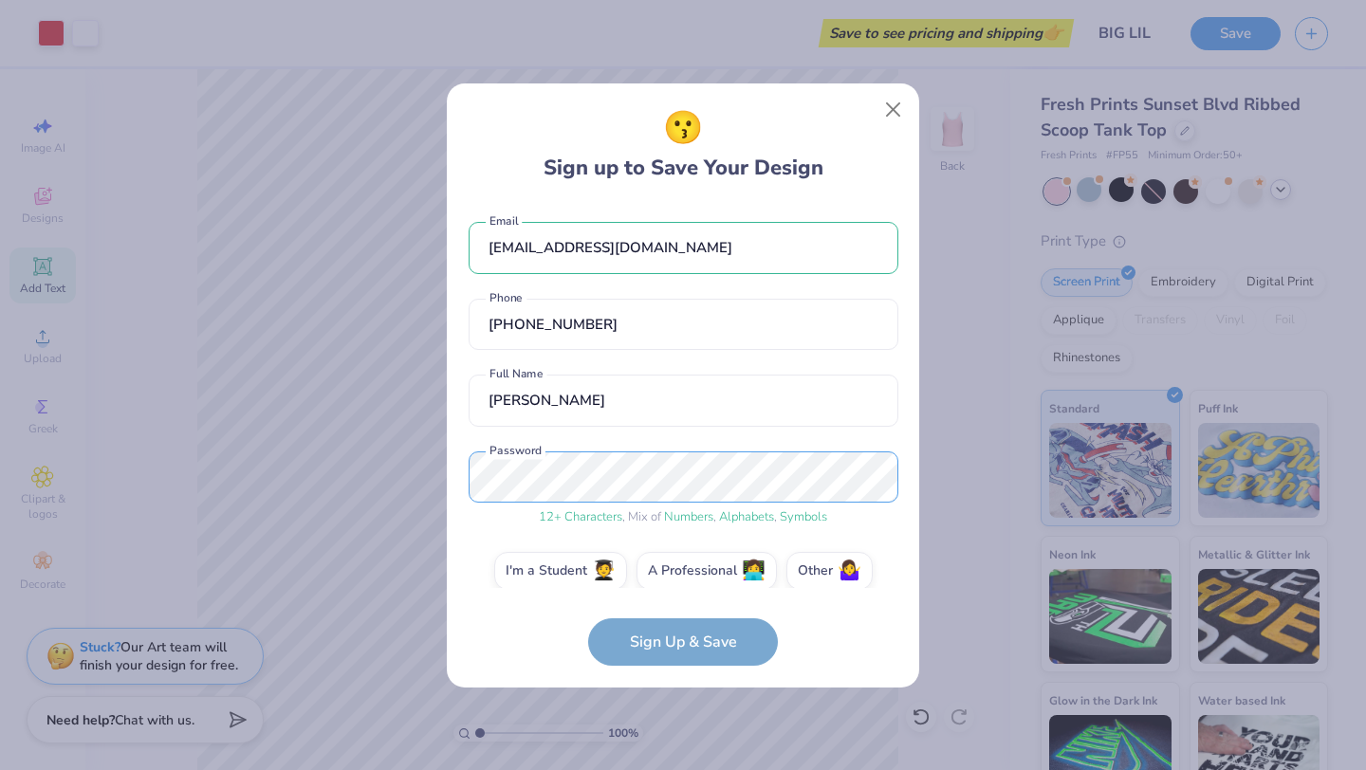
scroll to position [20, 0]
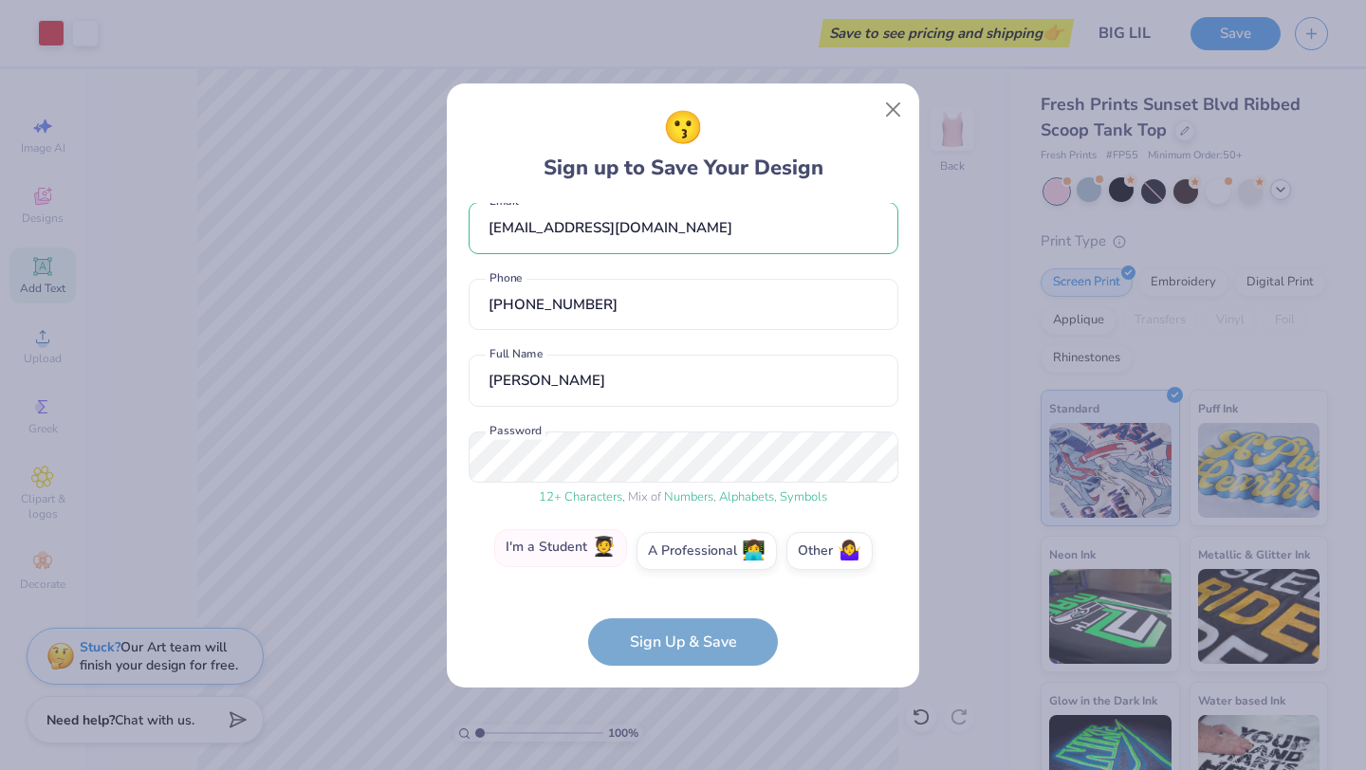
click at [595, 550] on label "I'm a Student 🧑‍🎓" at bounding box center [560, 548] width 133 height 38
click at [677, 569] on input "I'm a Student 🧑‍🎓" at bounding box center [683, 575] width 12 height 12
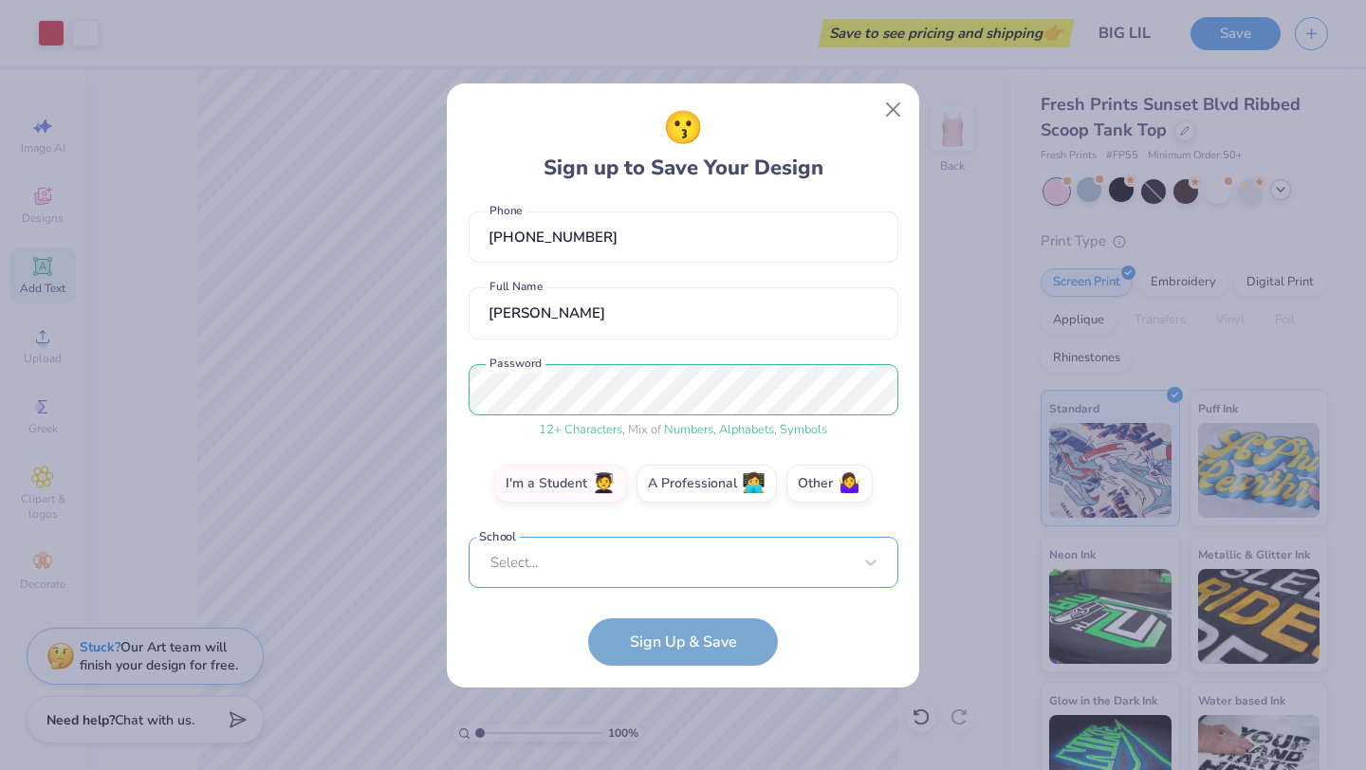
click at [600, 555] on div "Select..." at bounding box center [683, 563] width 430 height 52
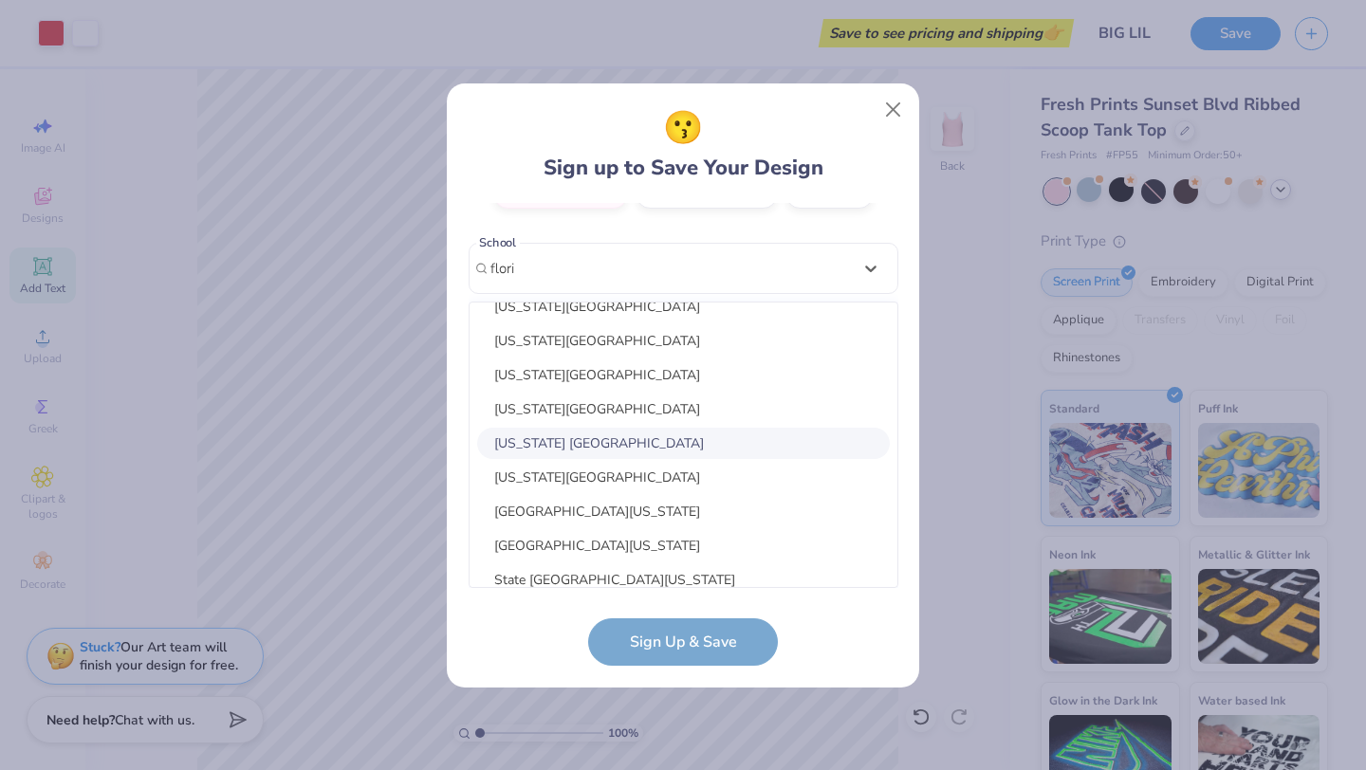
scroll to position [163, 0]
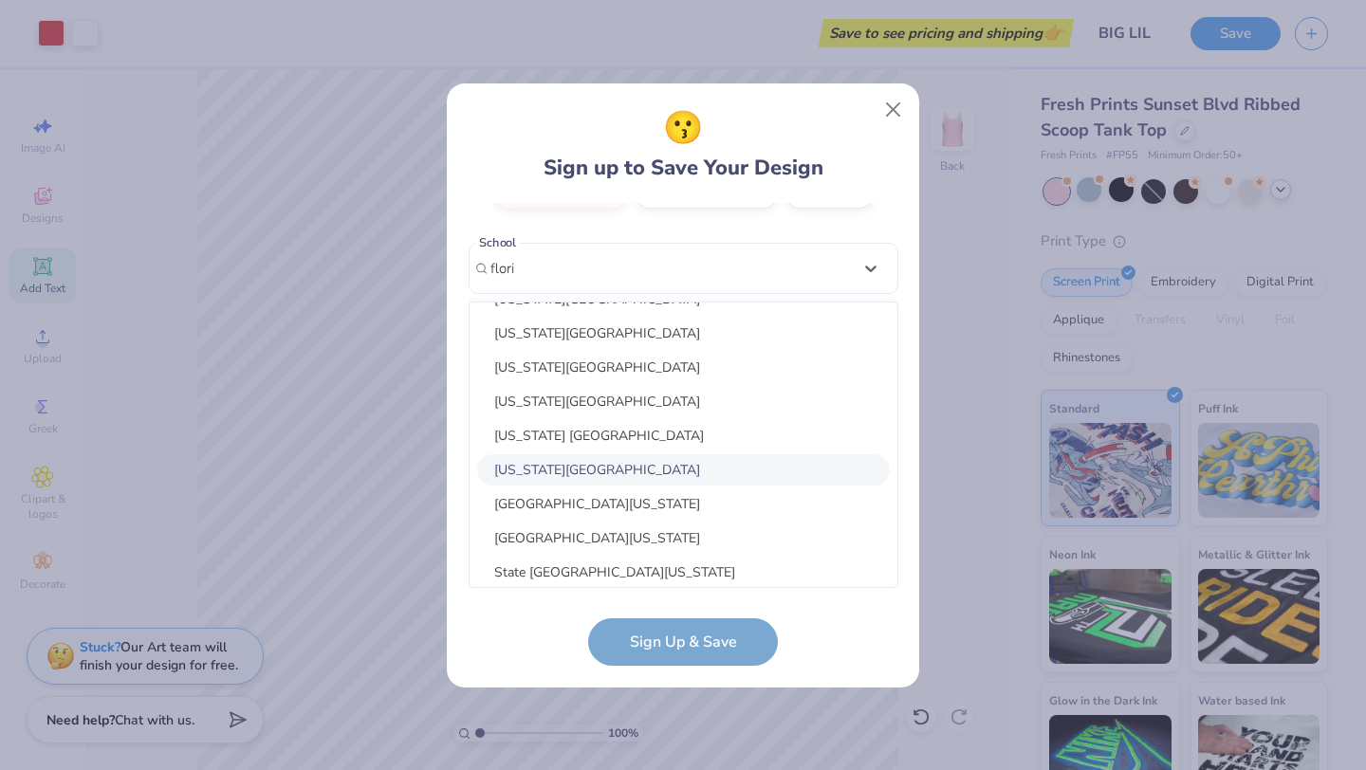
click at [608, 465] on div "[US_STATE][GEOGRAPHIC_DATA]" at bounding box center [683, 469] width 413 height 31
type input "flori"
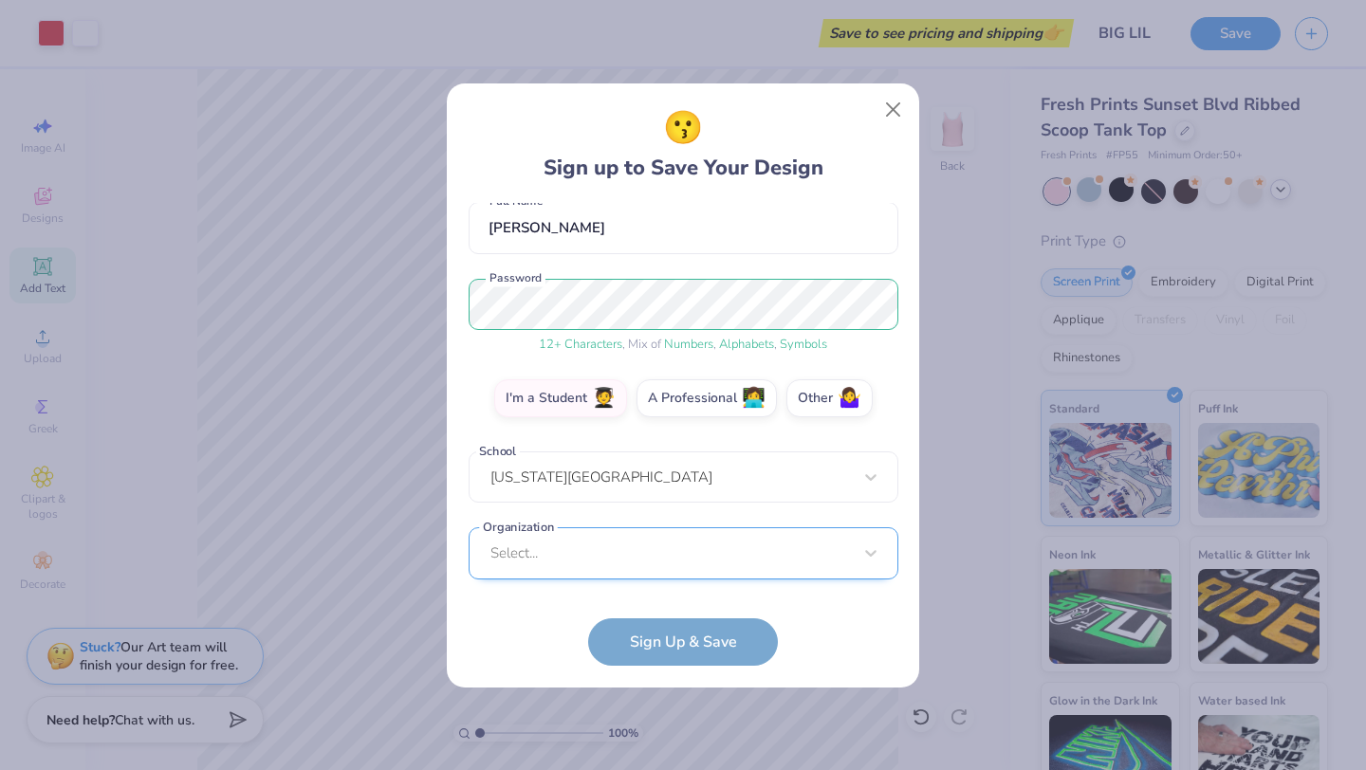
click at [705, 553] on div "Select..." at bounding box center [683, 553] width 430 height 52
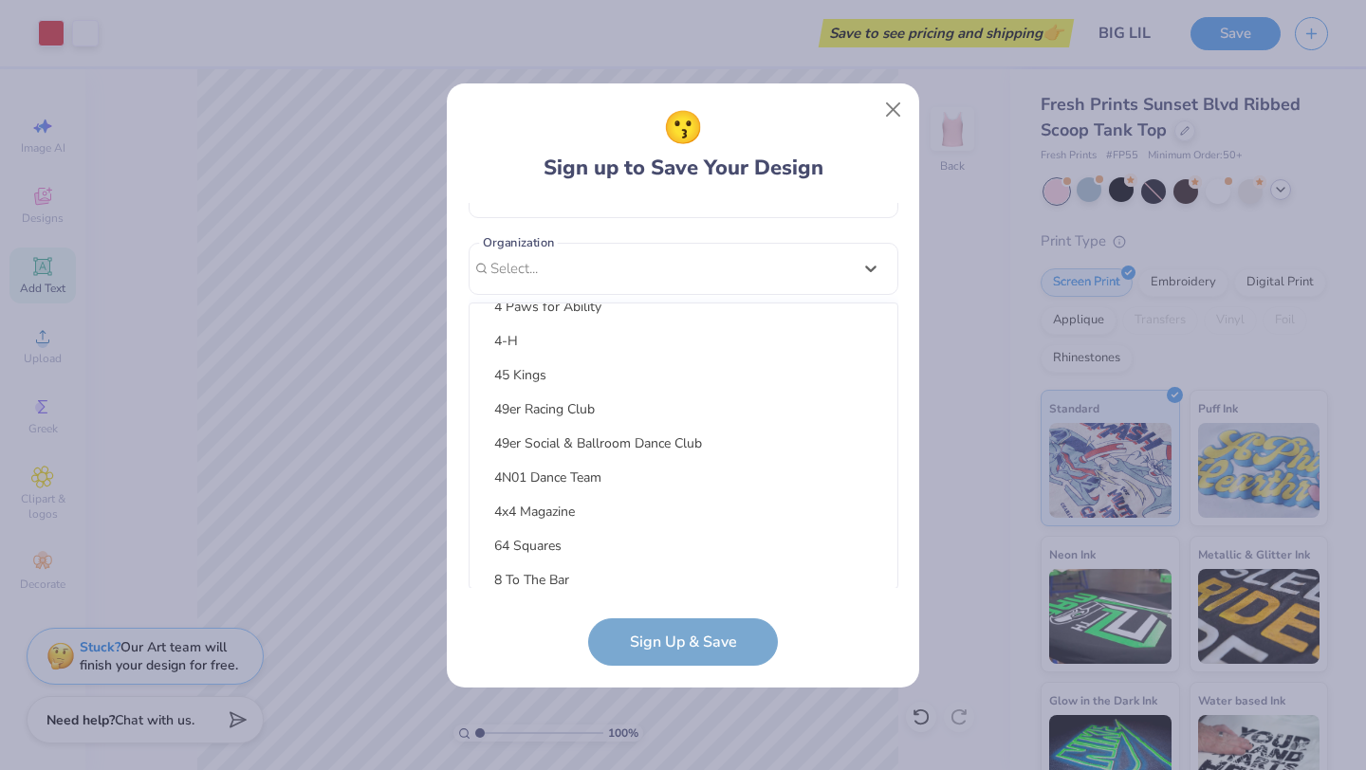
scroll to position [0, 0]
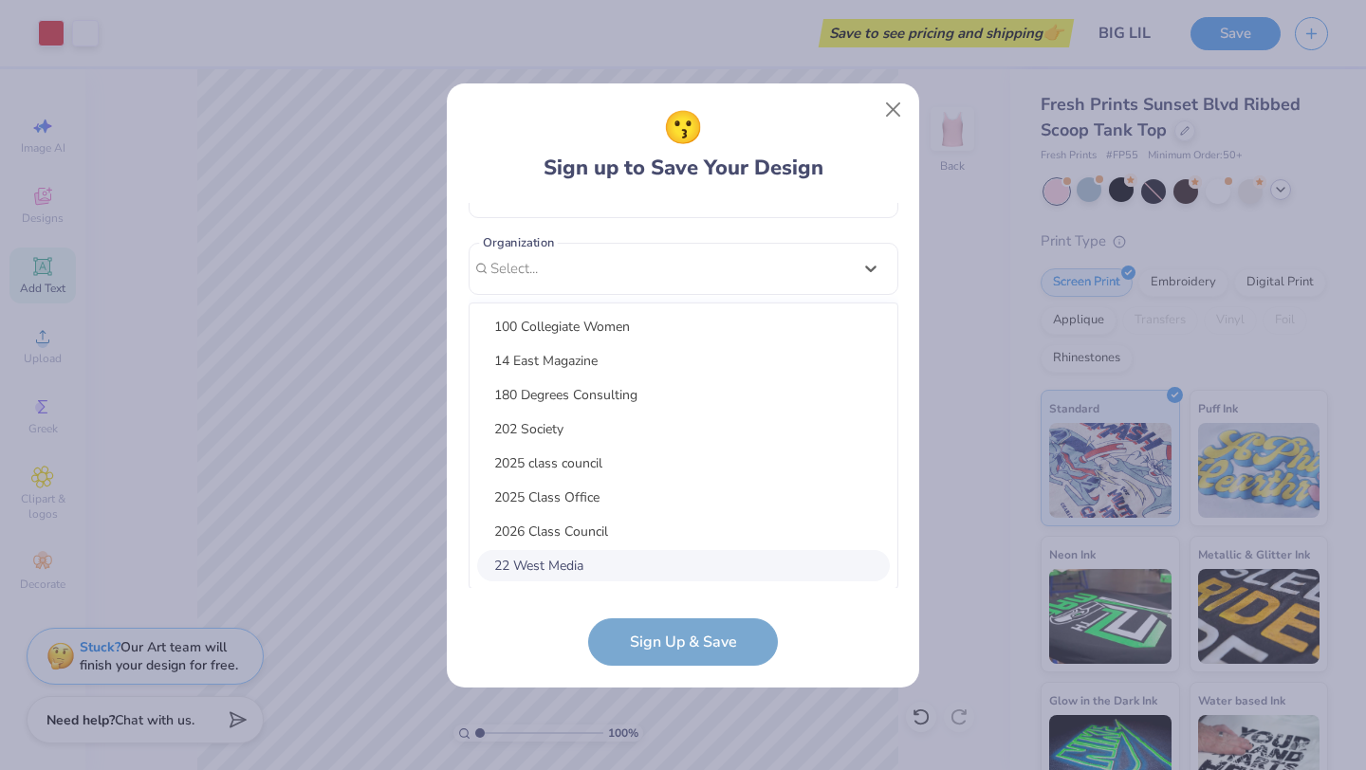
click at [702, 643] on form "[EMAIL_ADDRESS][DOMAIN_NAME] Email [PHONE_NUMBER] Phone [PERSON_NAME] Full Name…" at bounding box center [683, 434] width 430 height 463
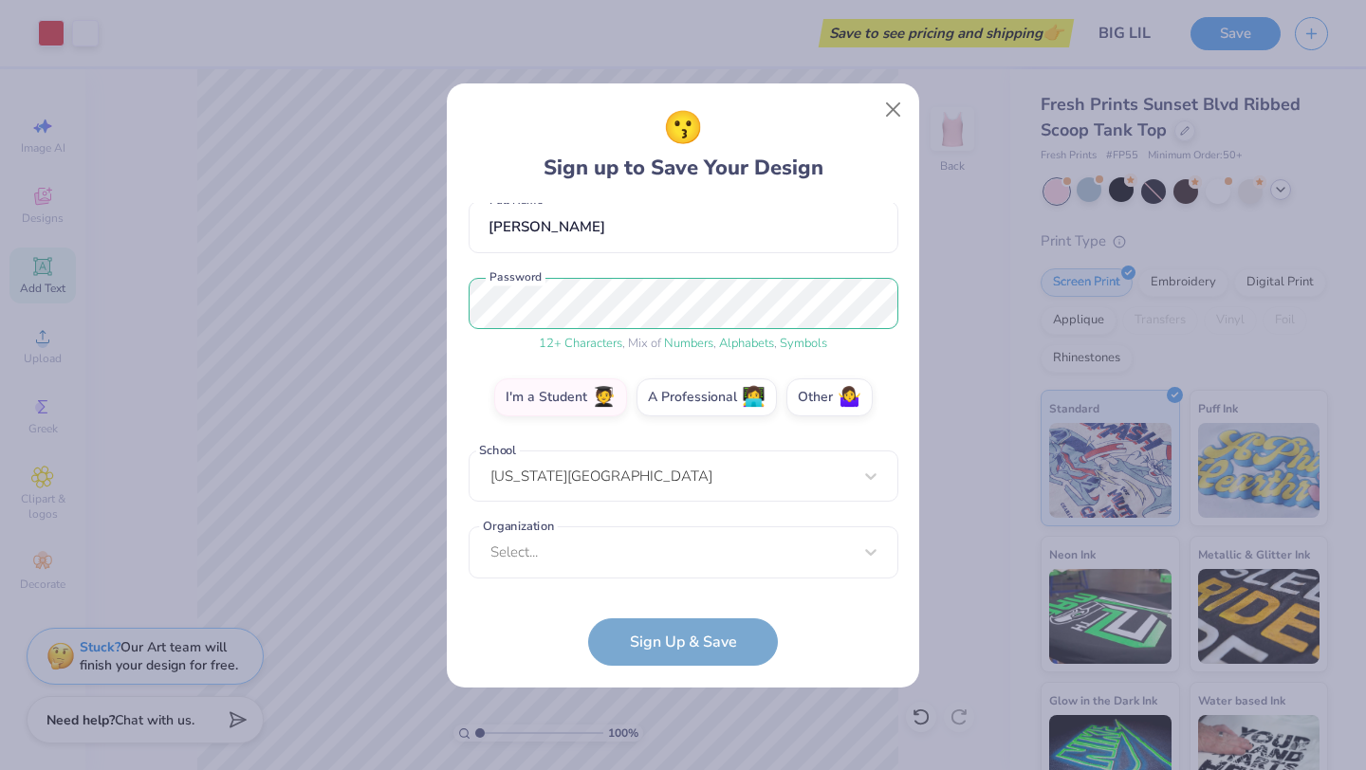
scroll to position [173, 0]
click at [701, 640] on form "[EMAIL_ADDRESS][DOMAIN_NAME] Email [PHONE_NUMBER] Phone [PERSON_NAME] Full Name…" at bounding box center [683, 434] width 430 height 463
click at [663, 538] on div "option focused, 8 of 45. 45 results available. Use Up and Down to choose option…" at bounding box center [683, 700] width 430 height 346
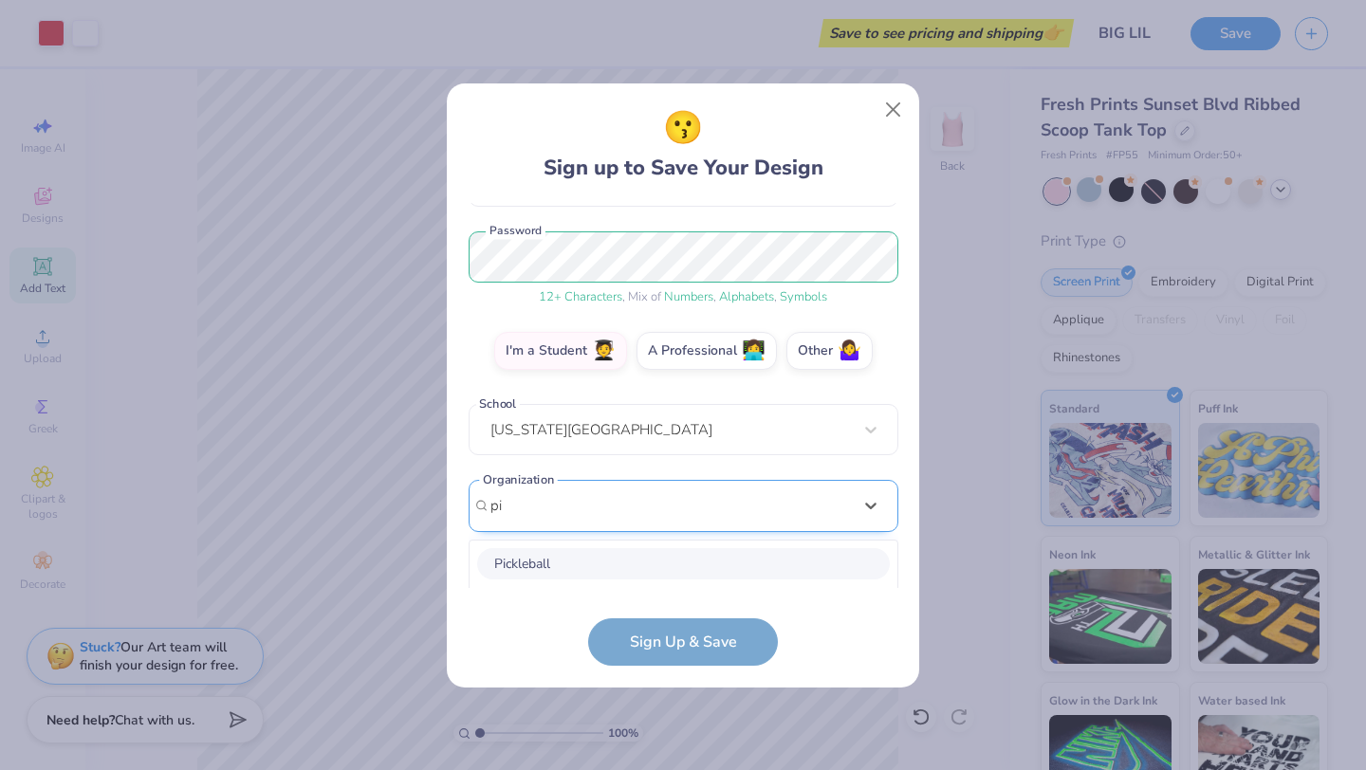
scroll to position [457, 0]
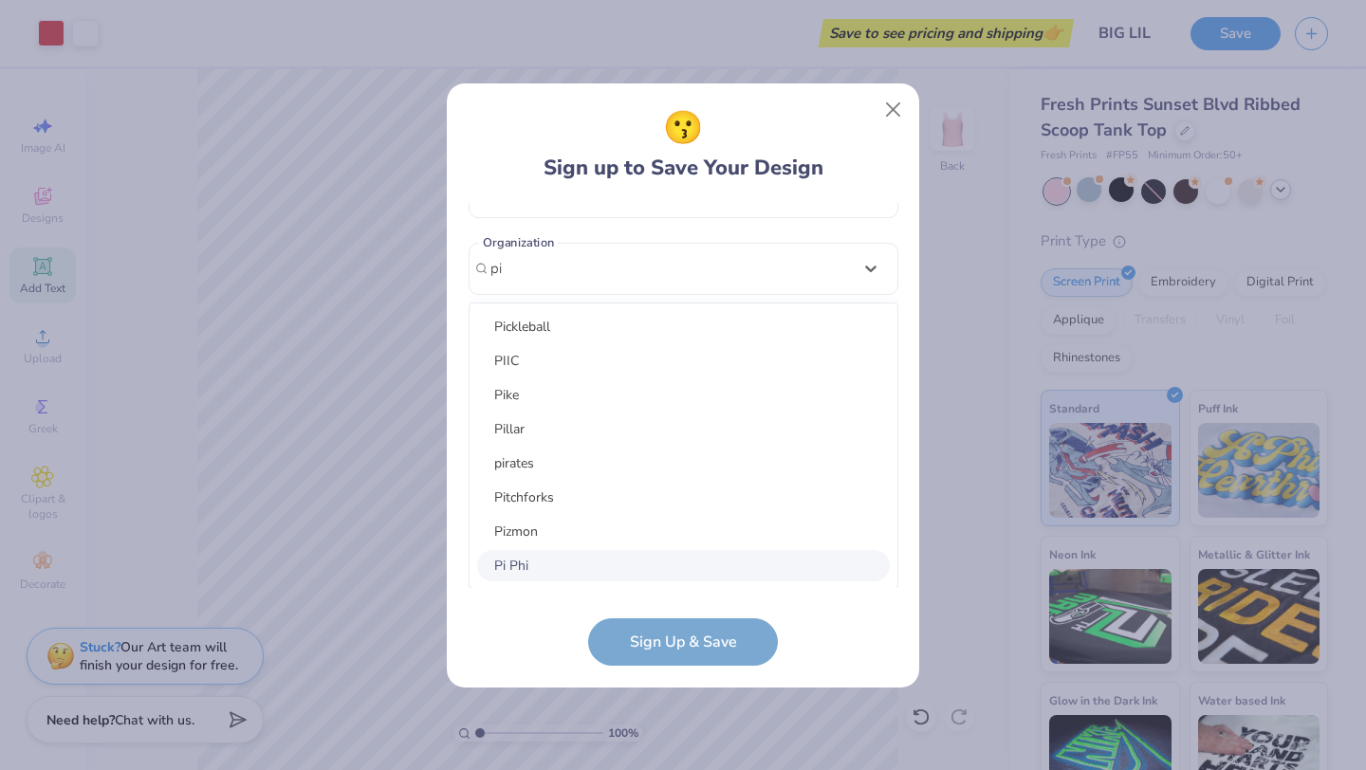
click at [540, 553] on div "Pi Phi" at bounding box center [683, 565] width 413 height 31
type input "pi"
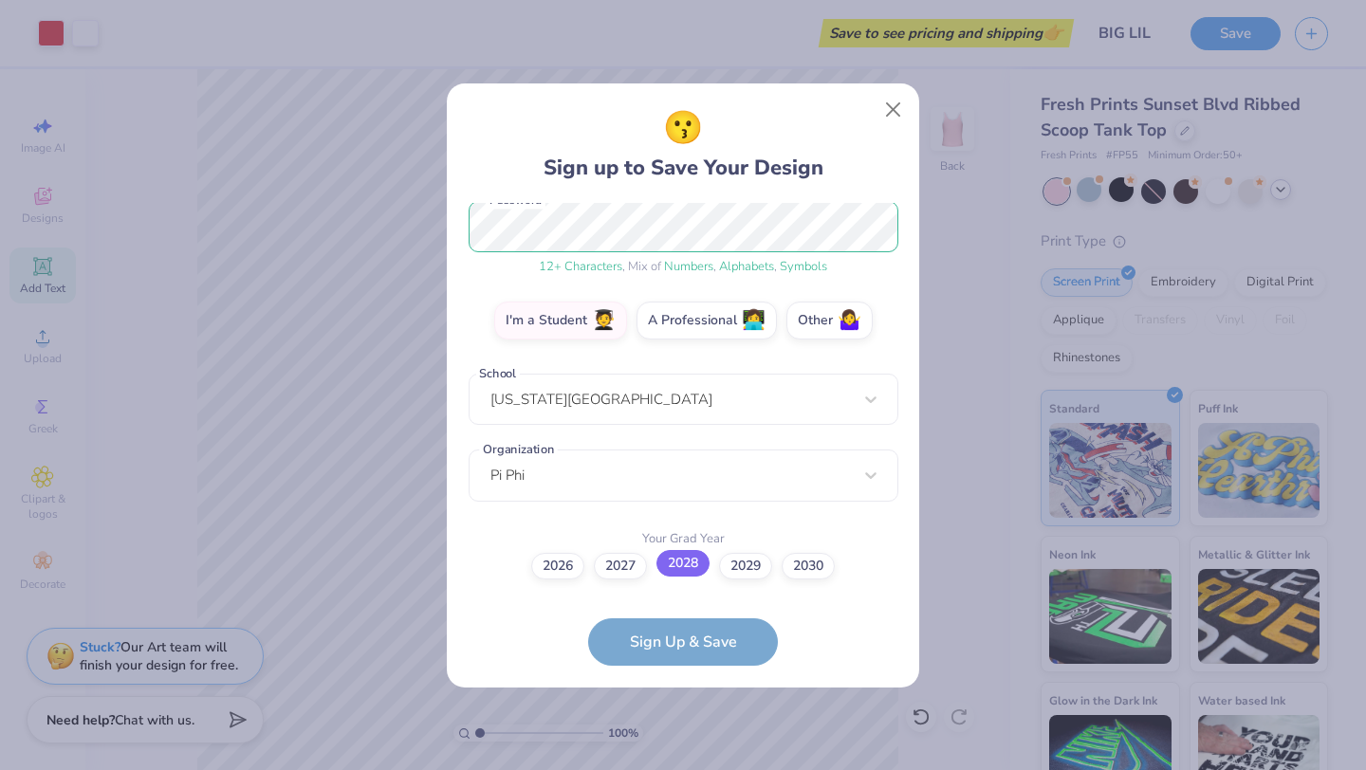
click at [687, 564] on label "2028" at bounding box center [682, 563] width 53 height 27
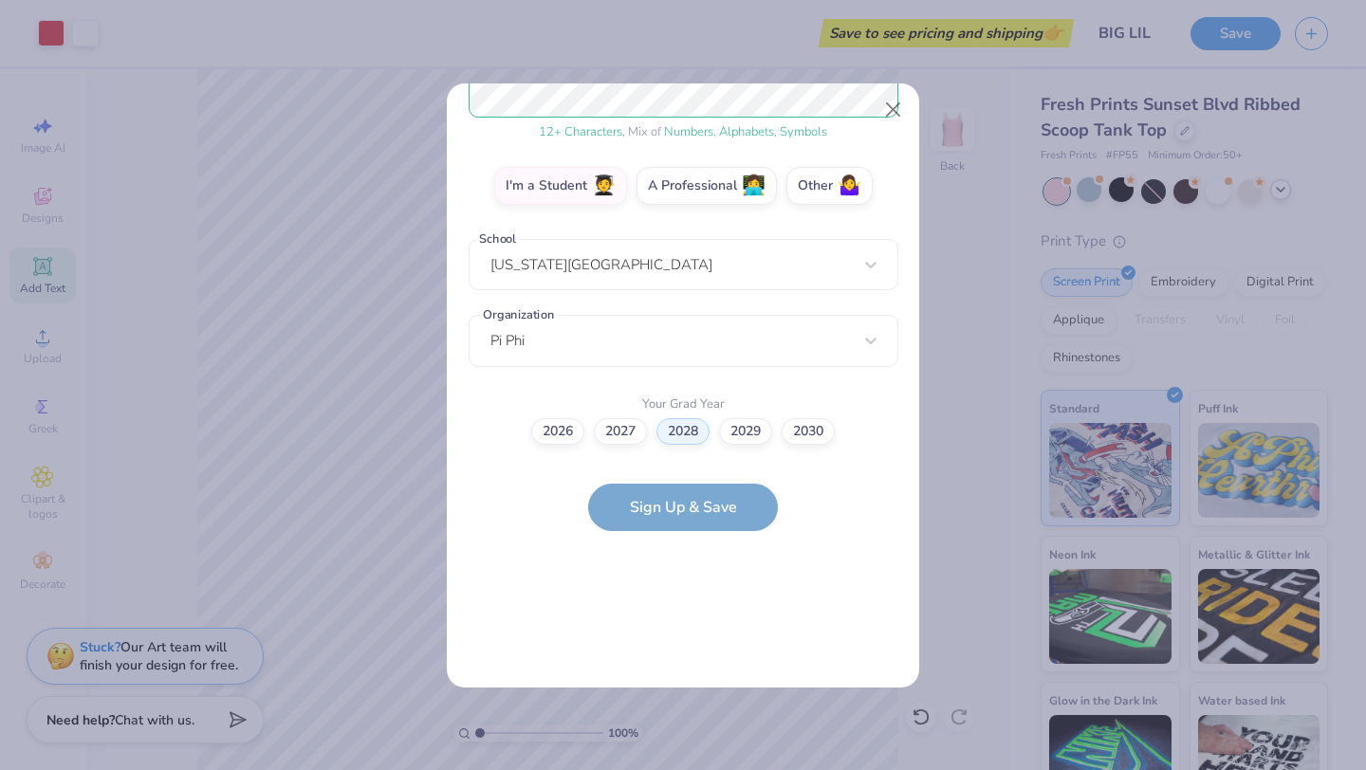
scroll to position [0, 0]
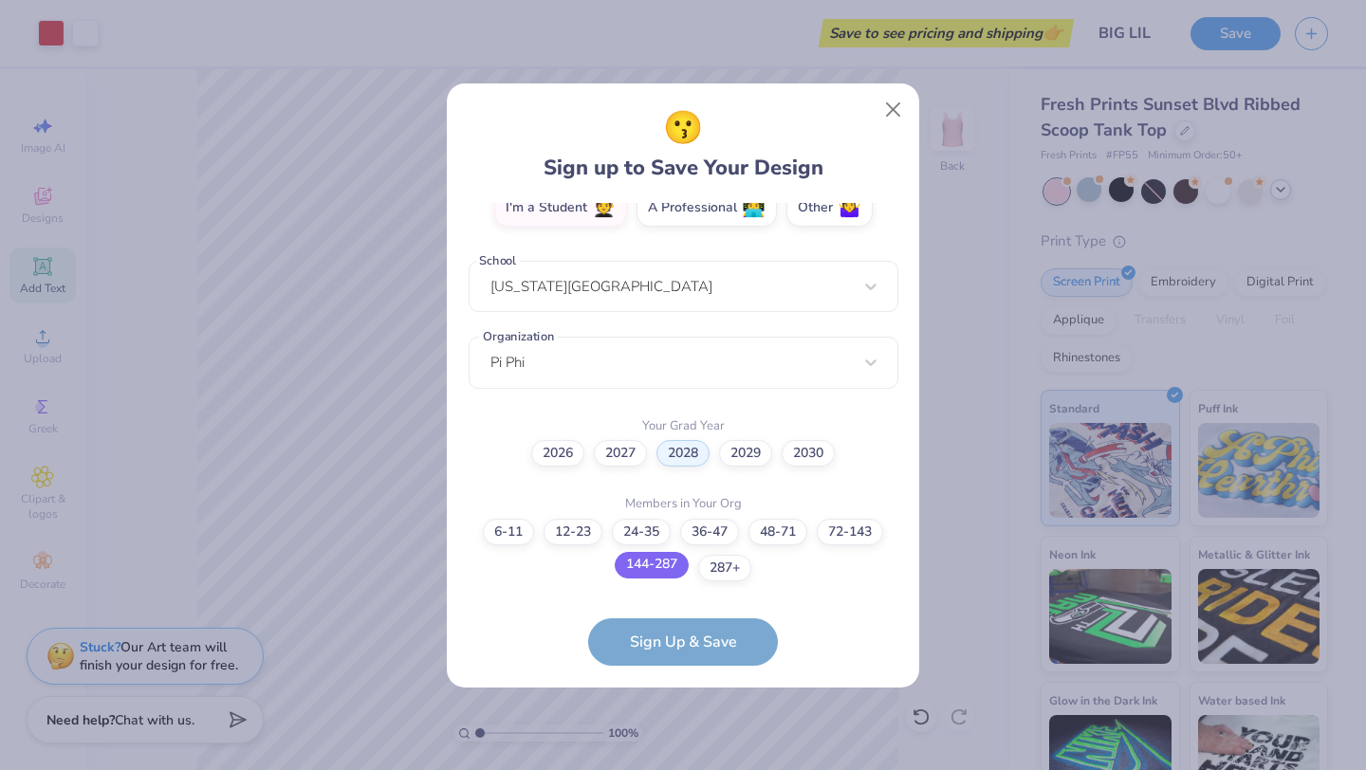
click at [665, 573] on label "144-287" at bounding box center [652, 565] width 74 height 27
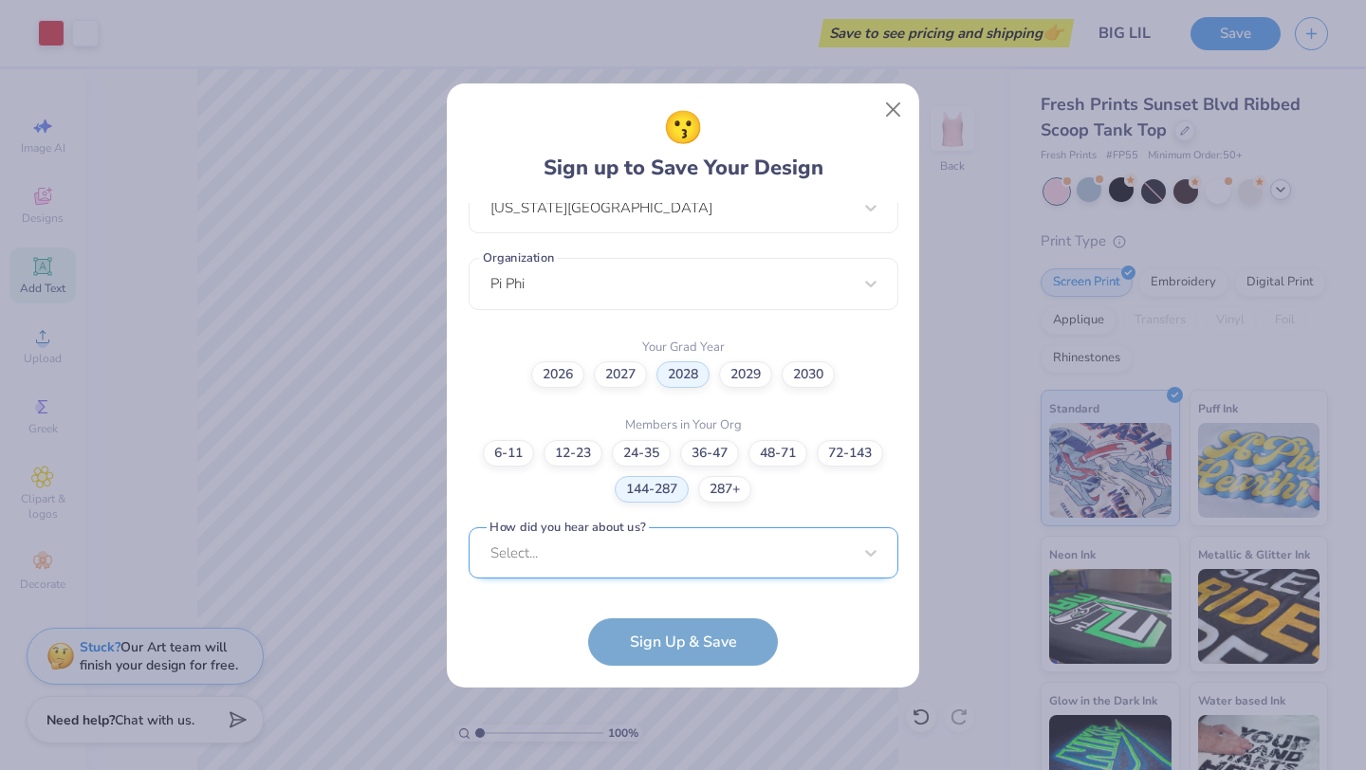
click at [648, 542] on div "Select..." at bounding box center [683, 553] width 430 height 52
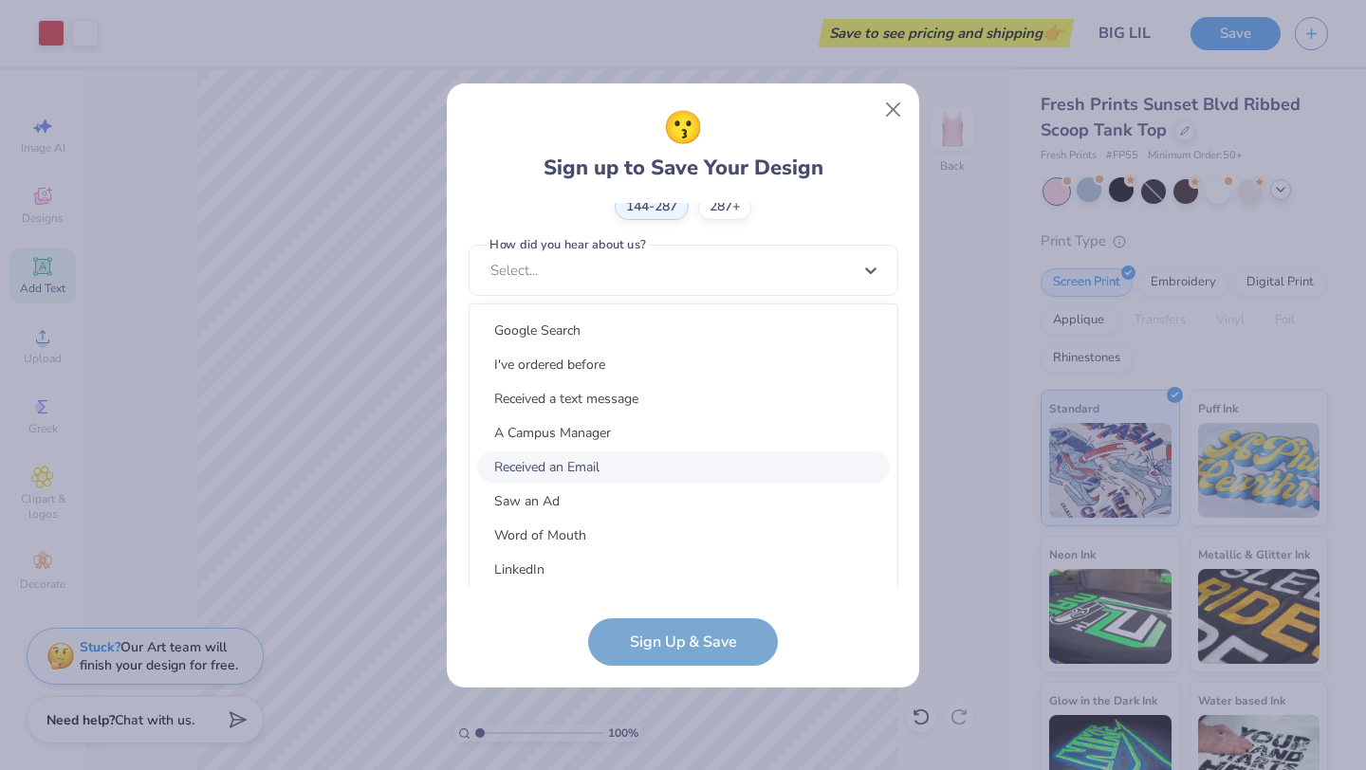
scroll to position [32, 0]
click at [634, 527] on div "Word of Mouth" at bounding box center [683, 534] width 413 height 31
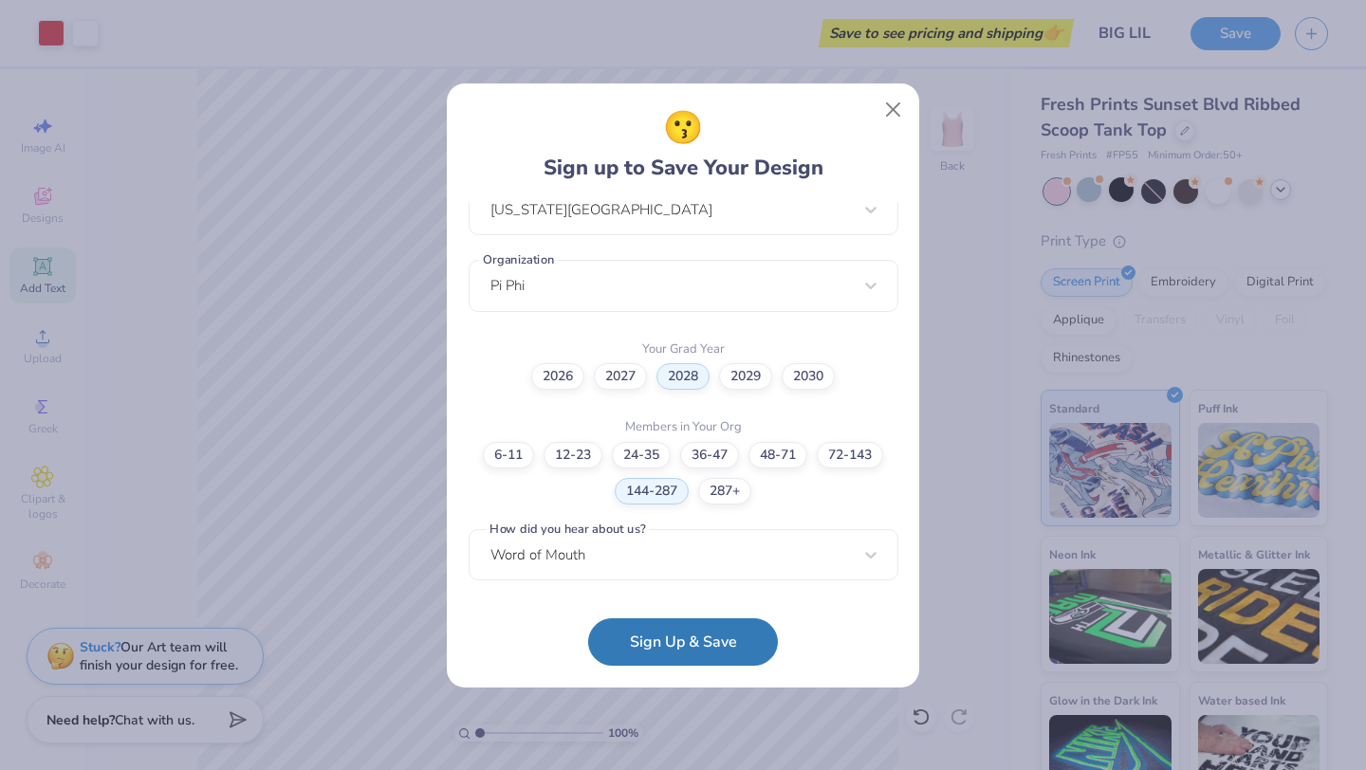
click at [662, 637] on button "Sign Up & Save" at bounding box center [683, 641] width 190 height 47
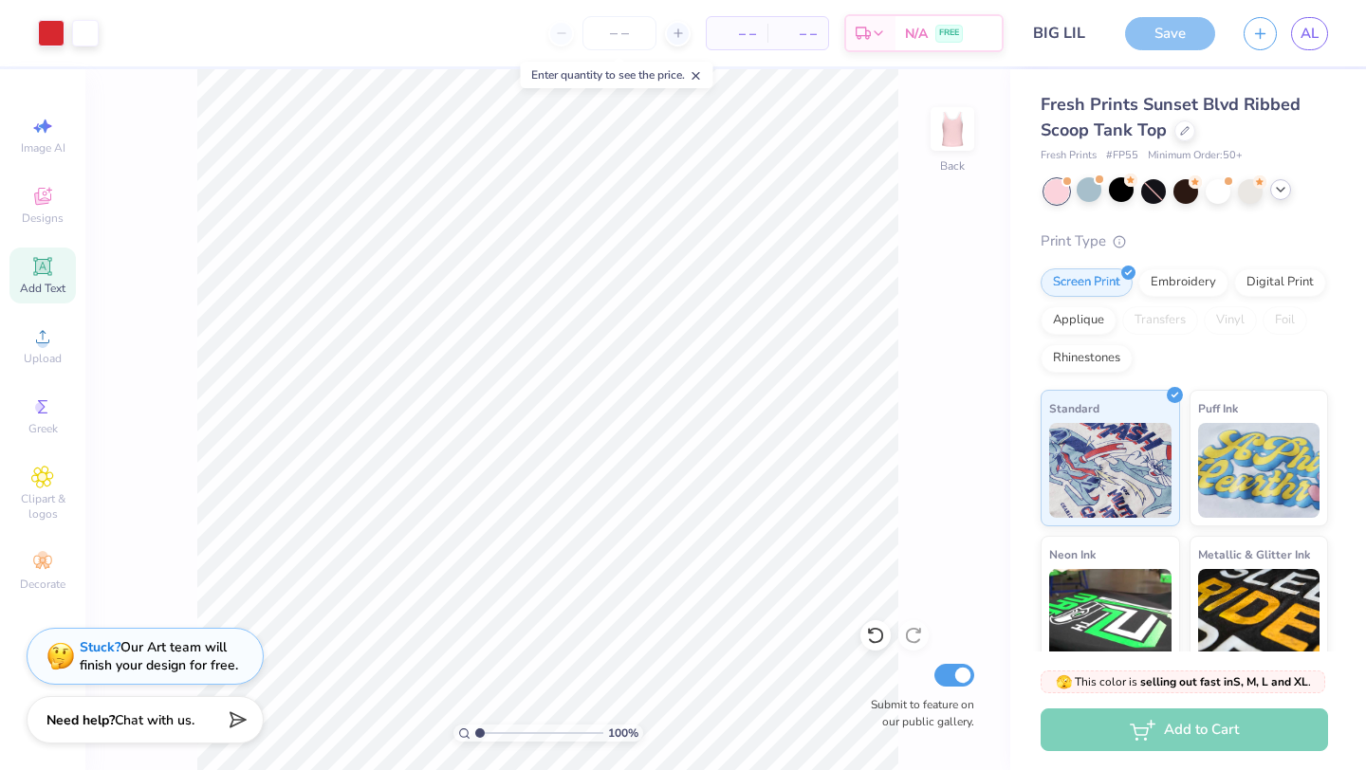
click at [799, 39] on span "– –" at bounding box center [798, 34] width 38 height 20
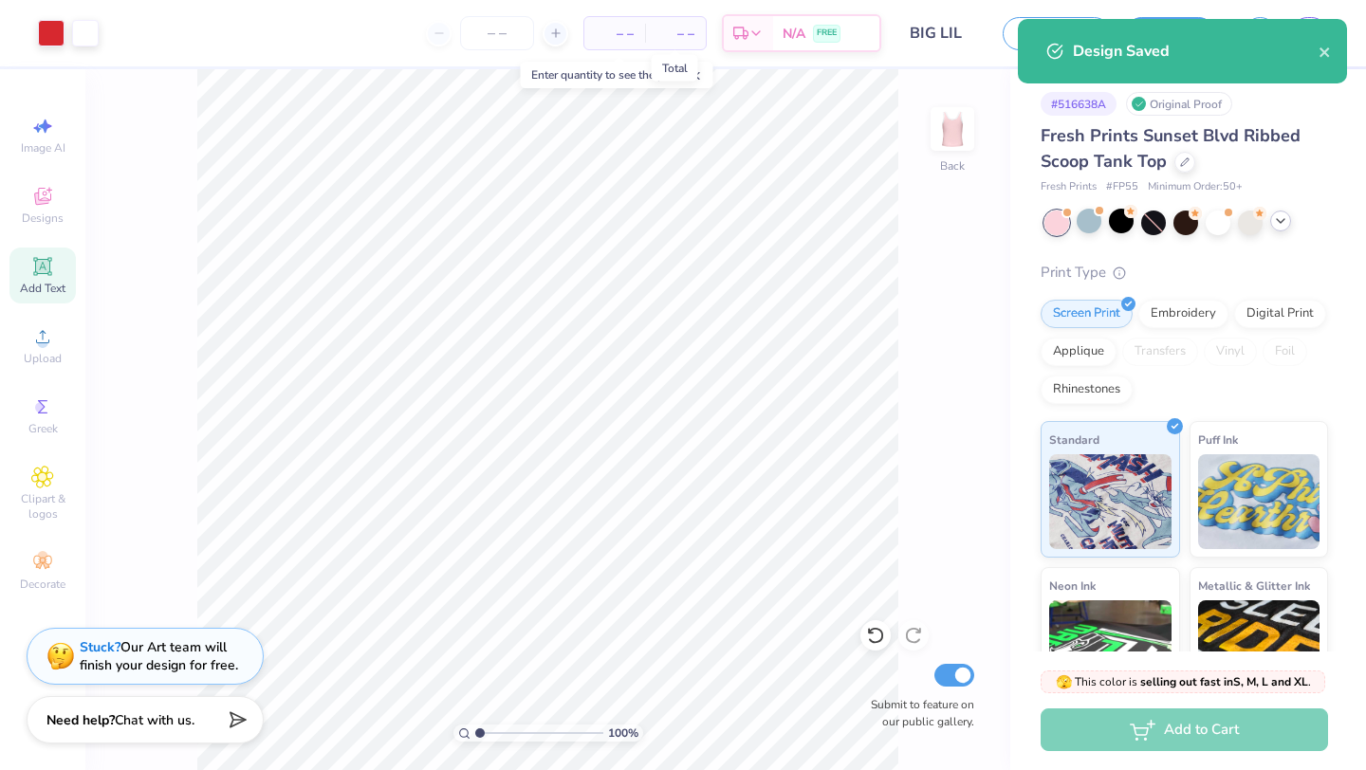
click at [680, 36] on span "– –" at bounding box center [675, 34] width 38 height 20
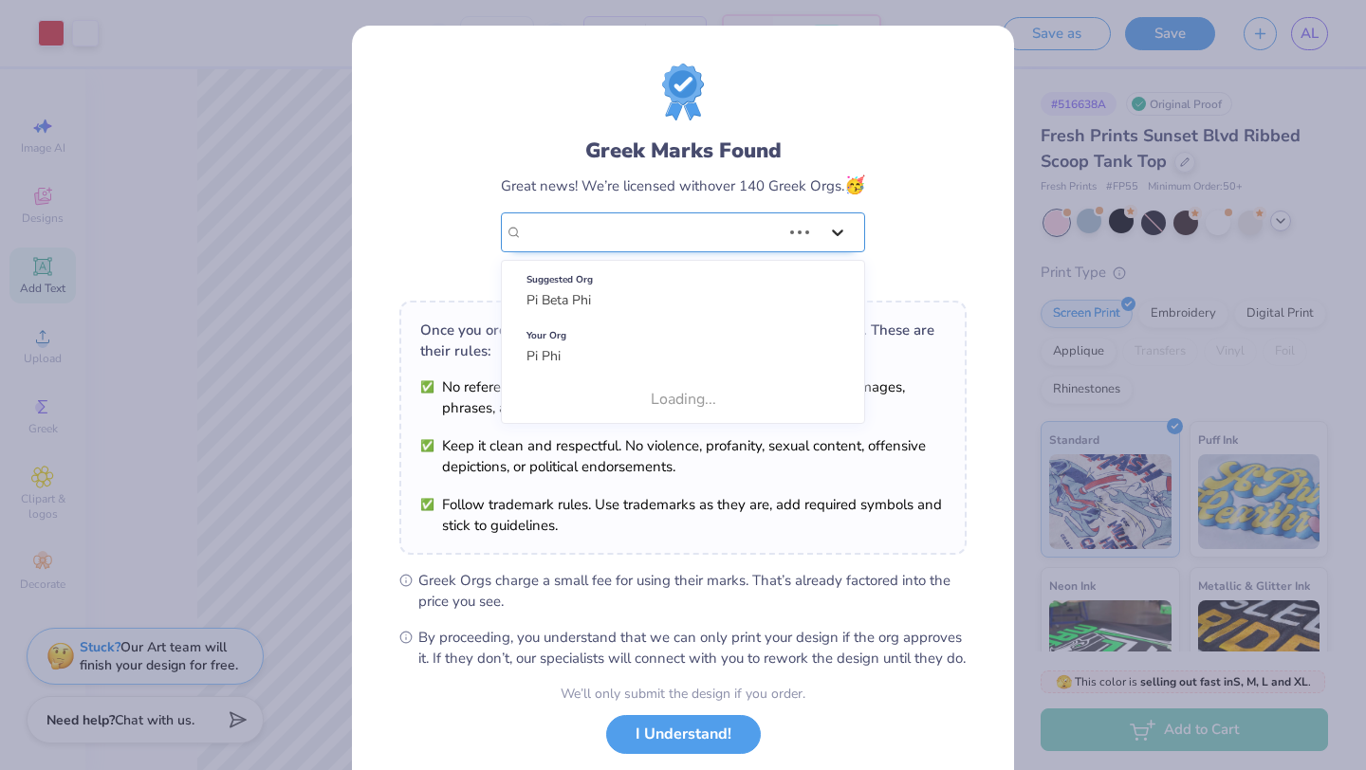
click at [828, 239] on icon at bounding box center [837, 232] width 19 height 19
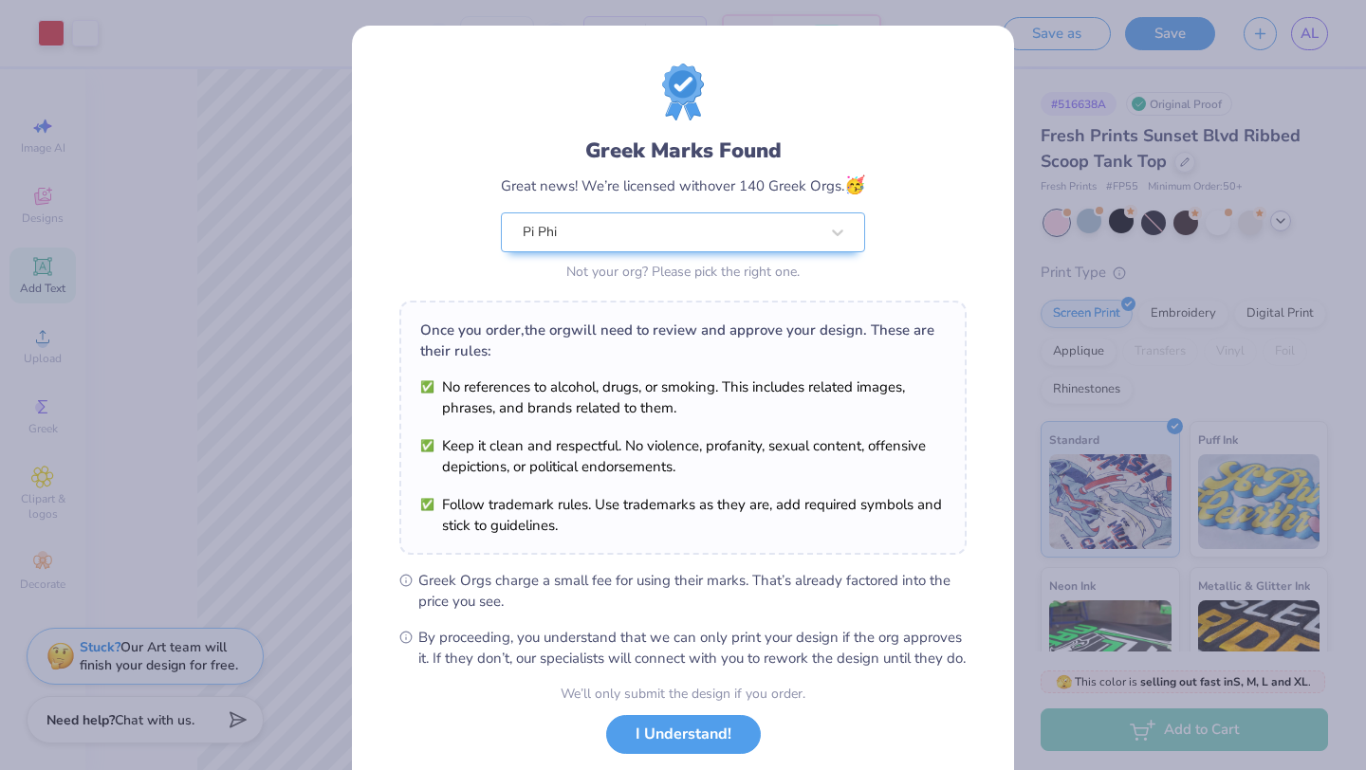
click at [934, 195] on div "Greek Marks Found Great news! We’re licensed with over 140 Greek Orgs. 🥳 Pi Phi…" at bounding box center [682, 175] width 567 height 222
click at [767, 233] on div "Pi Phi" at bounding box center [671, 232] width 300 height 38
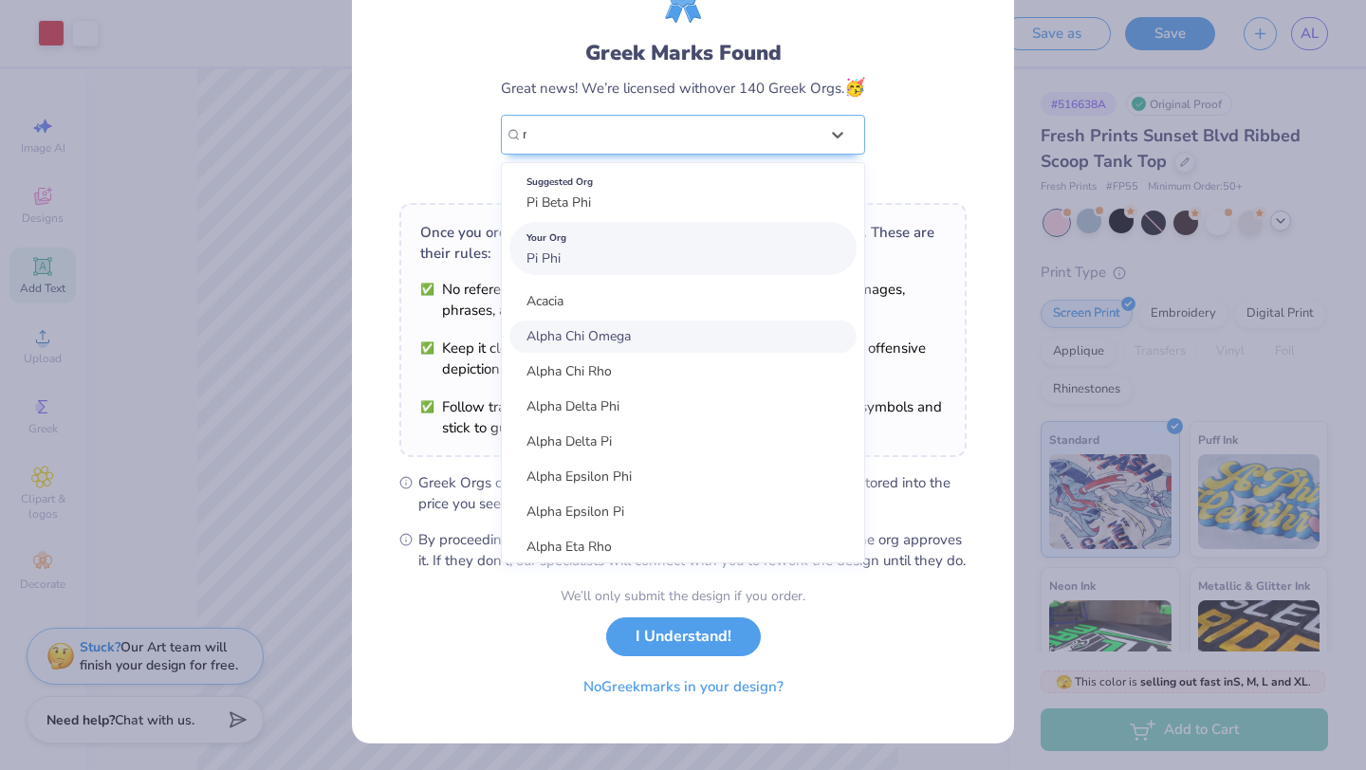
type input "na"
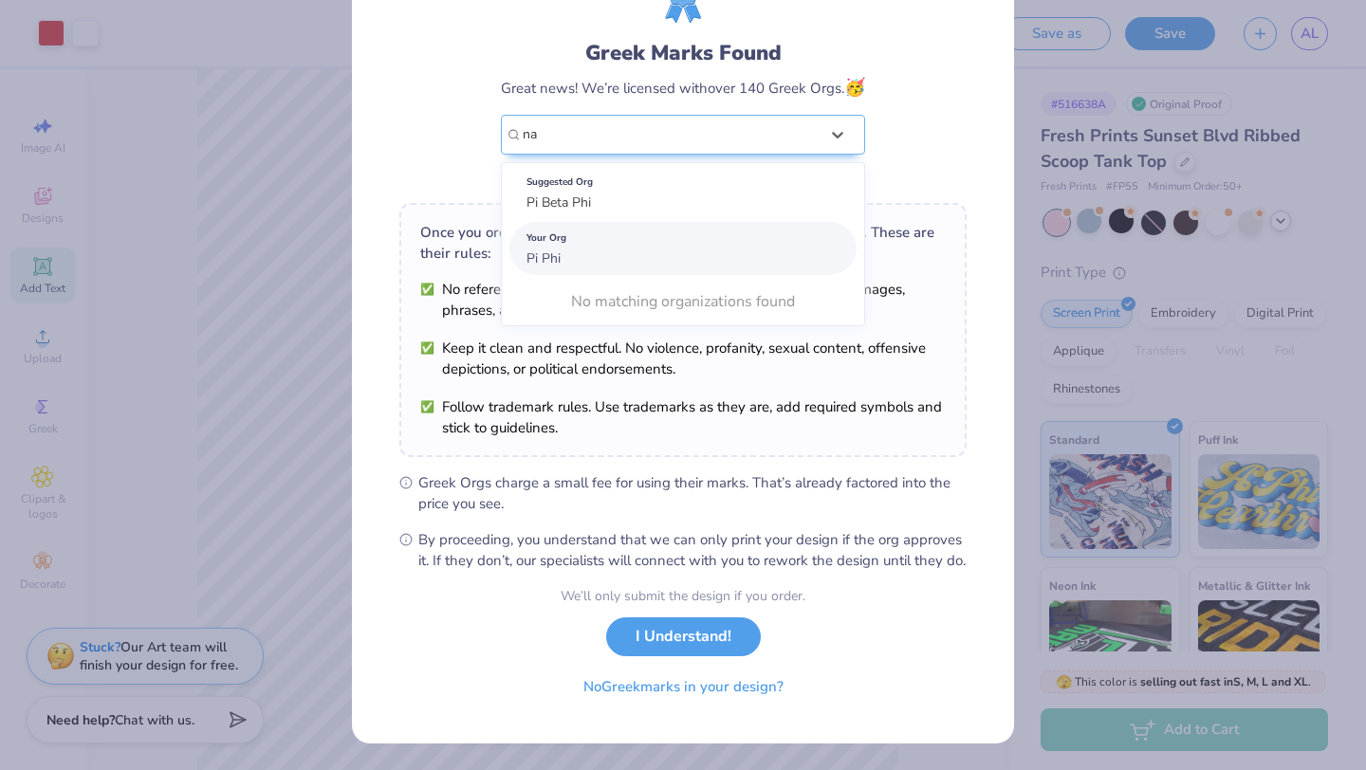
click at [606, 617] on button "I Understand!" at bounding box center [683, 636] width 155 height 39
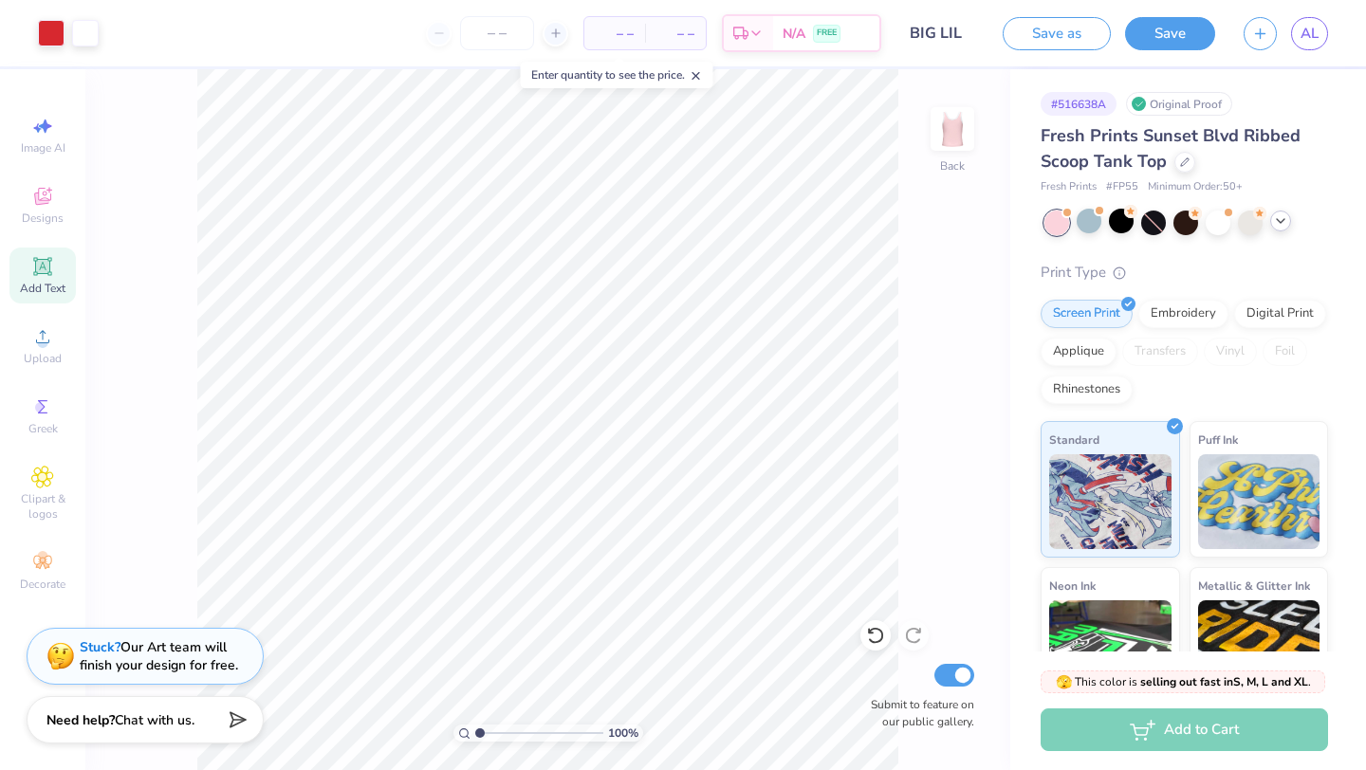
click at [689, 35] on span "– –" at bounding box center [675, 34] width 38 height 20
click at [682, 35] on span "– –" at bounding box center [675, 34] width 38 height 20
click at [689, 37] on span "– –" at bounding box center [675, 34] width 38 height 20
click at [604, 28] on span "– –" at bounding box center [615, 34] width 38 height 20
click at [628, 36] on span "– –" at bounding box center [615, 34] width 38 height 20
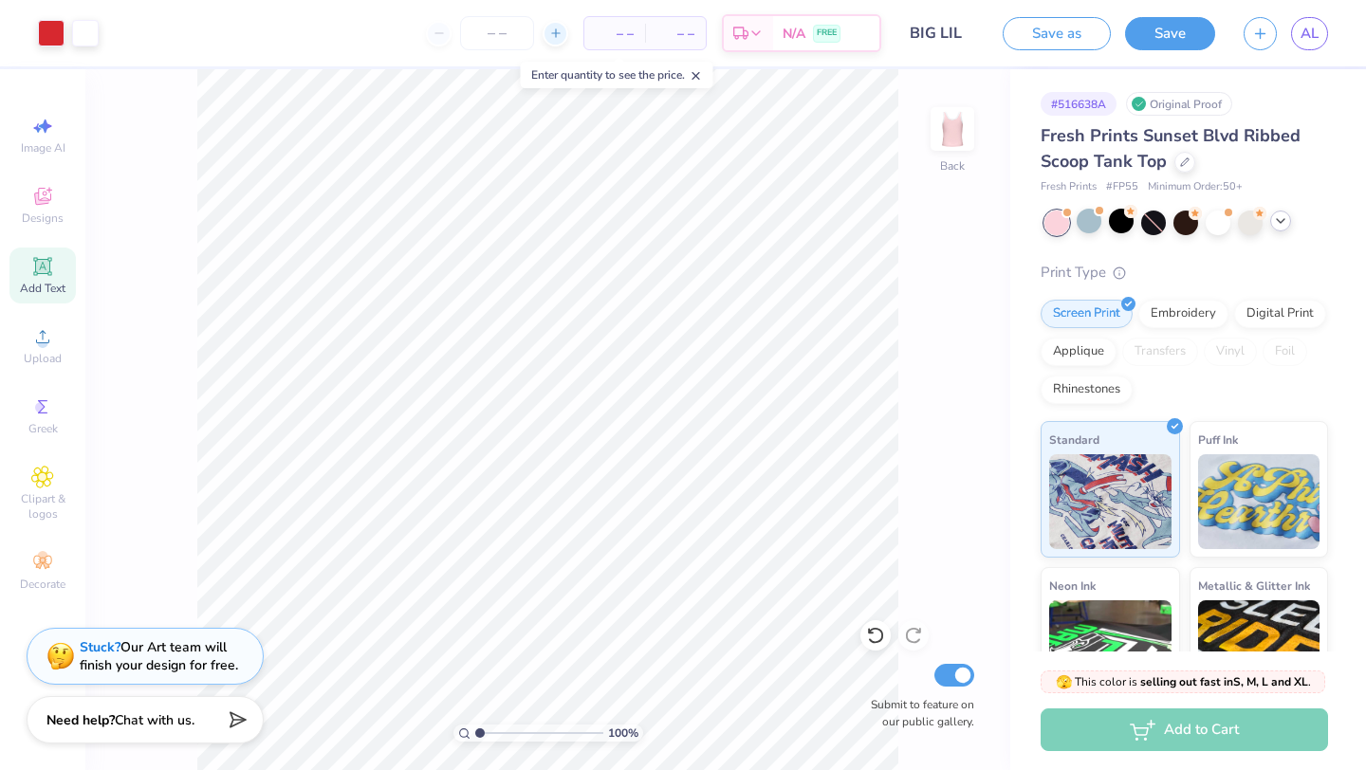
click at [549, 38] on icon at bounding box center [555, 33] width 13 height 13
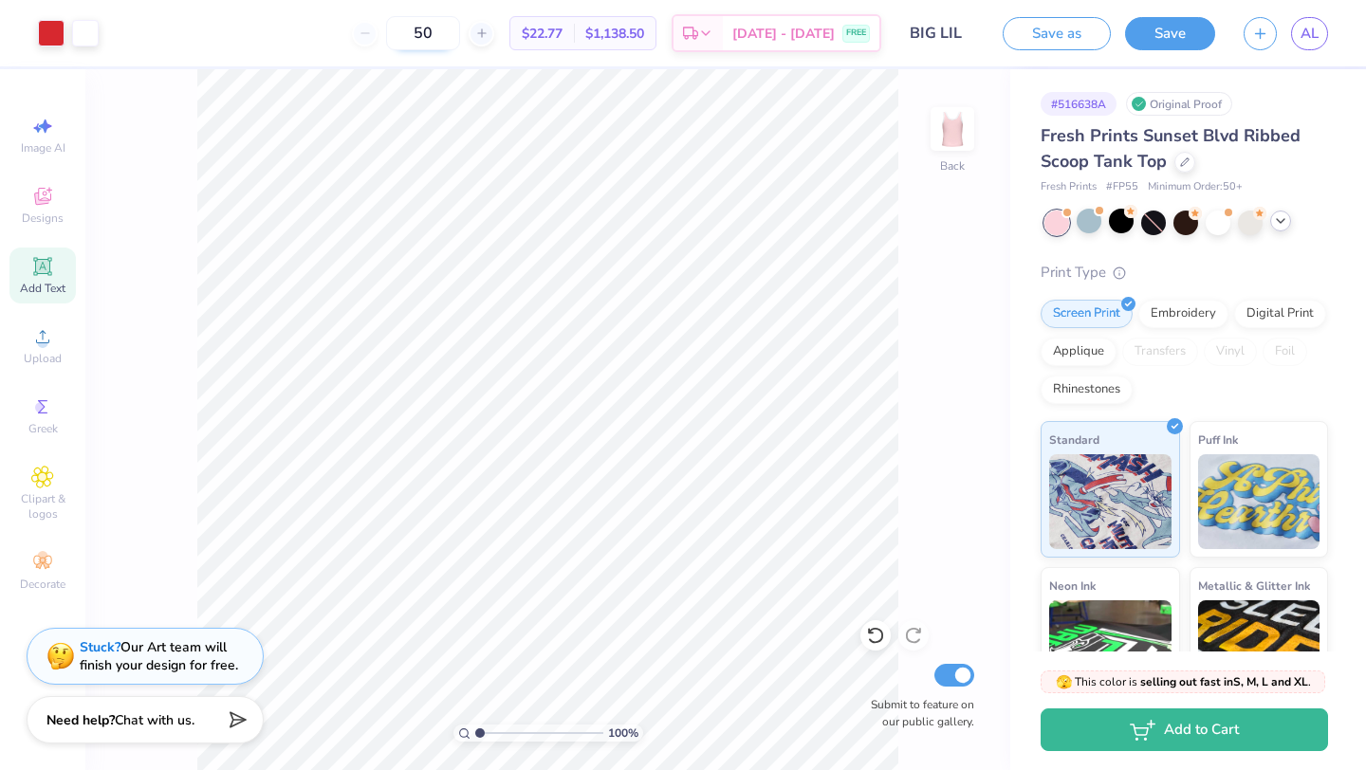
click at [460, 31] on input "50" at bounding box center [423, 33] width 74 height 34
type input "5"
type input "50"
click at [960, 666] on input "Submit to feature on our public gallery." at bounding box center [954, 675] width 40 height 23
checkbox input "false"
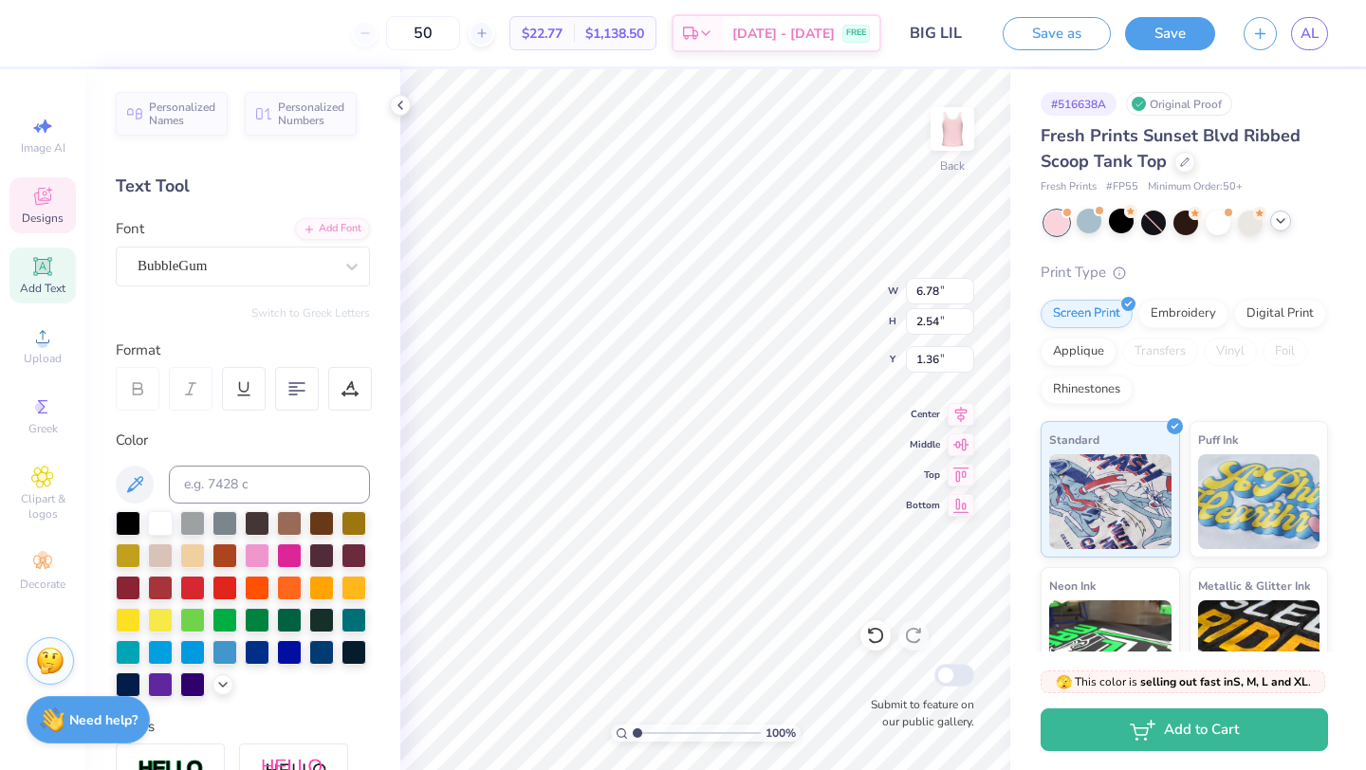
type input "7.72"
type input "5.75"
type input "2.25"
type input "7.23"
type input "3.78"
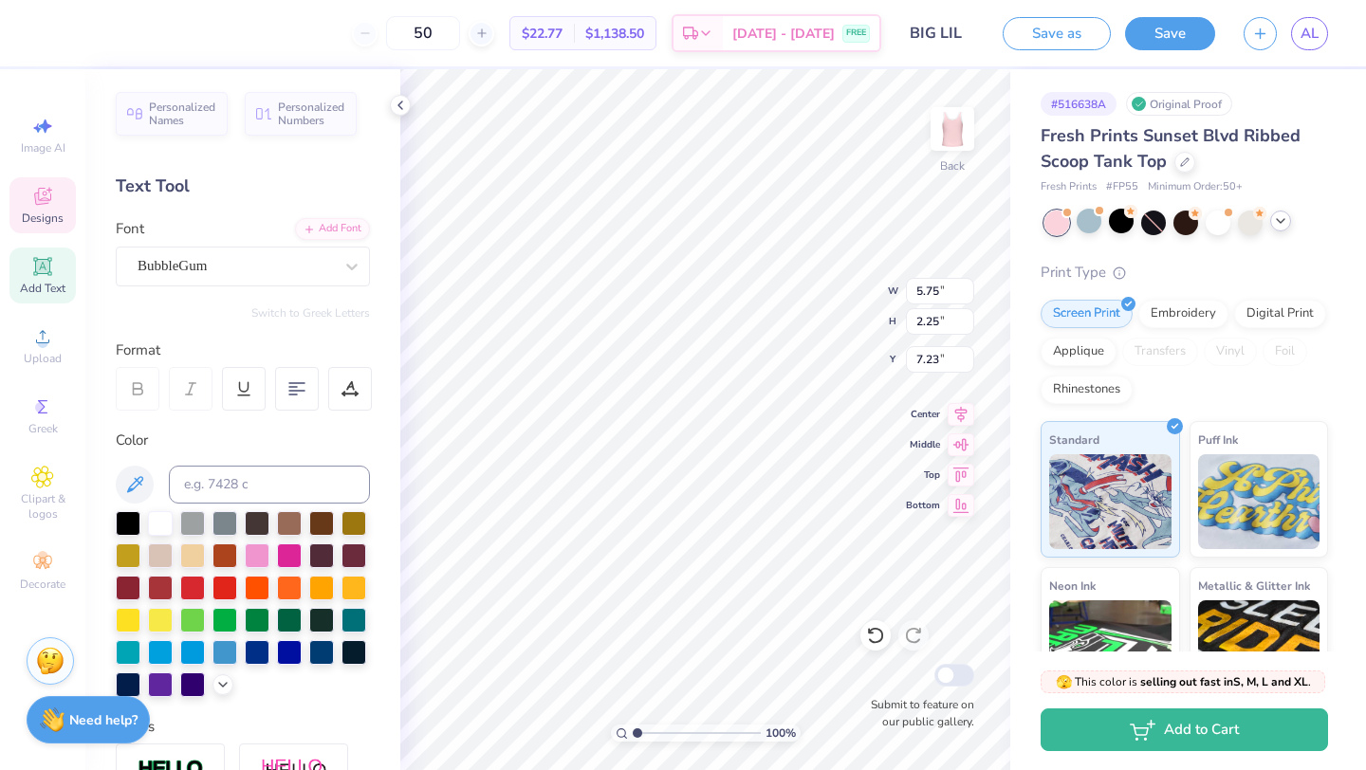
type input "1.48"
click at [401, 105] on icon at bounding box center [400, 105] width 15 height 15
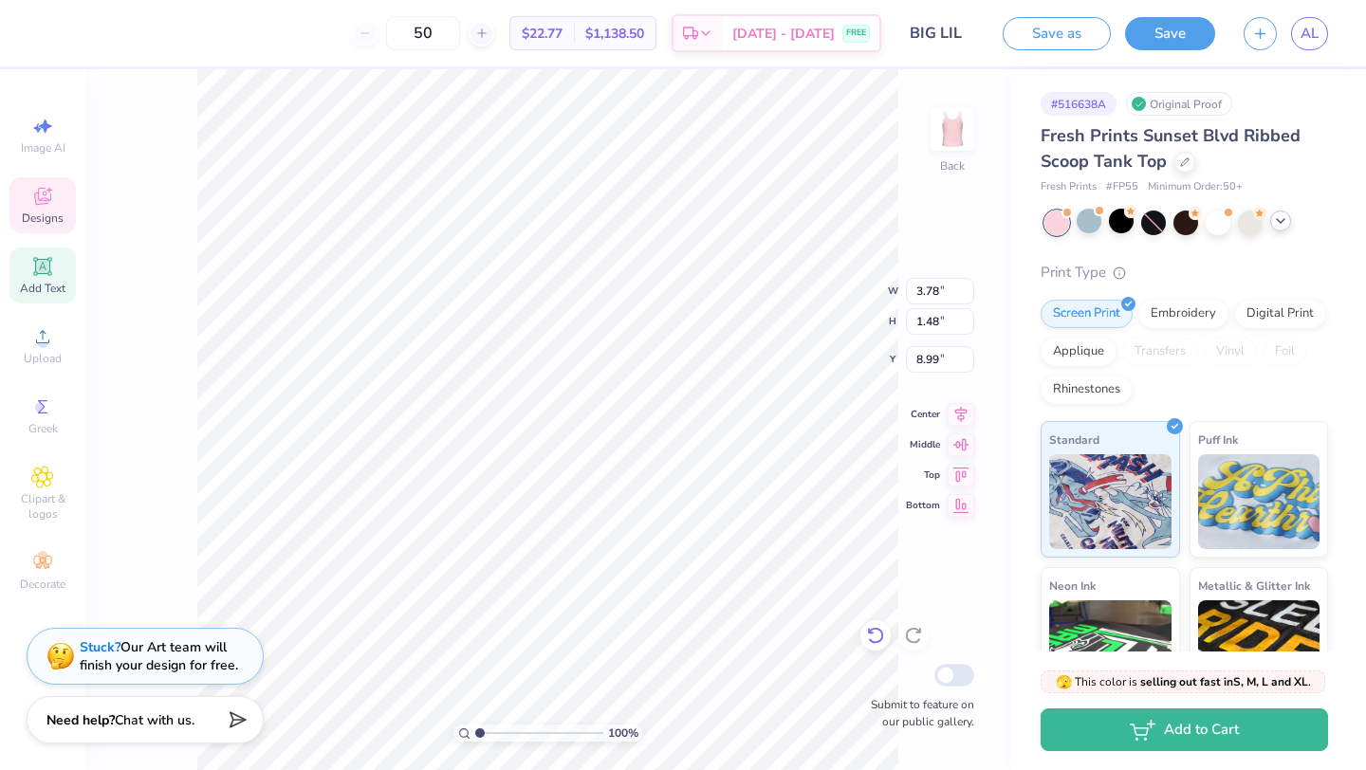
click at [879, 644] on icon at bounding box center [875, 635] width 19 height 19
type input "5.25"
click at [879, 644] on icon at bounding box center [875, 635] width 19 height 19
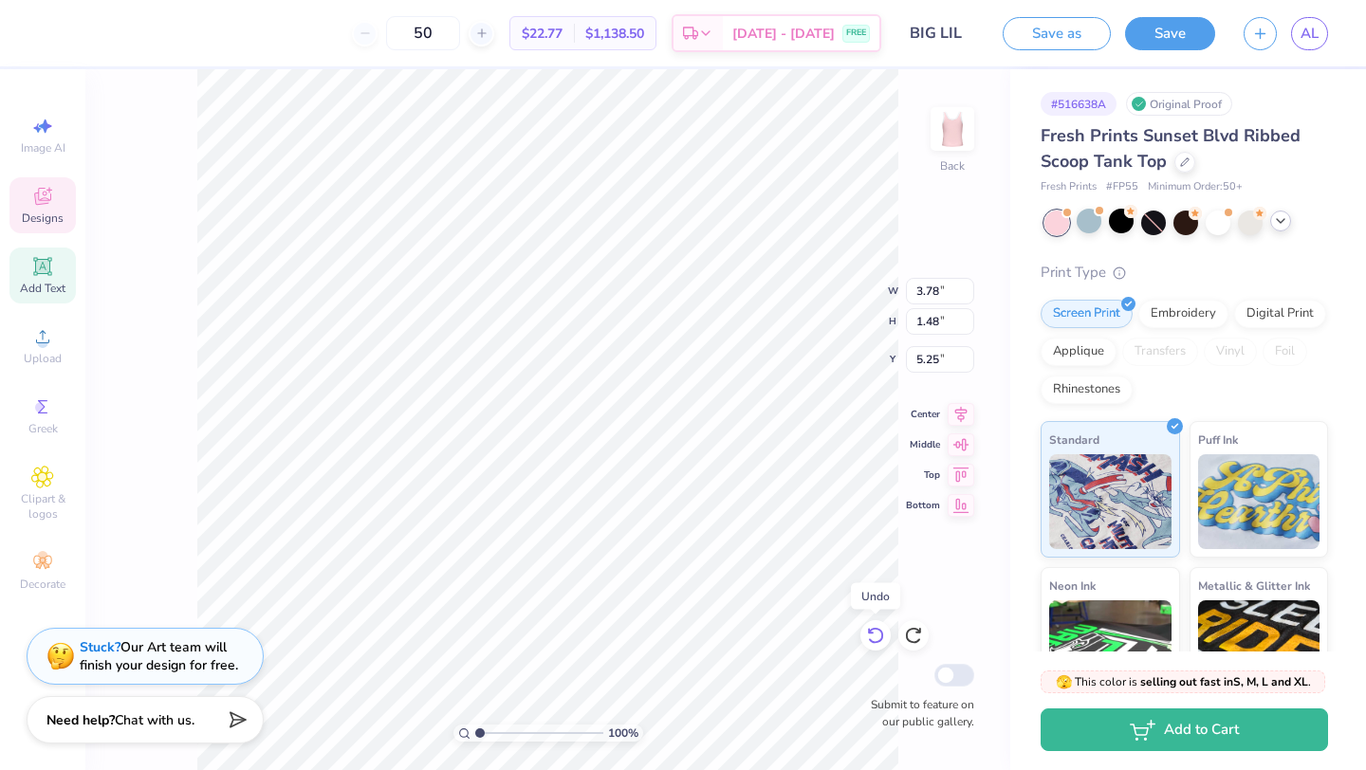
click at [879, 644] on icon at bounding box center [875, 635] width 19 height 19
click at [872, 641] on icon at bounding box center [875, 636] width 16 height 17
